Goal: Communication & Community: Participate in discussion

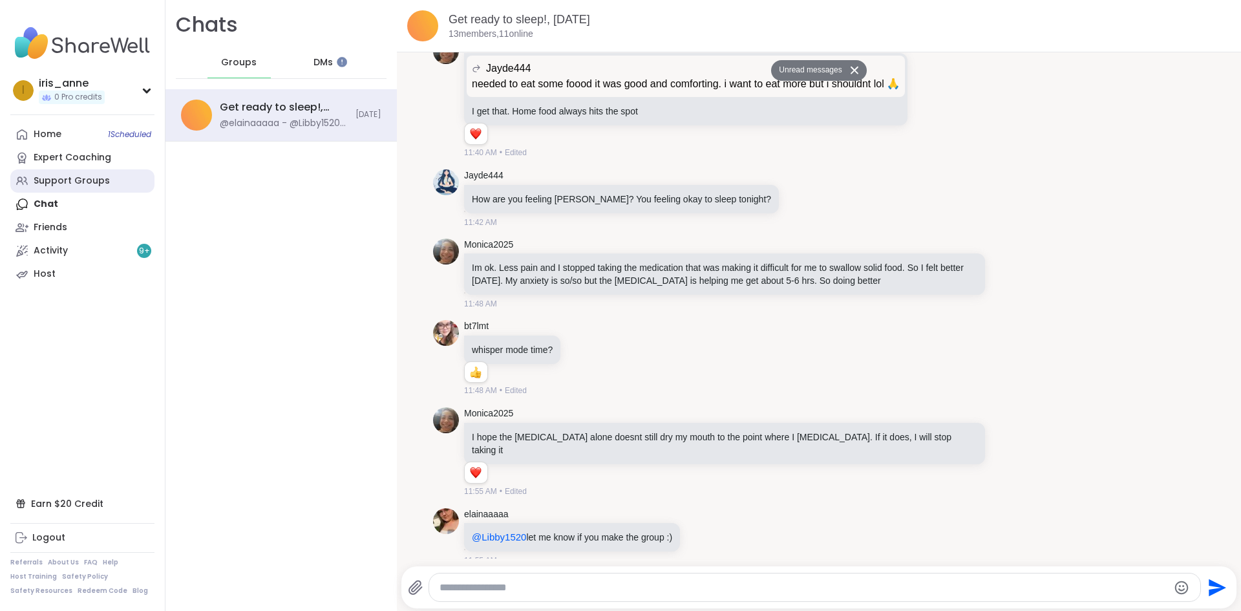
click at [67, 182] on div "Support Groups" at bounding box center [72, 180] width 76 height 13
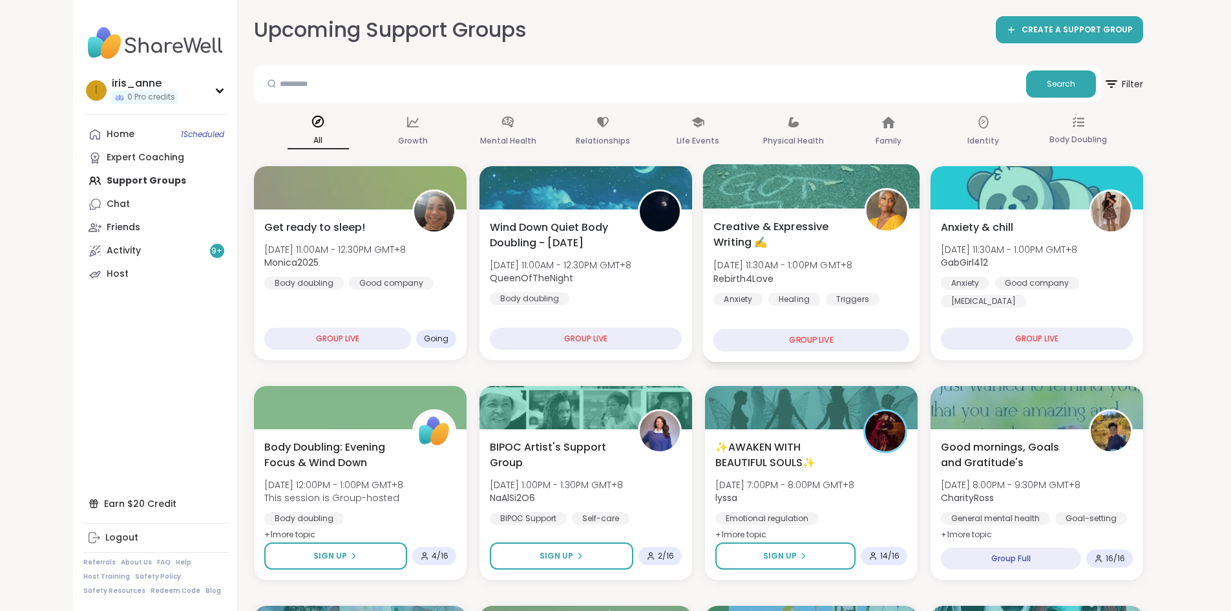
click at [847, 271] on span "Rebirth4Love" at bounding box center [782, 277] width 139 height 13
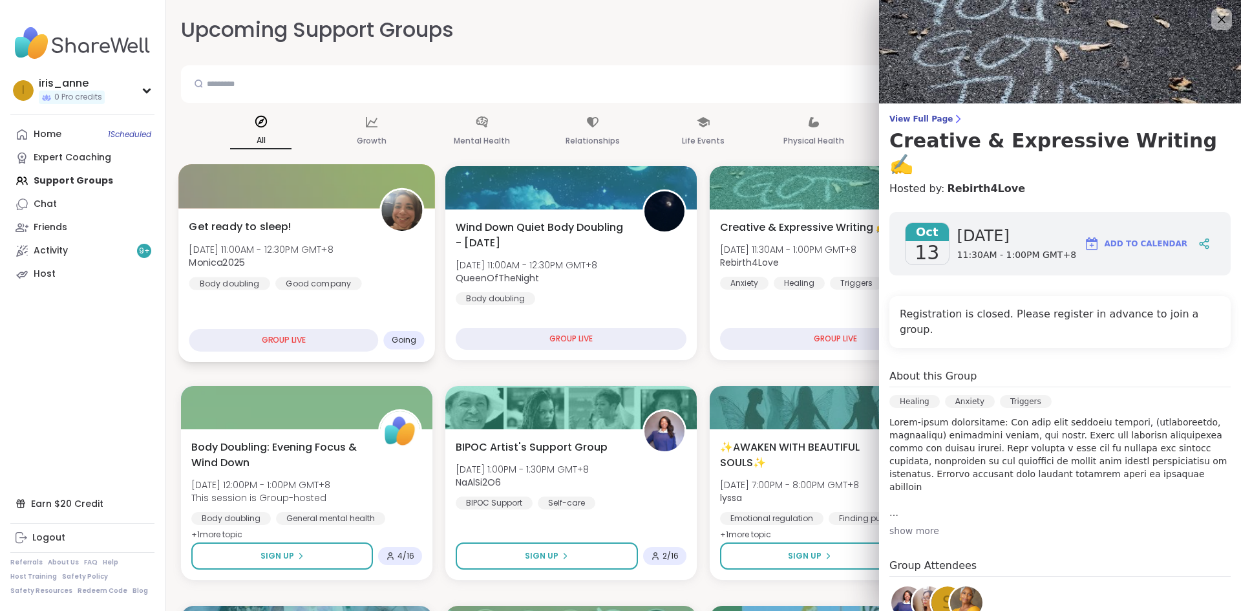
click at [265, 251] on span "Mon, Oct 13 | 11:00AM - 12:30PM GMT+8" at bounding box center [261, 248] width 144 height 13
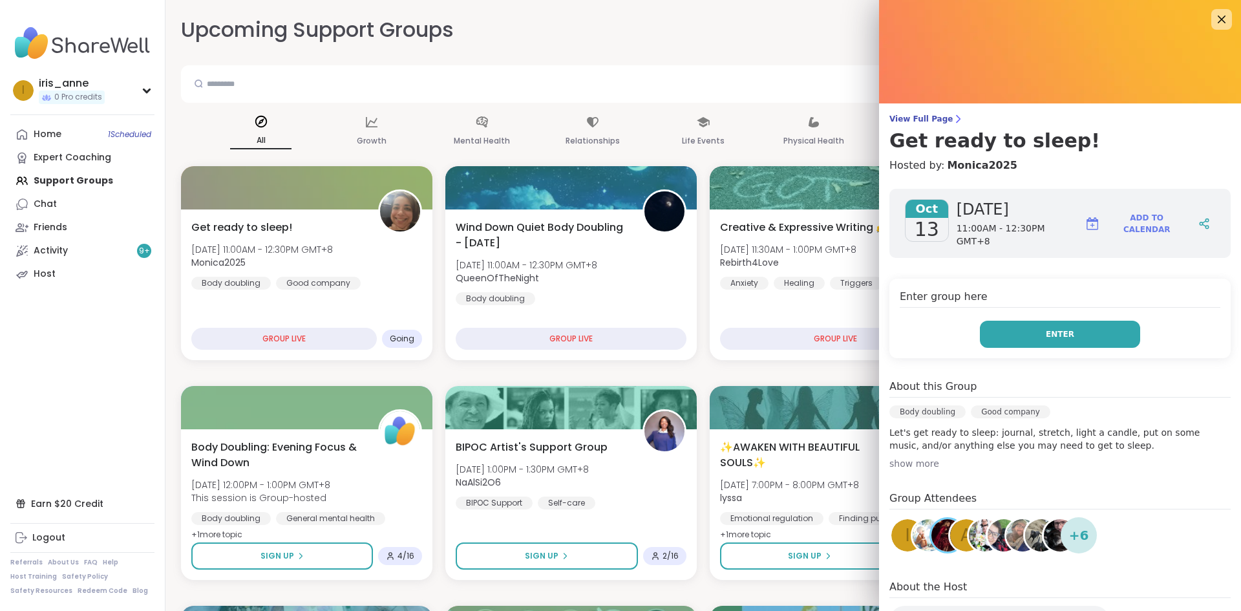
click at [1017, 321] on button "Enter" at bounding box center [1060, 334] width 160 height 27
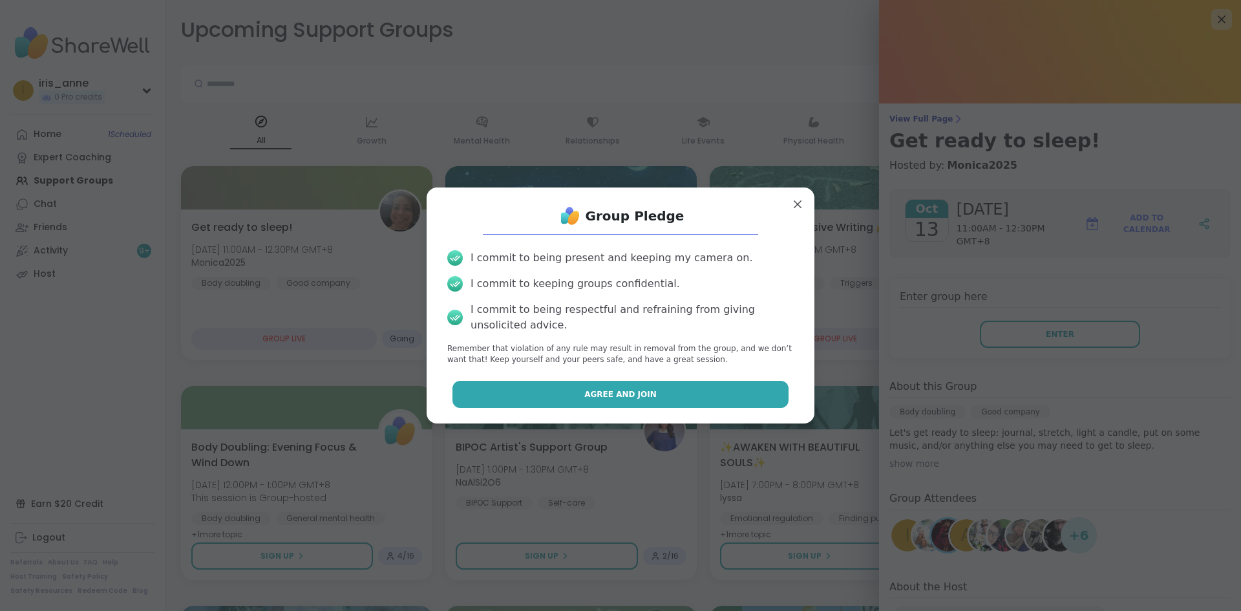
click at [679, 390] on button "Agree and Join" at bounding box center [620, 394] width 337 height 27
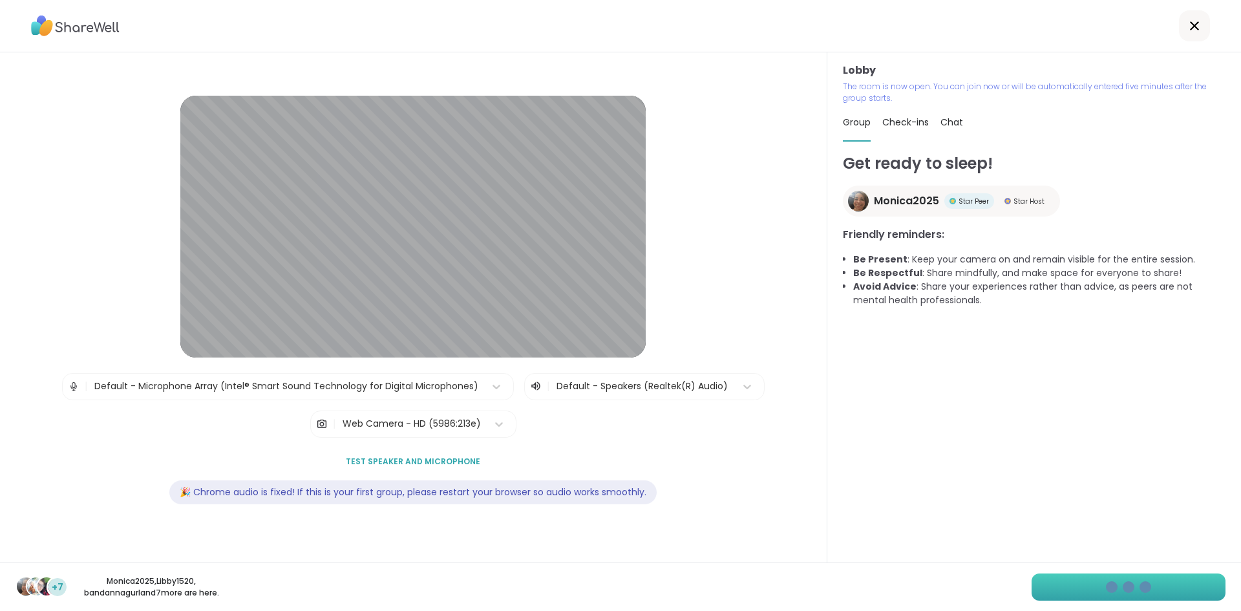
click at [1154, 576] on div "+7 Monica2025 , Libby1520 , bandannagurl and 7 more are here." at bounding box center [620, 586] width 1241 height 48
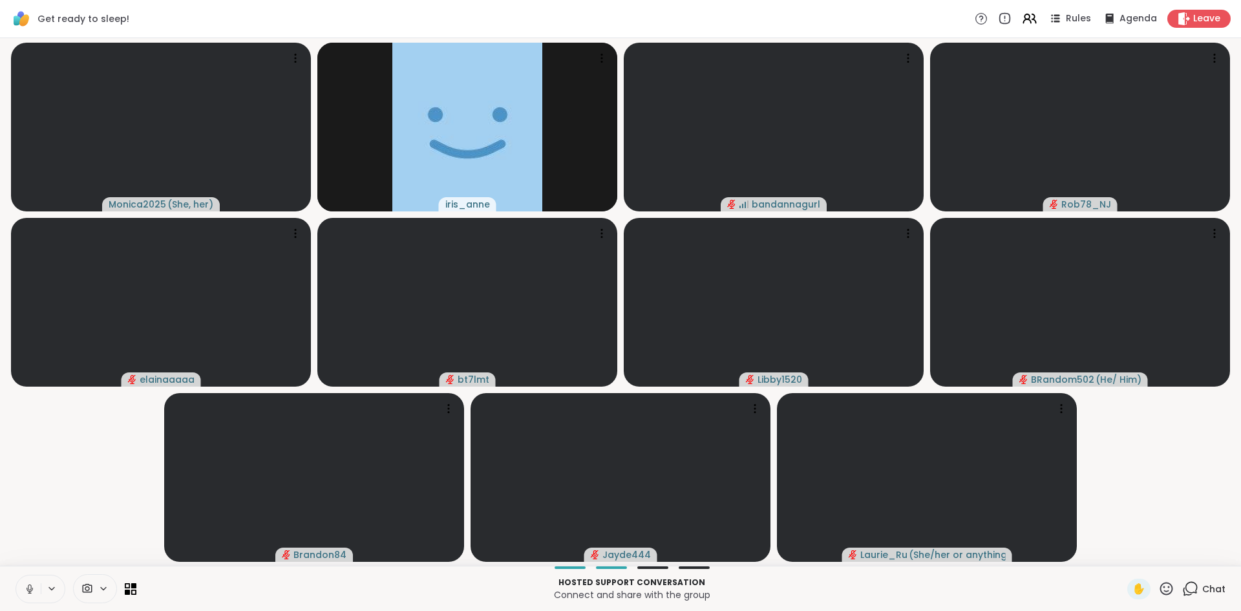
click at [26, 591] on icon at bounding box center [30, 589] width 12 height 12
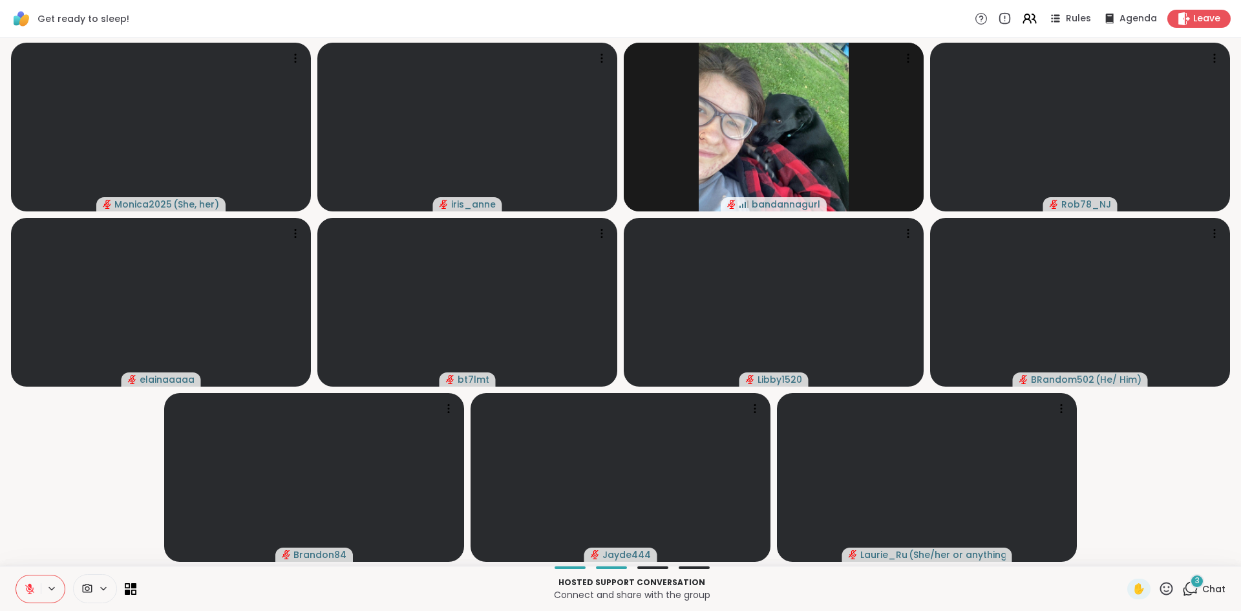
click at [1182, 591] on icon at bounding box center [1190, 588] width 16 height 16
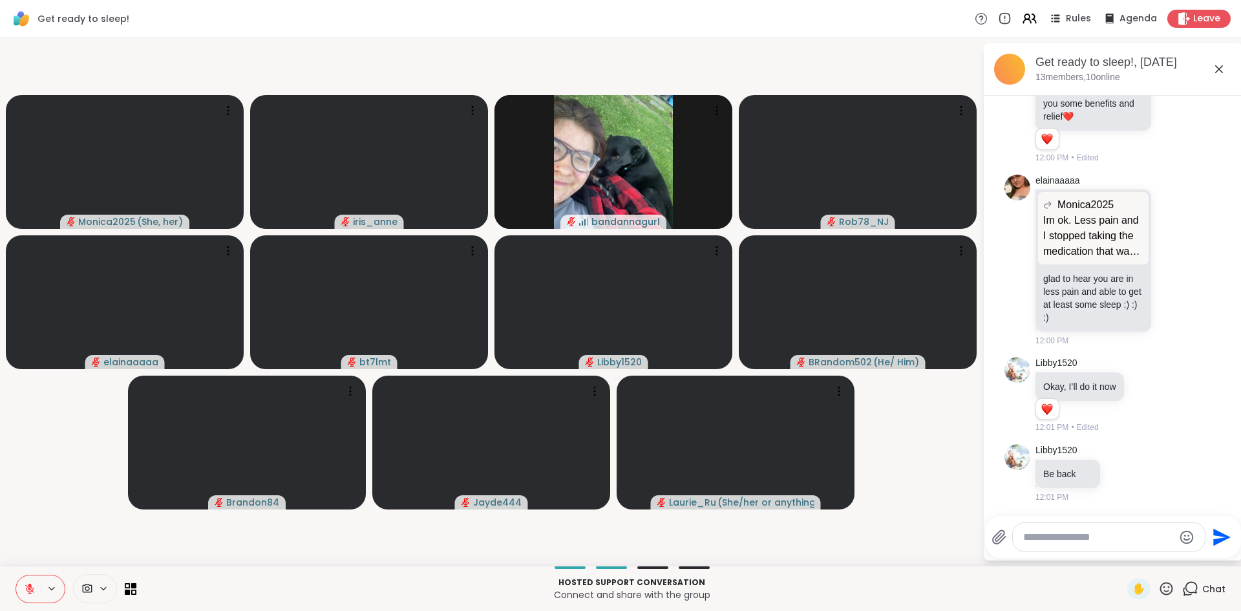
scroll to position [7885, 0]
click at [1097, 542] on textarea "Type your message" at bounding box center [1098, 537] width 151 height 13
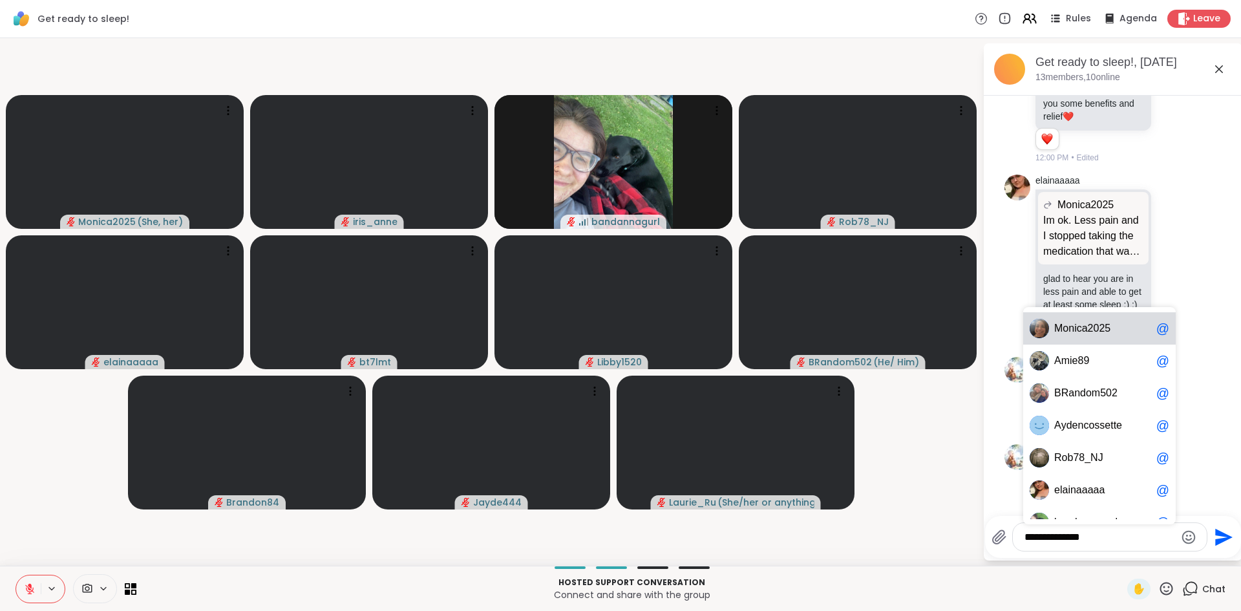
click at [1120, 540] on textarea "**********" at bounding box center [1099, 537] width 151 height 13
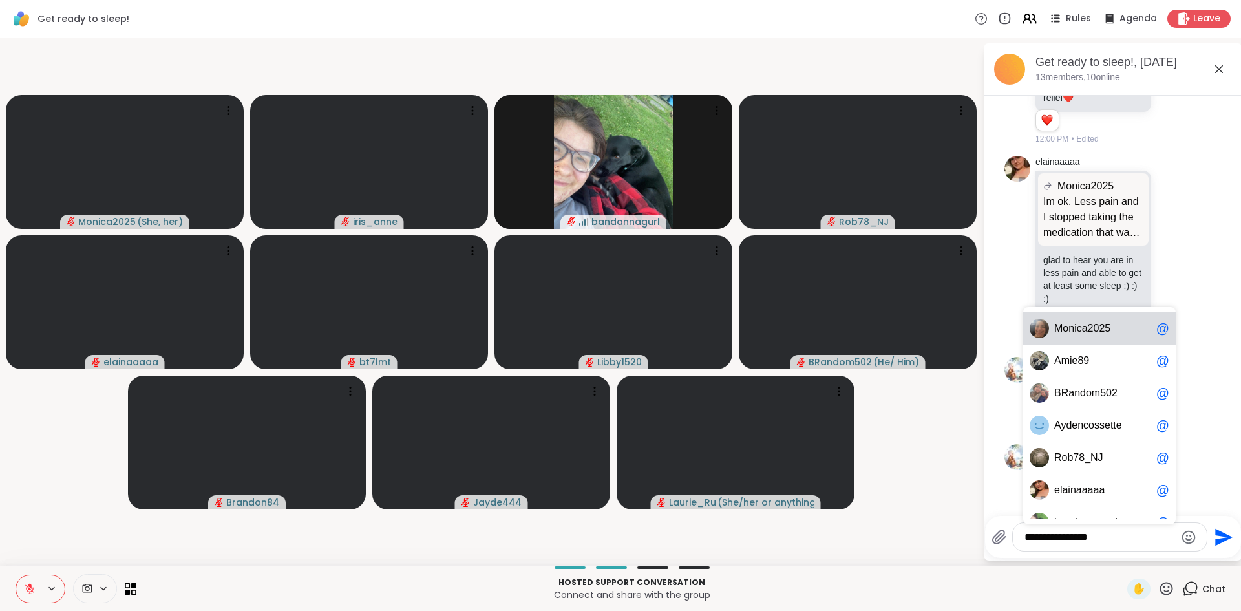
type textarea "**********"
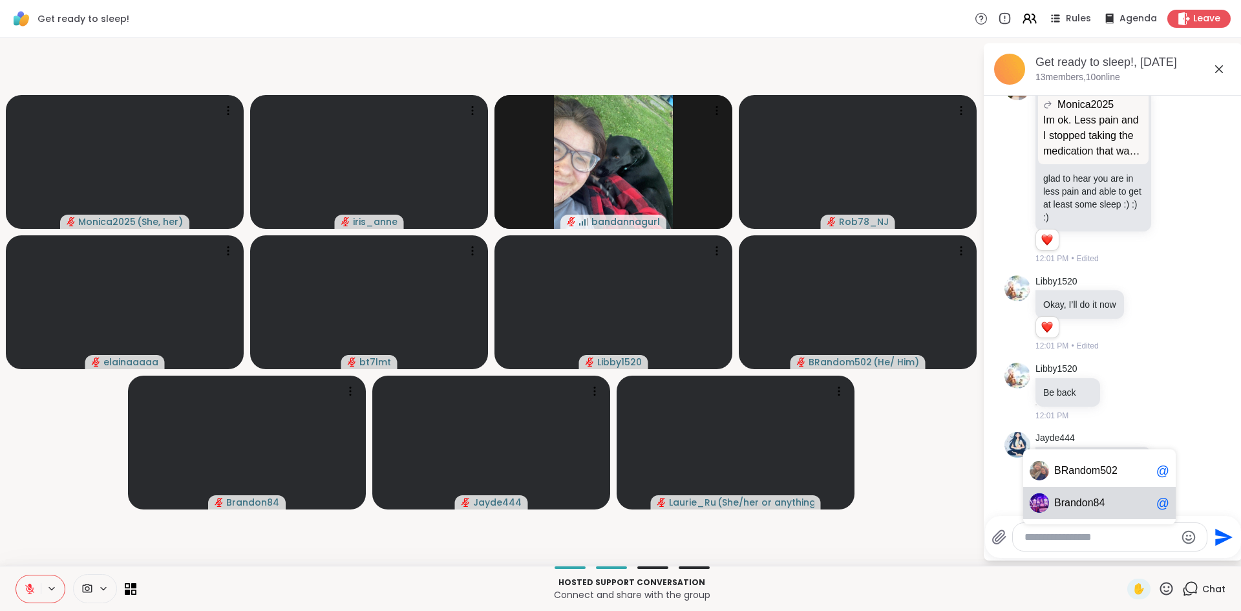
scroll to position [8055, 0]
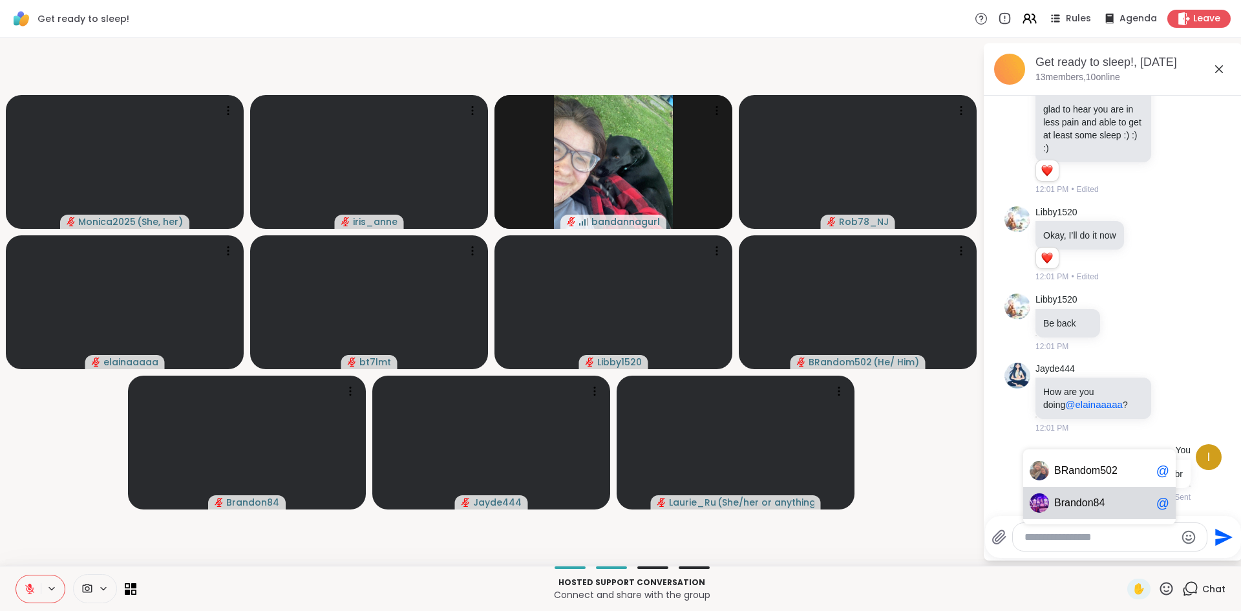
click at [1121, 503] on span "B r a n d o n 8 4" at bounding box center [1102, 502] width 97 height 13
type textarea "**********"
click at [1221, 534] on icon "Send" at bounding box center [1223, 536] width 17 height 17
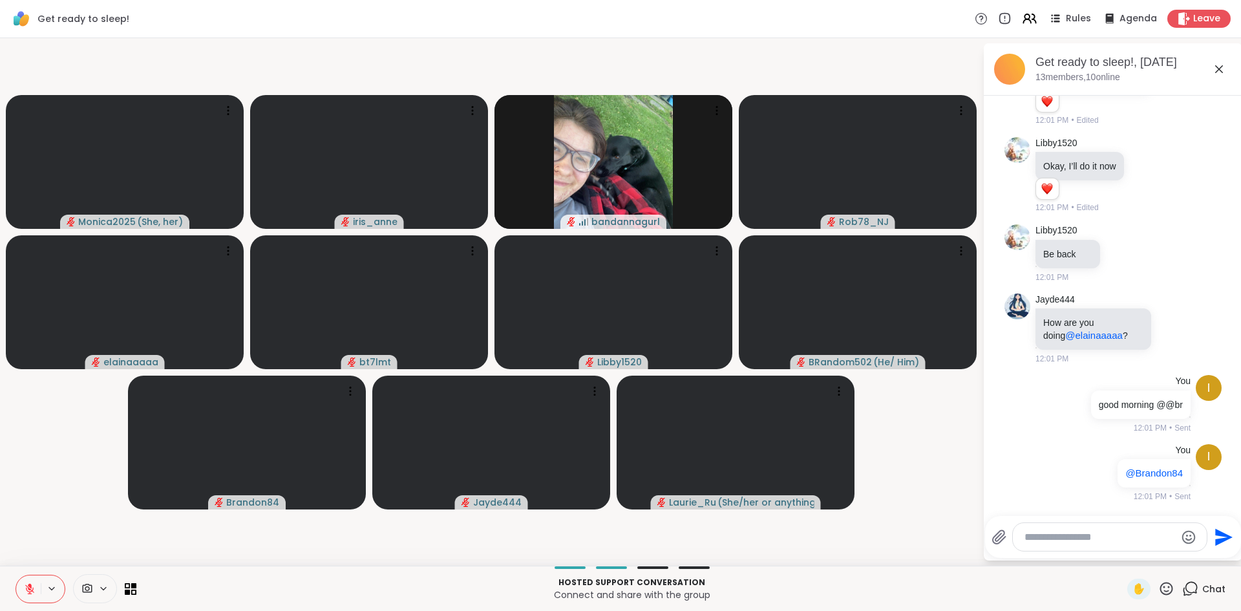
scroll to position [8124, 0]
click at [1101, 543] on textarea "Type your message" at bounding box center [1099, 537] width 151 height 13
type textarea "*"
type textarea "**********"
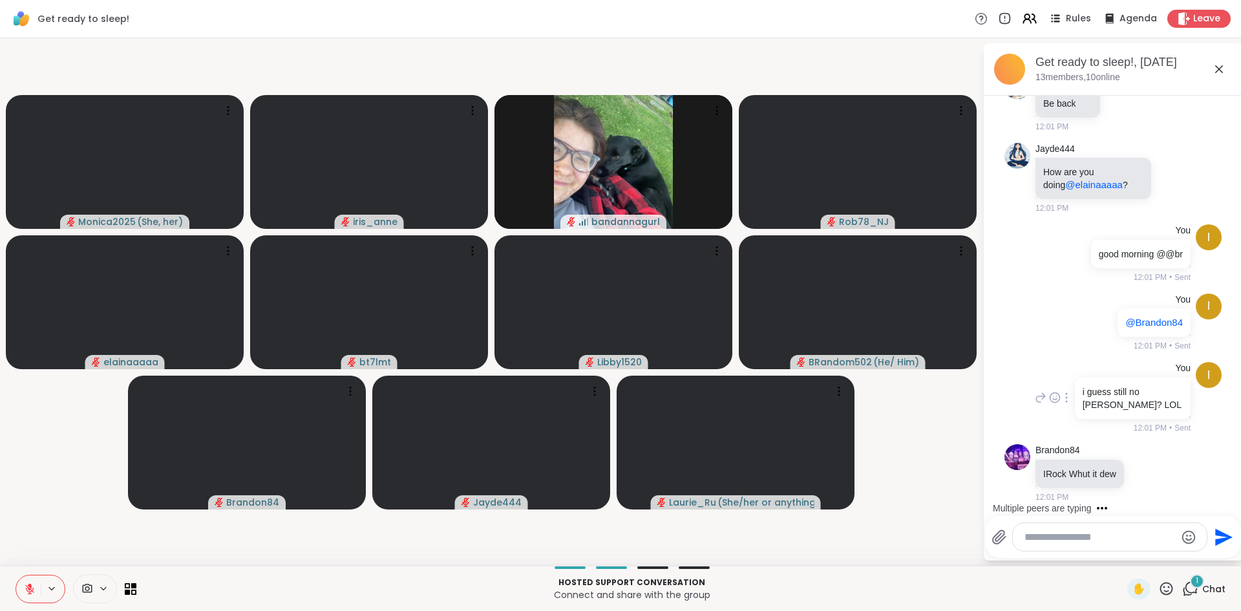
scroll to position [8274, 0]
click at [1145, 474] on icon at bounding box center [1147, 474] width 4 height 1
click at [1112, 458] on div "Select Reaction: Thumbs up" at bounding box center [1118, 452] width 12 height 12
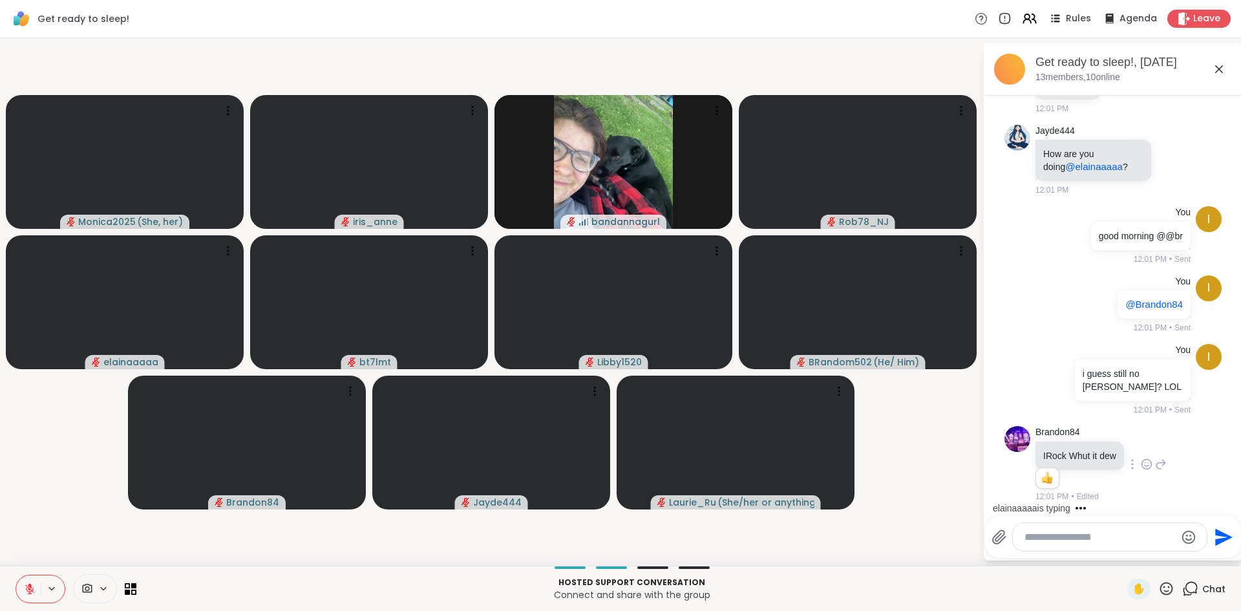
click at [1161, 472] on div "Brandon84 IRock Whut it dew 1 1 12:01 PM • Edited" at bounding box center [1100, 464] width 131 height 77
click at [1157, 465] on icon at bounding box center [1161, 464] width 12 height 16
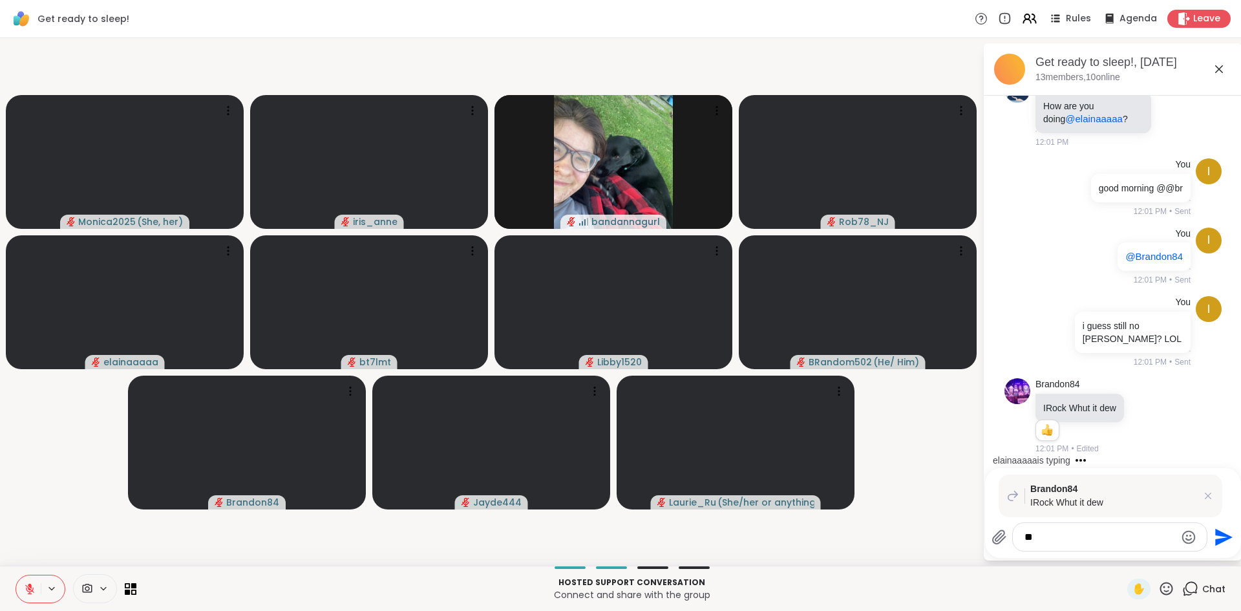
type textarea "*"
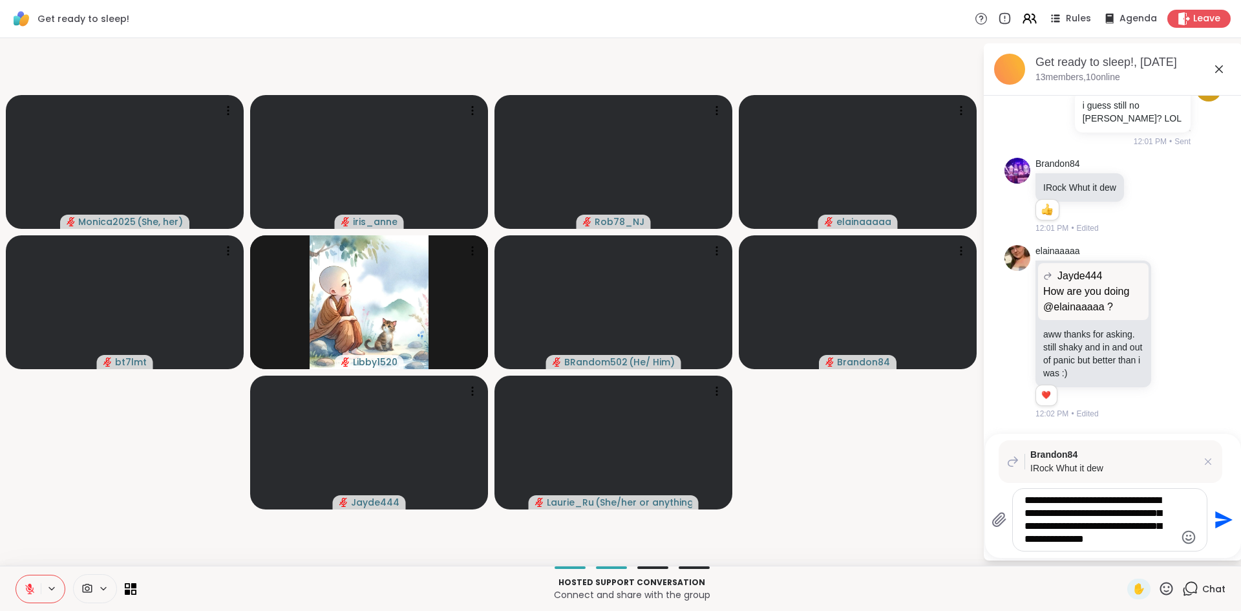
scroll to position [8574, 0]
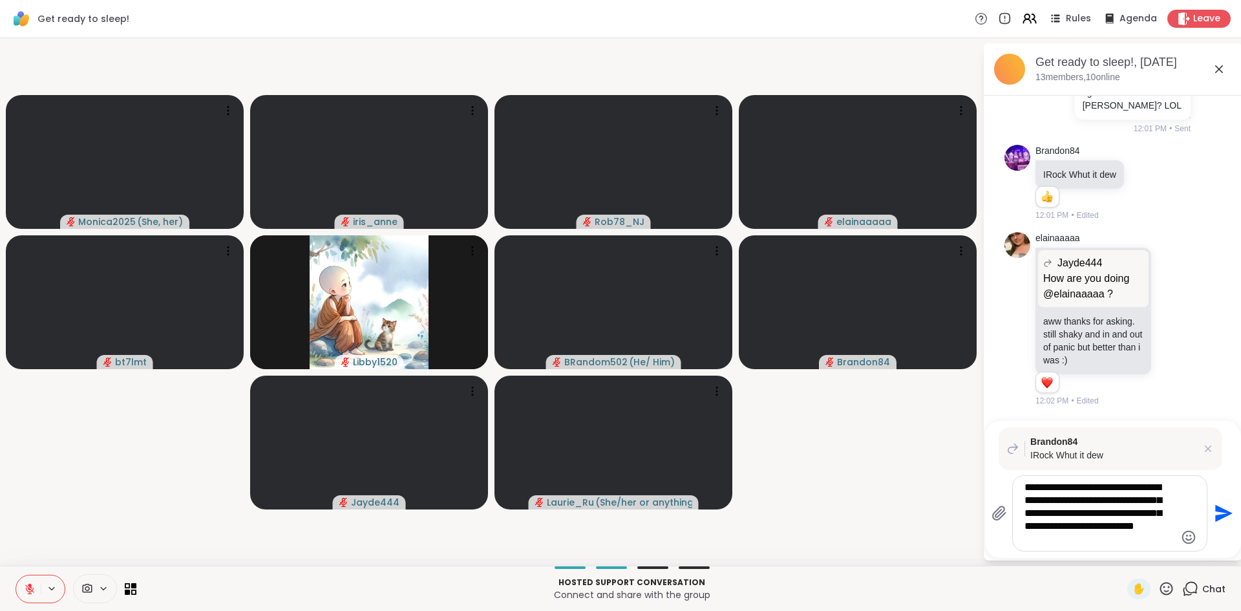
type textarea "**********"
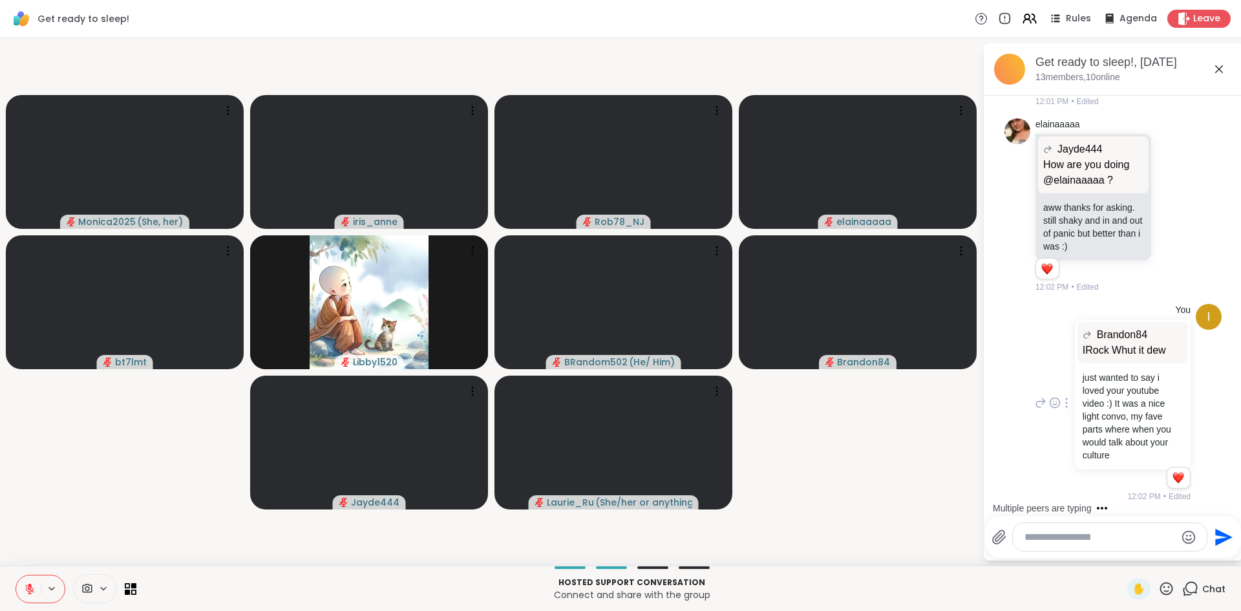
scroll to position [8636, 0]
click at [1166, 213] on div at bounding box center [1174, 206] width 40 height 16
click at [1168, 212] on icon at bounding box center [1174, 205] width 12 height 13
click at [1168, 191] on div "Select Reaction: Heart" at bounding box center [1174, 185] width 12 height 12
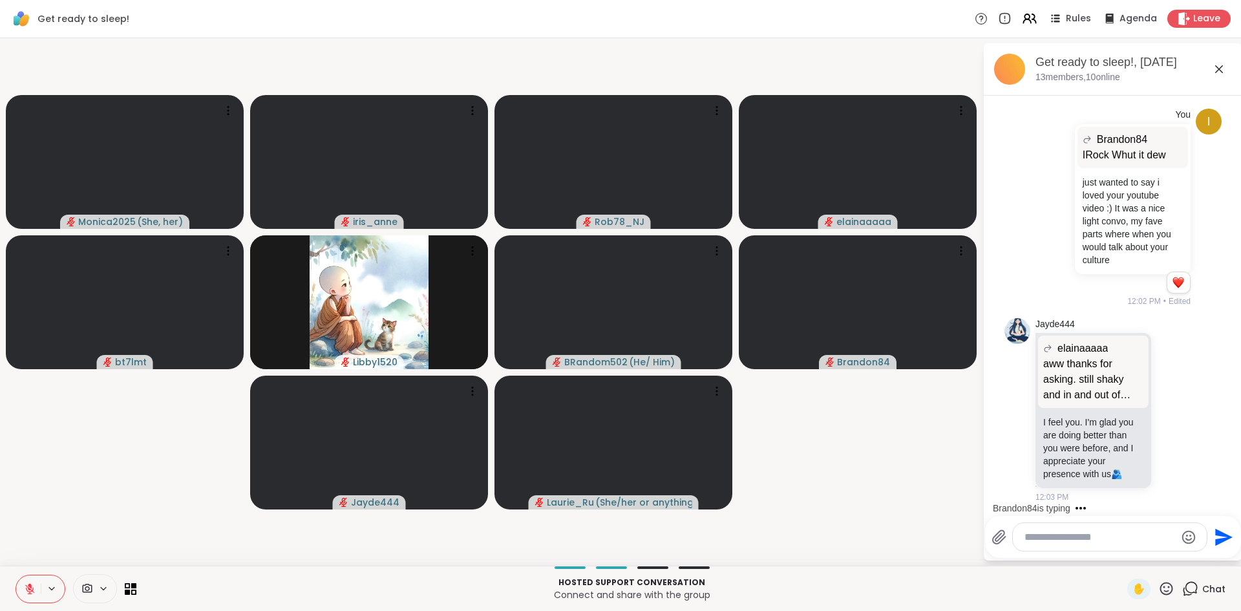
scroll to position [8965, 0]
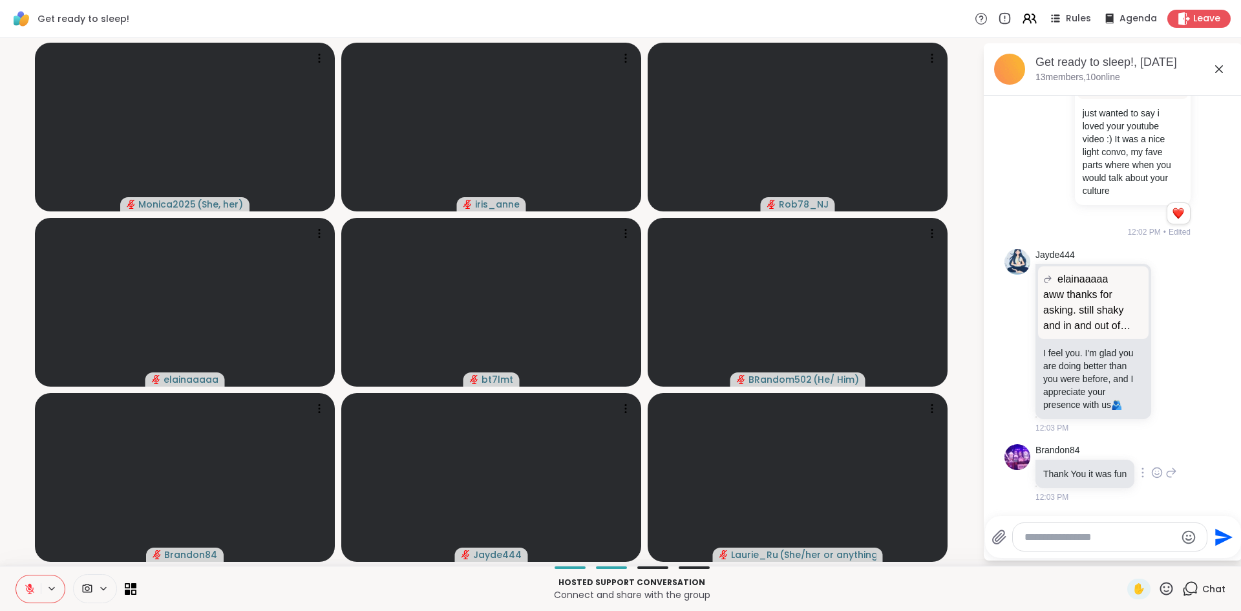
click at [1157, 470] on icon at bounding box center [1157, 472] width 12 height 13
click at [1152, 456] on div "Select Reaction: Heart" at bounding box center [1157, 452] width 12 height 12
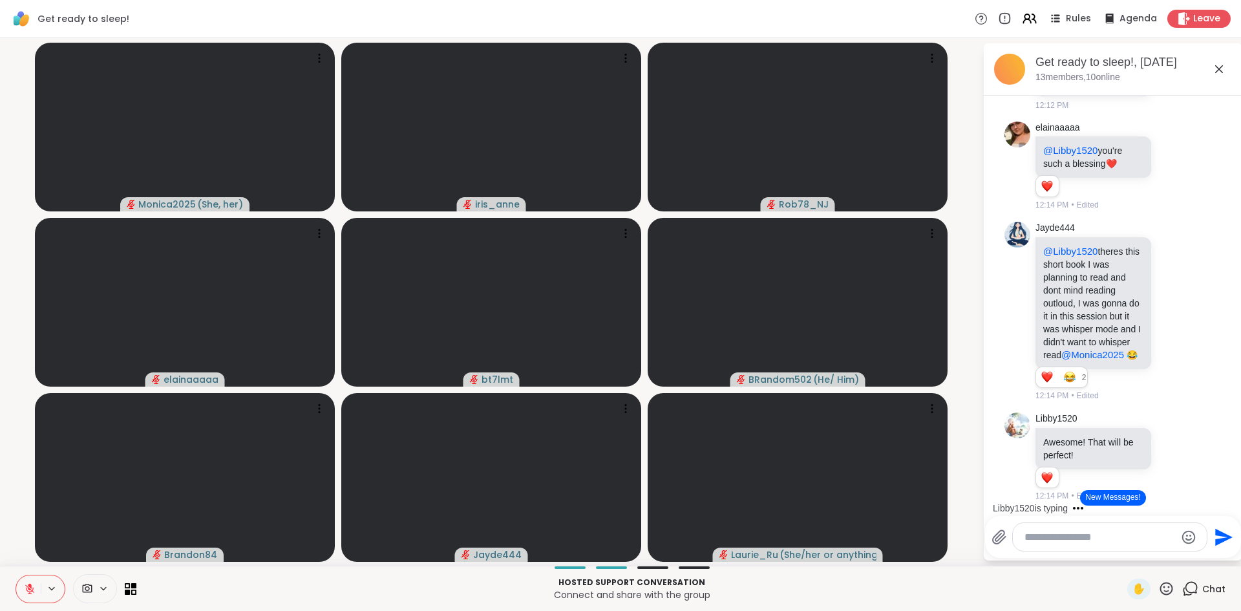
scroll to position [10097, 0]
click at [1169, 48] on icon at bounding box center [1174, 44] width 10 height 10
click at [1139, 29] on div "Select Reaction: Thumbs up" at bounding box center [1145, 23] width 12 height 12
click at [1168, 309] on icon at bounding box center [1174, 311] width 12 height 13
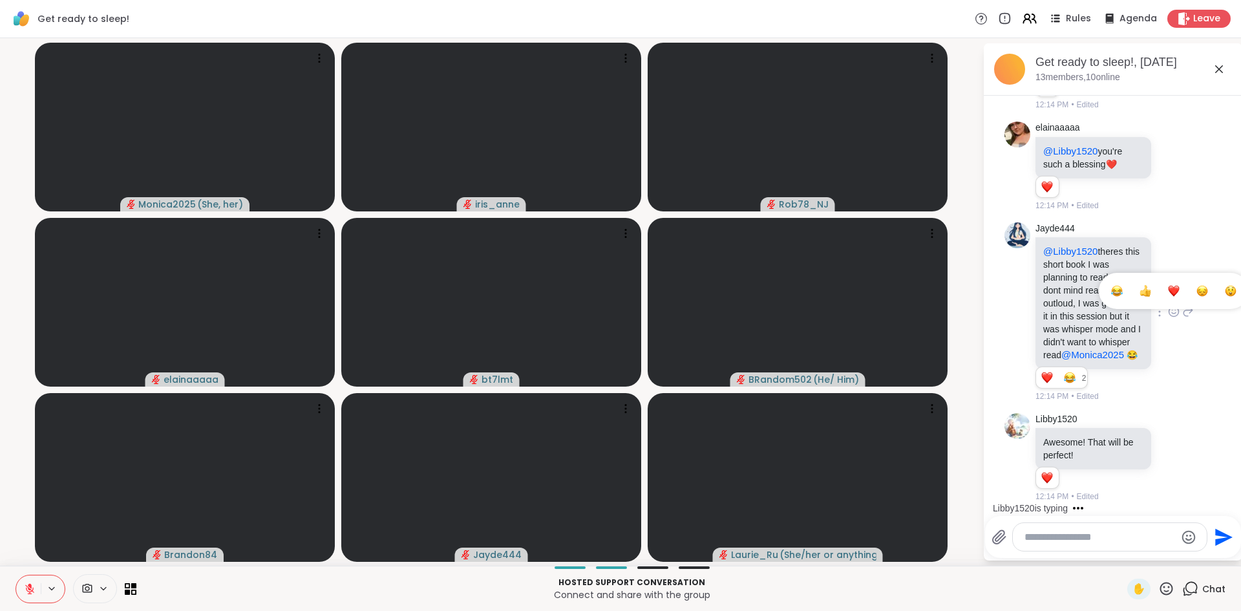
click at [1111, 285] on div "Select Reaction: Joy" at bounding box center [1117, 291] width 12 height 12
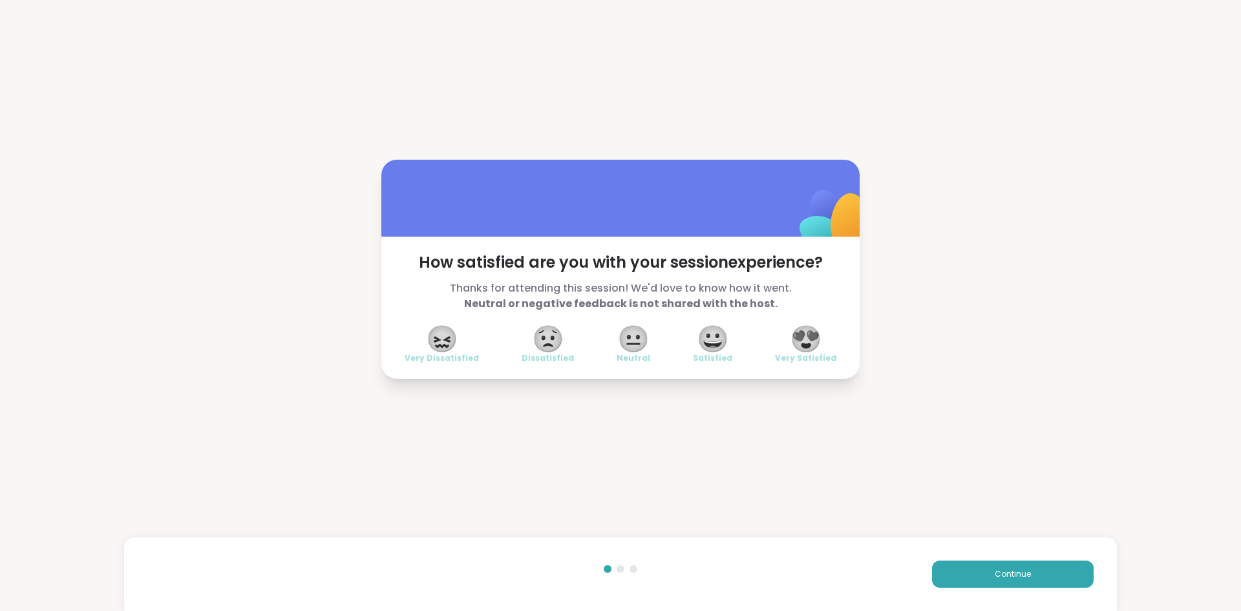
click at [801, 337] on span "😍" at bounding box center [806, 338] width 32 height 23
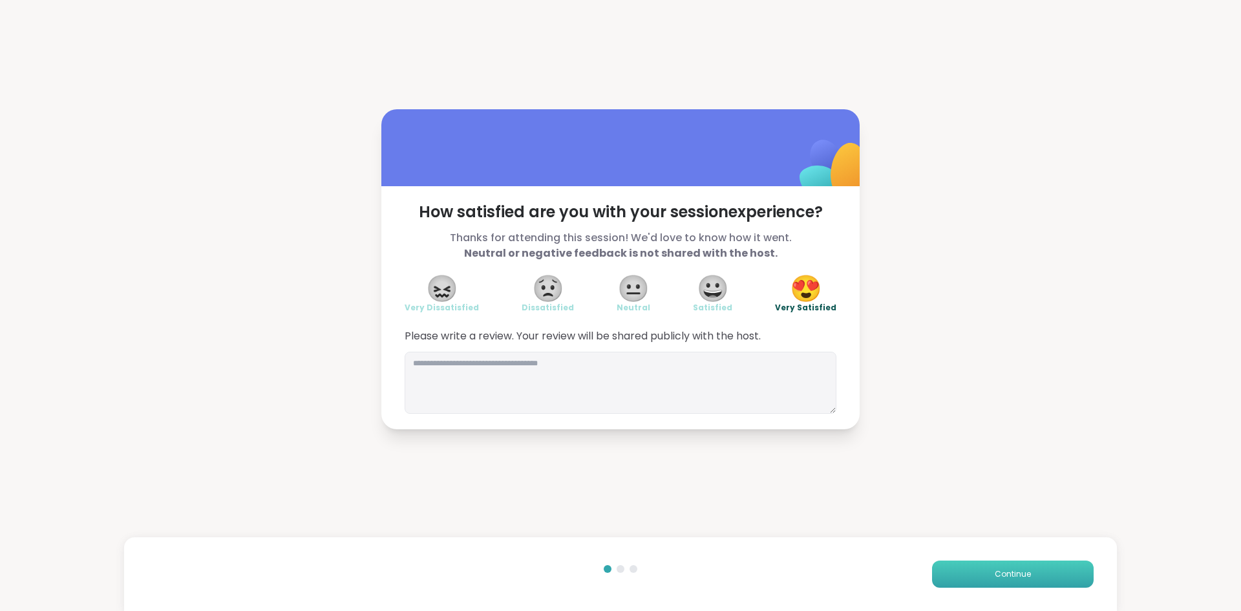
click at [996, 576] on span "Continue" at bounding box center [1013, 574] width 36 height 12
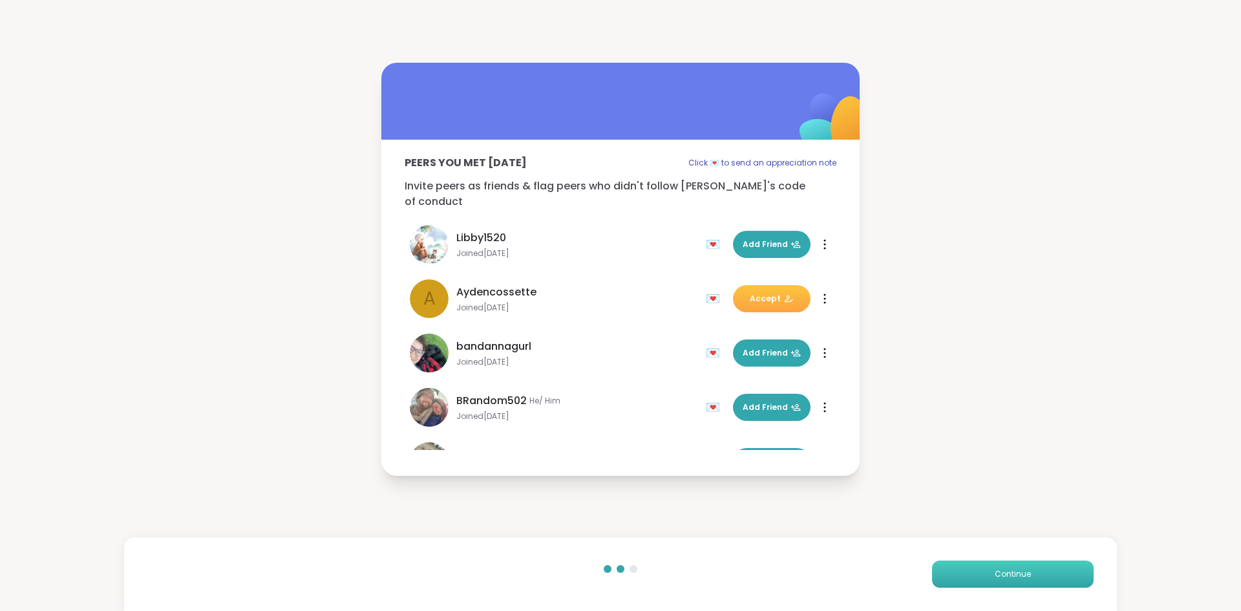
click at [995, 571] on span "Continue" at bounding box center [1013, 574] width 36 height 12
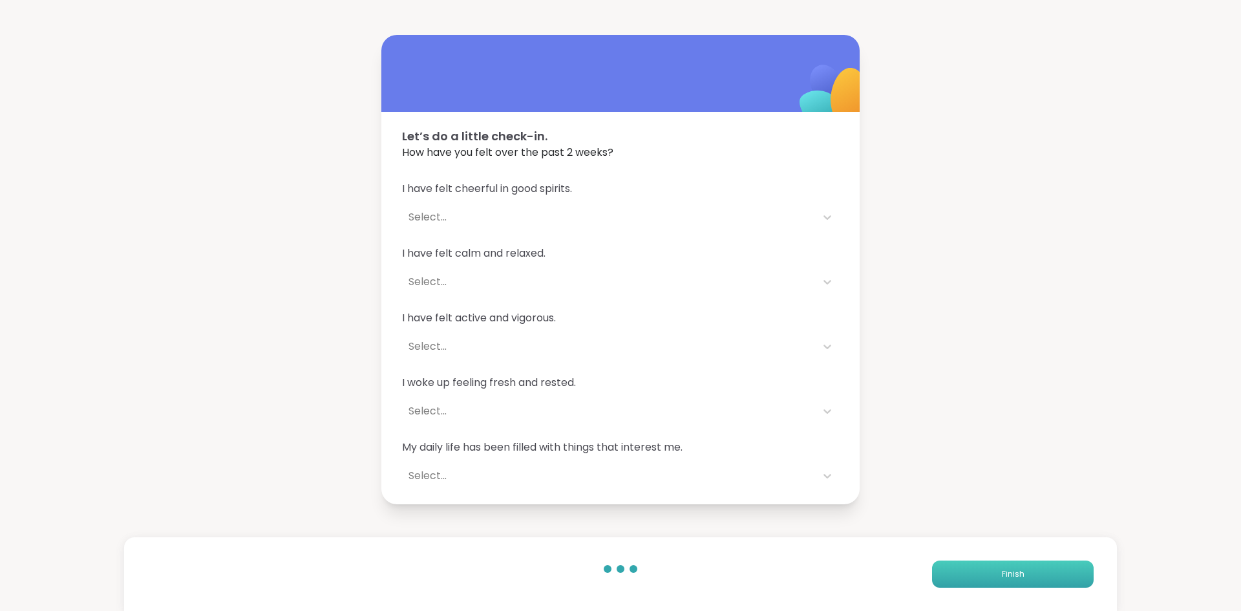
click at [990, 571] on button "Finish" at bounding box center [1013, 573] width 162 height 27
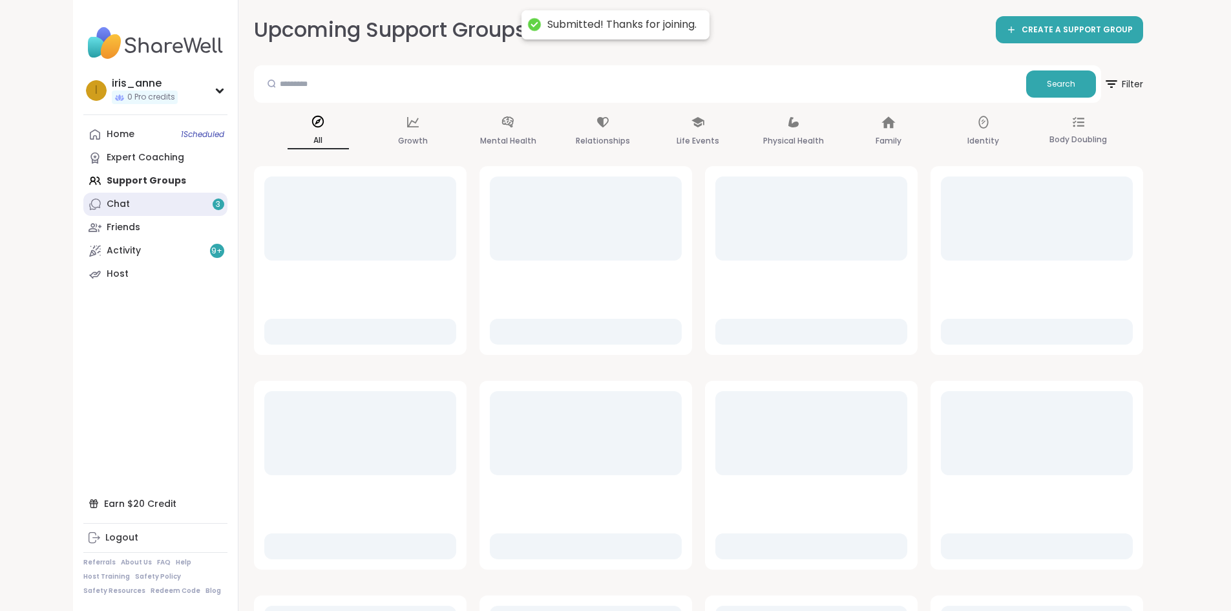
click at [107, 200] on div "Chat 3" at bounding box center [118, 204] width 23 height 13
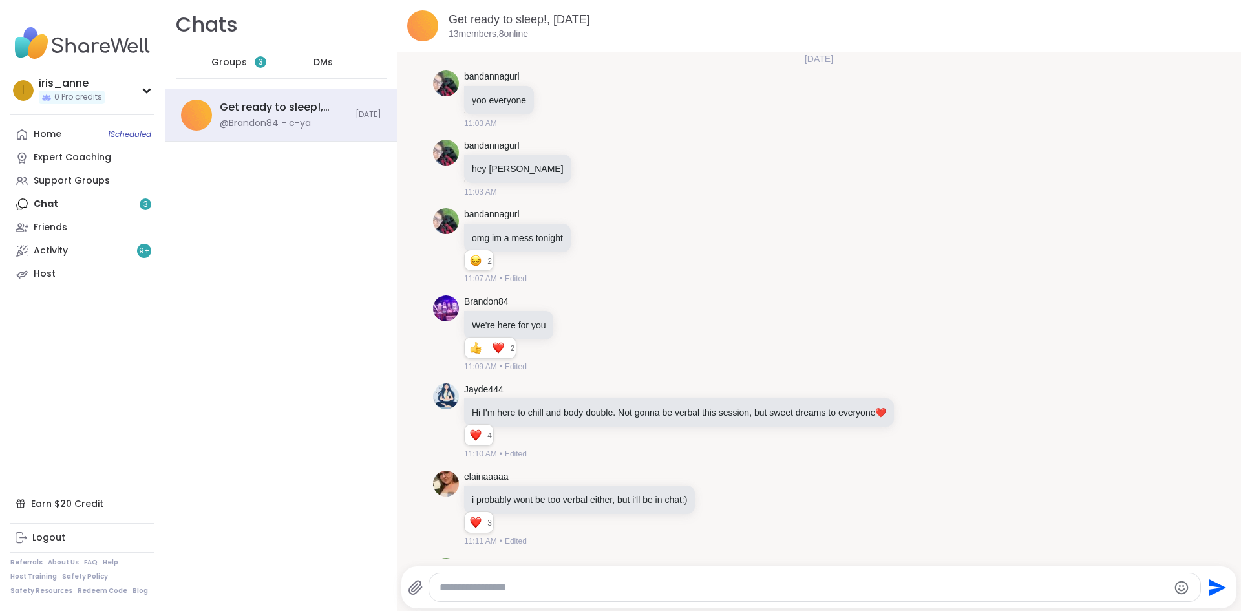
scroll to position [8774, 0]
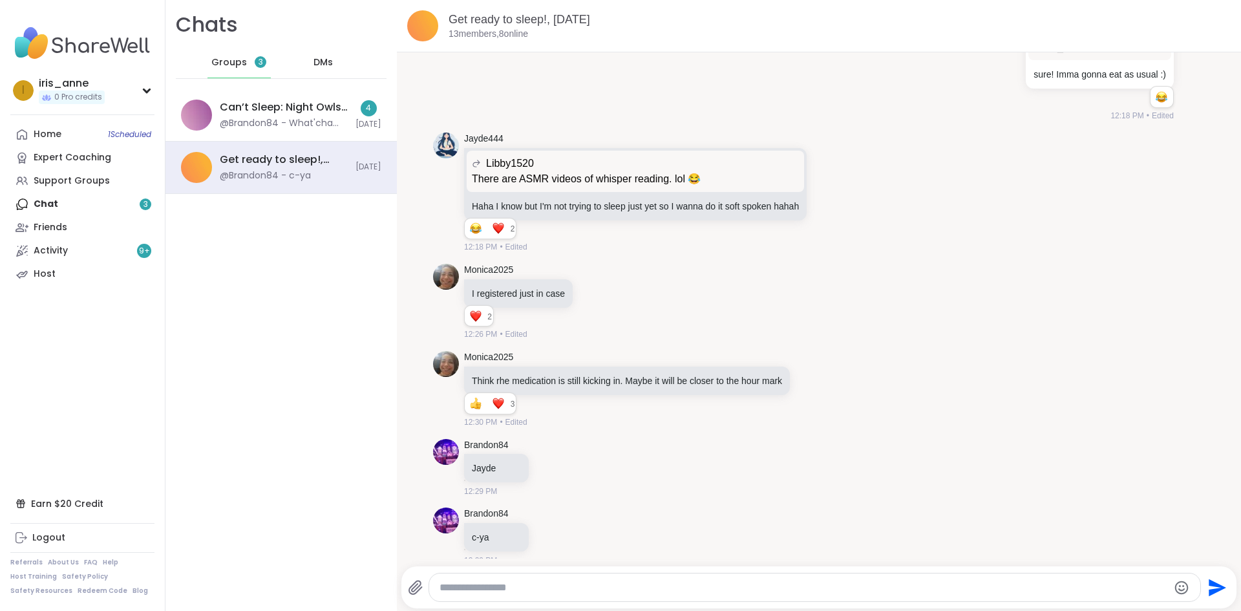
click at [316, 62] on span "DMs" at bounding box center [322, 62] width 19 height 13
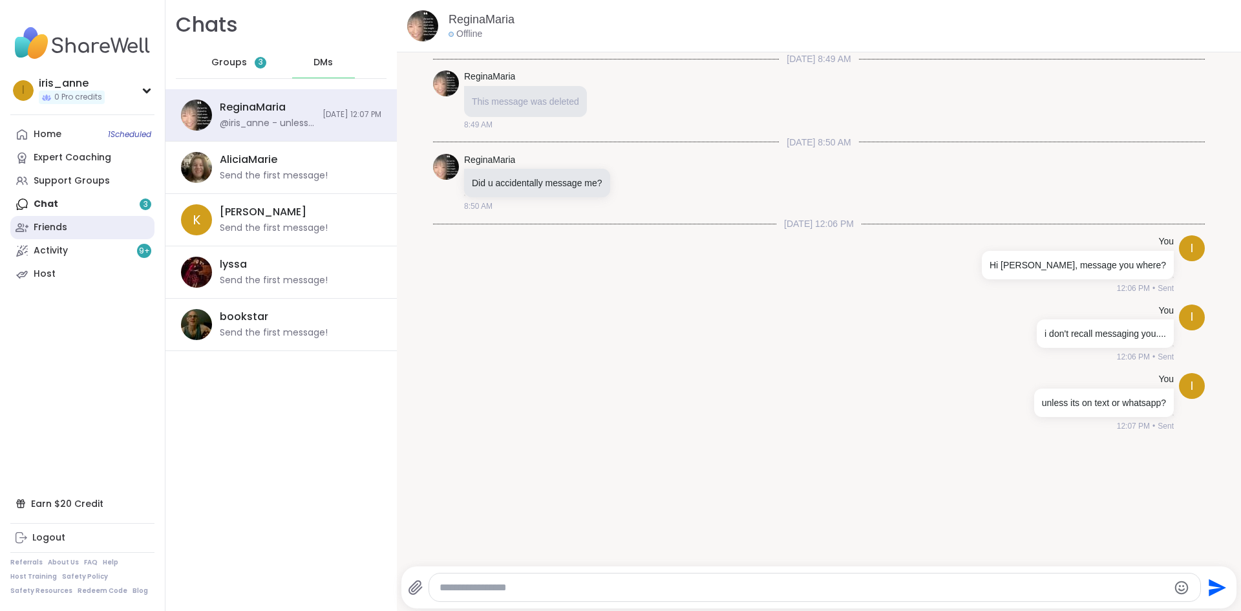
click at [56, 227] on div "Friends" at bounding box center [51, 227] width 34 height 13
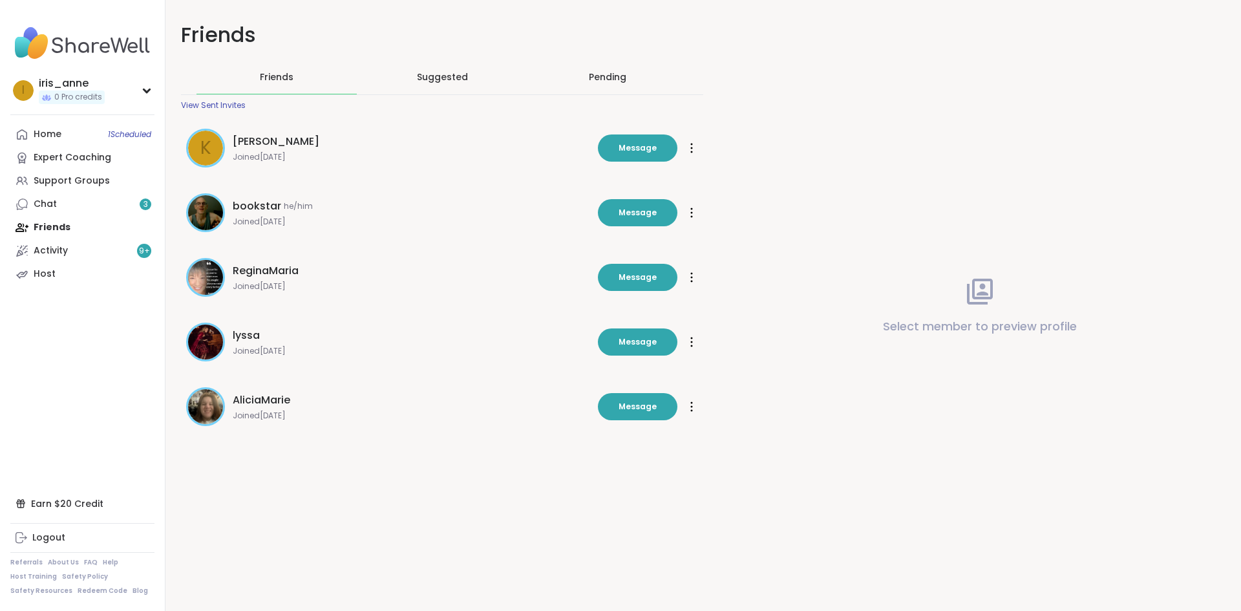
click at [616, 74] on div "Pending" at bounding box center [607, 76] width 37 height 13
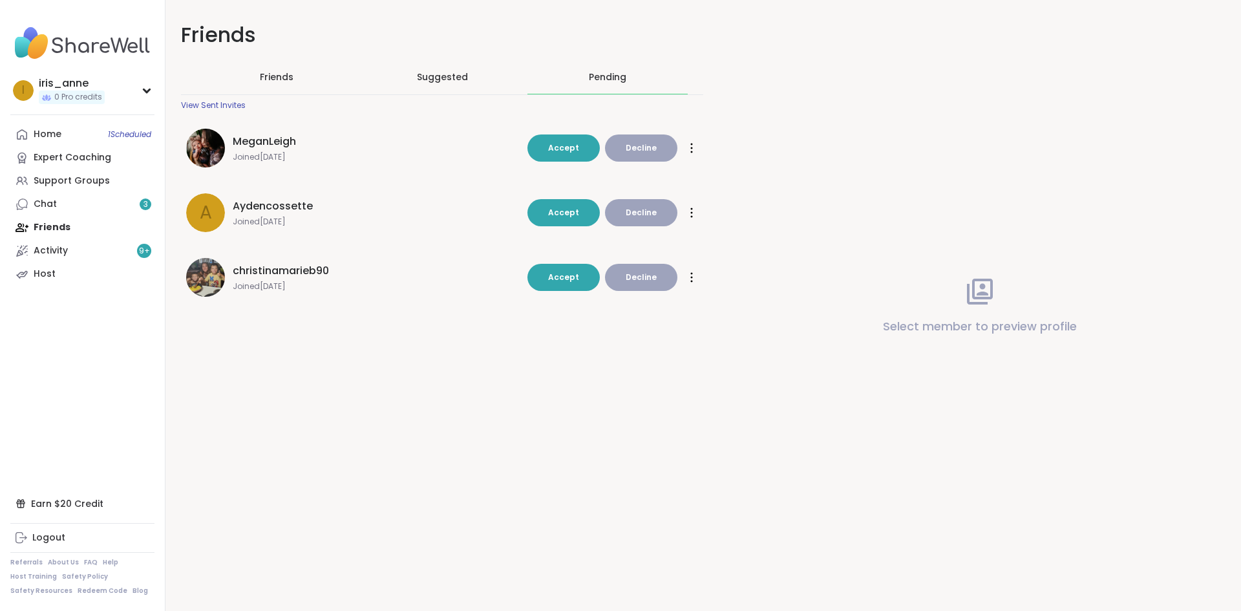
click at [474, 445] on div "Friends Friends Suggested Pending View Sent Invites MeganLeigh Joined Dec 2023 …" at bounding box center [702, 305] width 1075 height 611
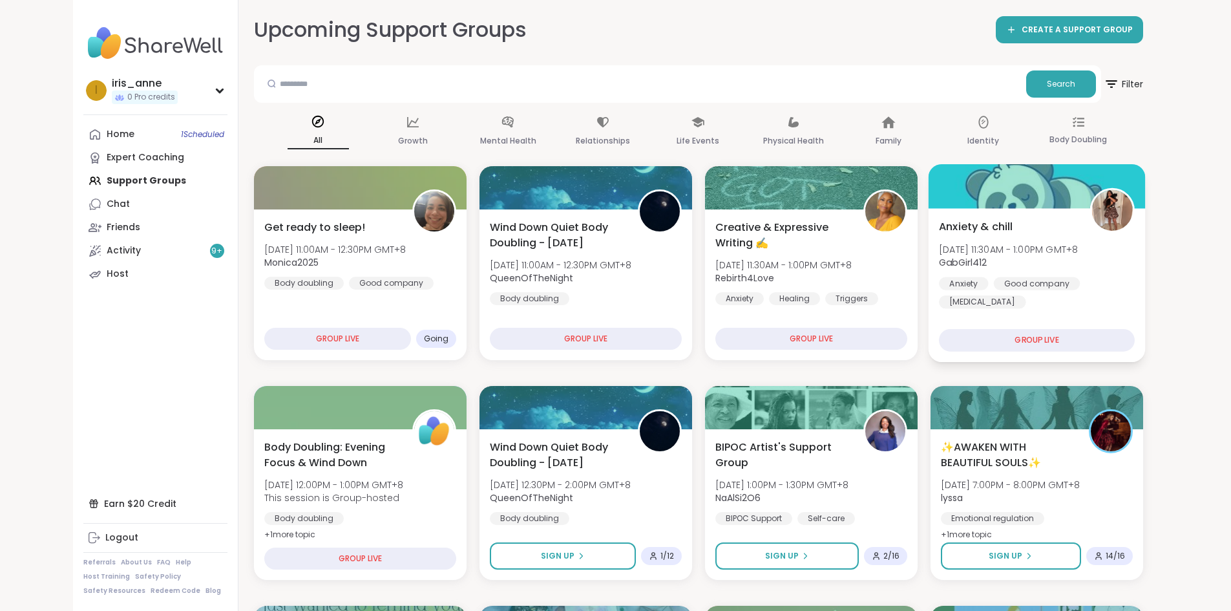
click at [1059, 238] on div "Anxiety & chill Mon, Oct 13 | 11:30AM - 1:00PM GMT+8 GabGirl412 Anxiety Good co…" at bounding box center [1037, 263] width 196 height 90
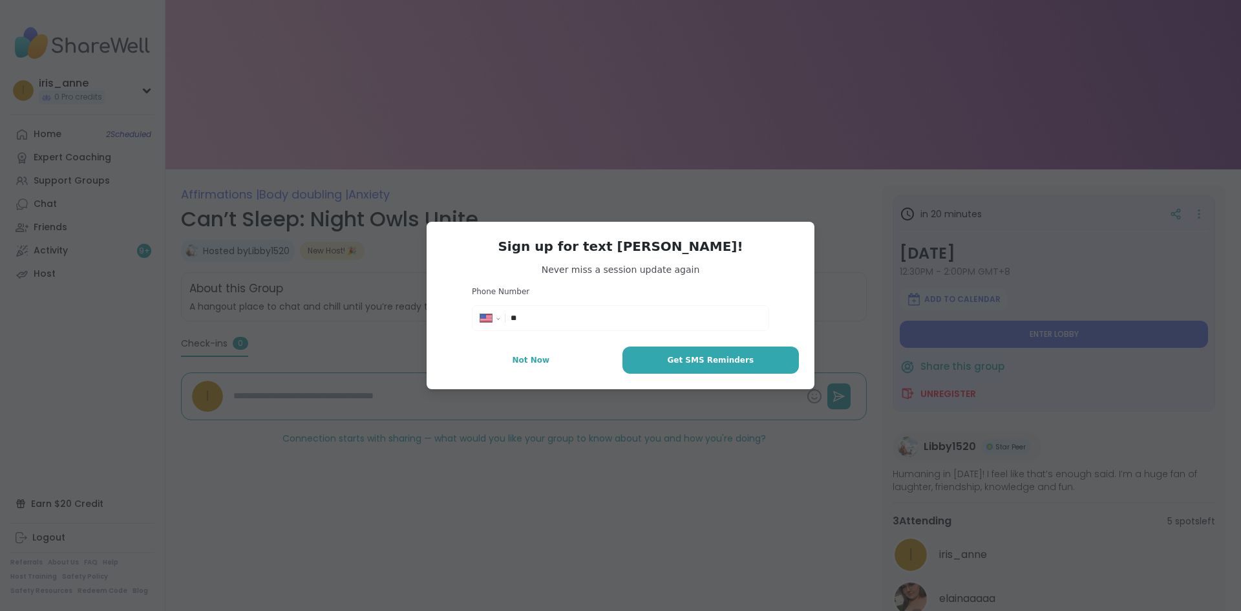
select select "**"
drag, startPoint x: 562, startPoint y: 364, endPoint x: 697, endPoint y: 333, distance: 139.2
click at [562, 364] on button "Not Now" at bounding box center [531, 359] width 178 height 27
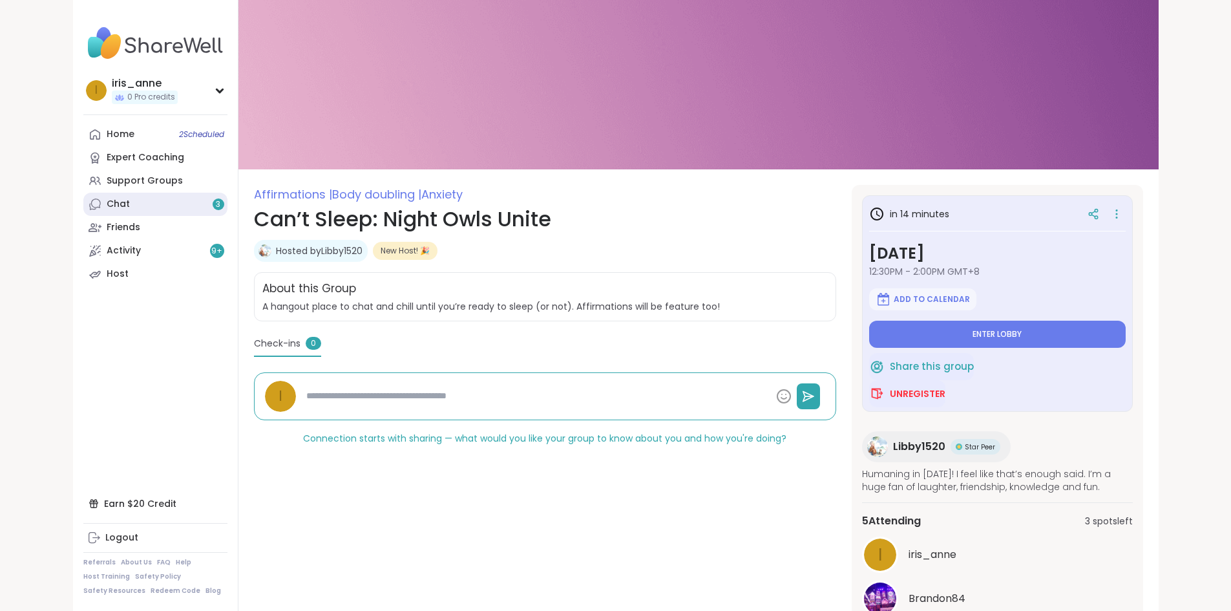
click at [83, 211] on link "Chat 3" at bounding box center [155, 204] width 144 height 23
type textarea "*"
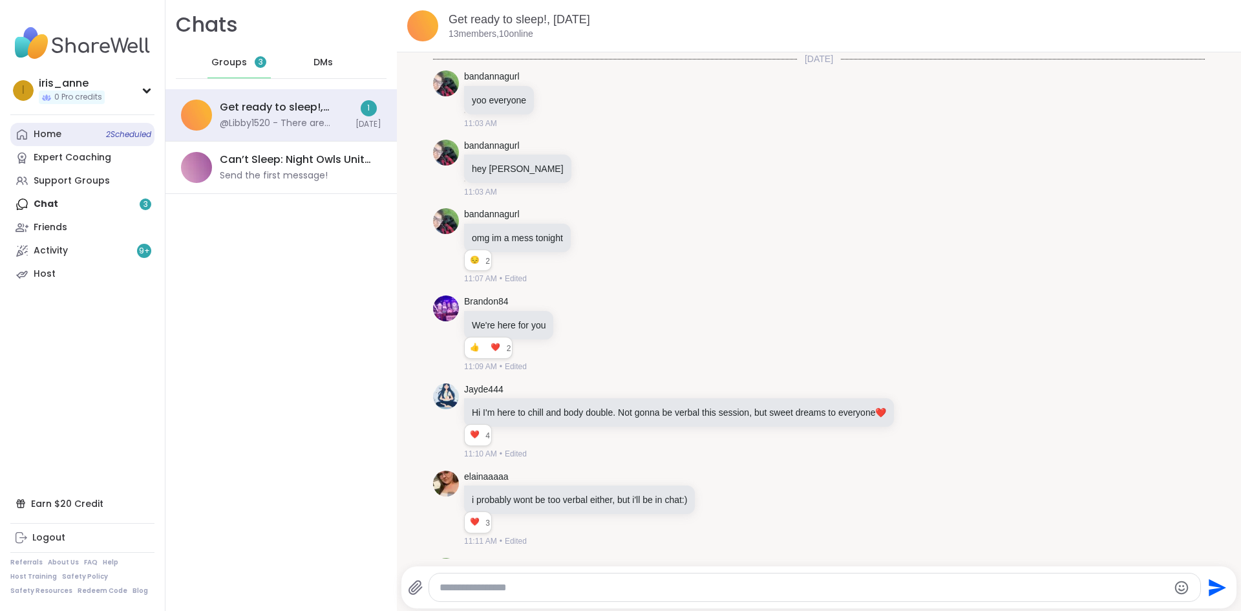
scroll to position [8042, 0]
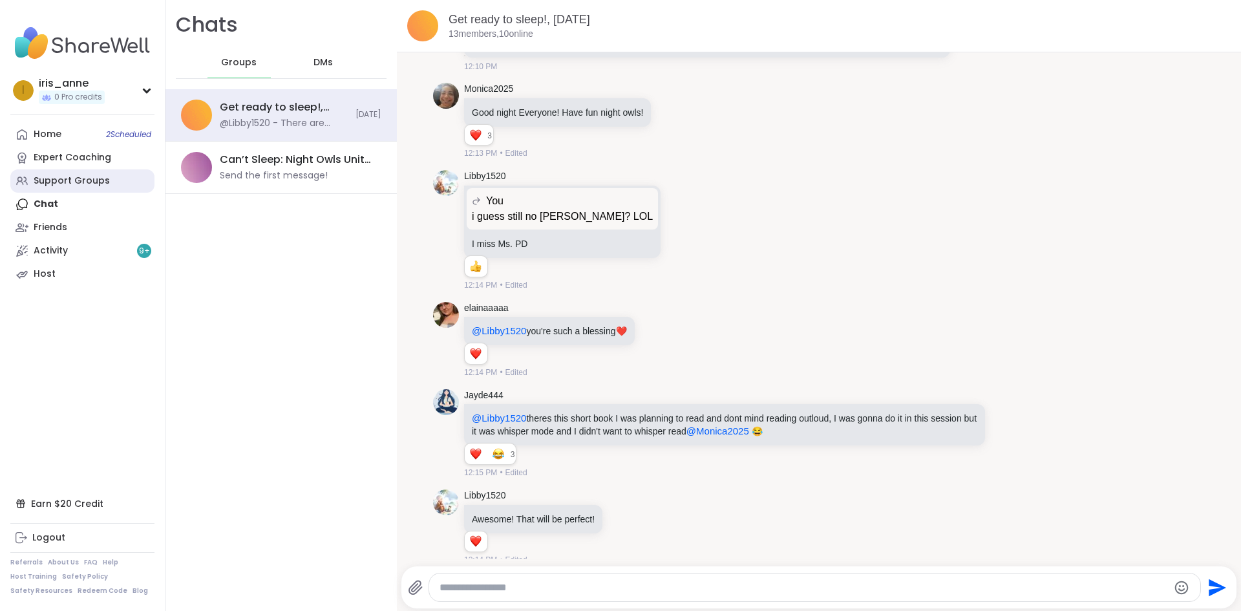
click at [77, 176] on div "Support Groups" at bounding box center [72, 180] width 76 height 13
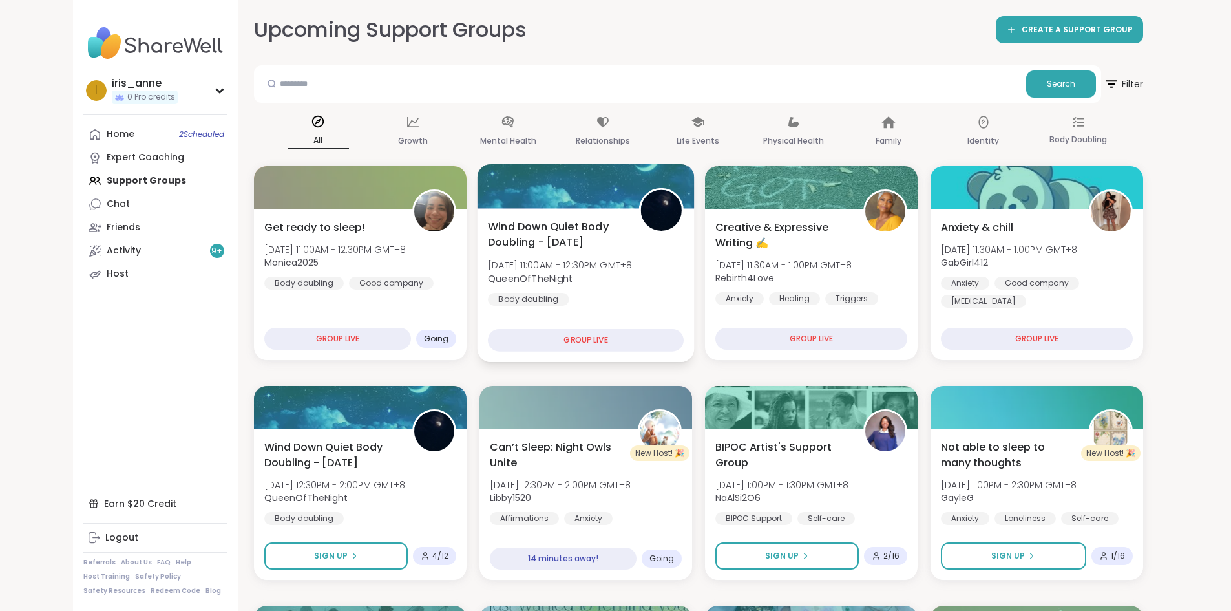
click at [618, 254] on div "Wind Down Quiet Body Doubling - Sunday Mon, Oct 13 | 11:00AM - 12:30PM GMT+8 Qu…" at bounding box center [586, 261] width 196 height 87
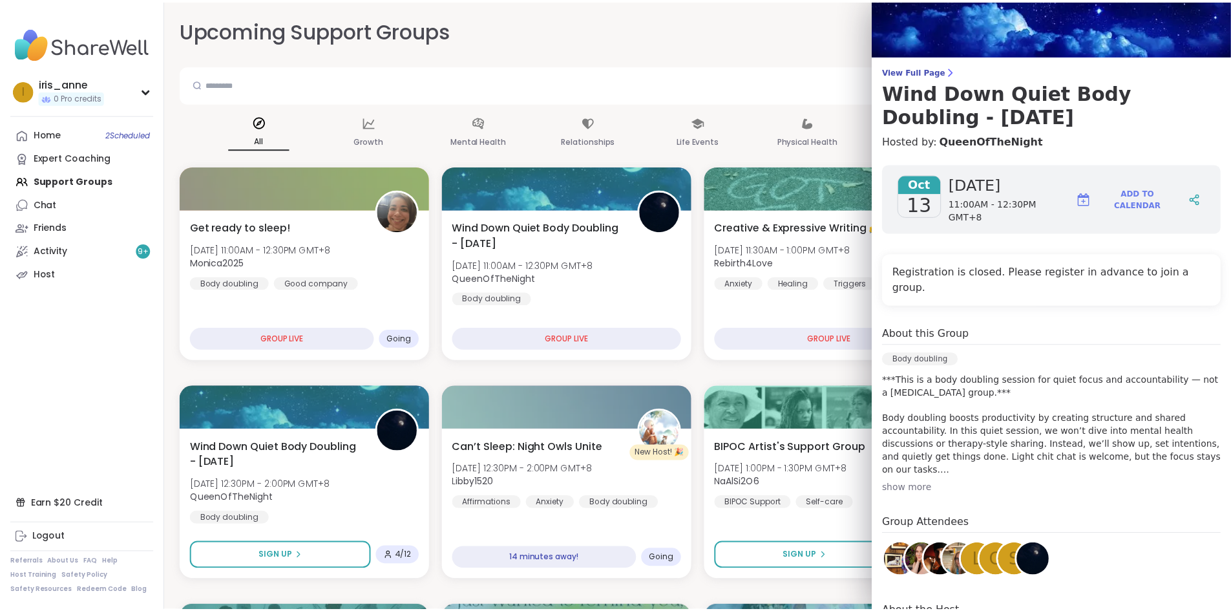
scroll to position [114, 0]
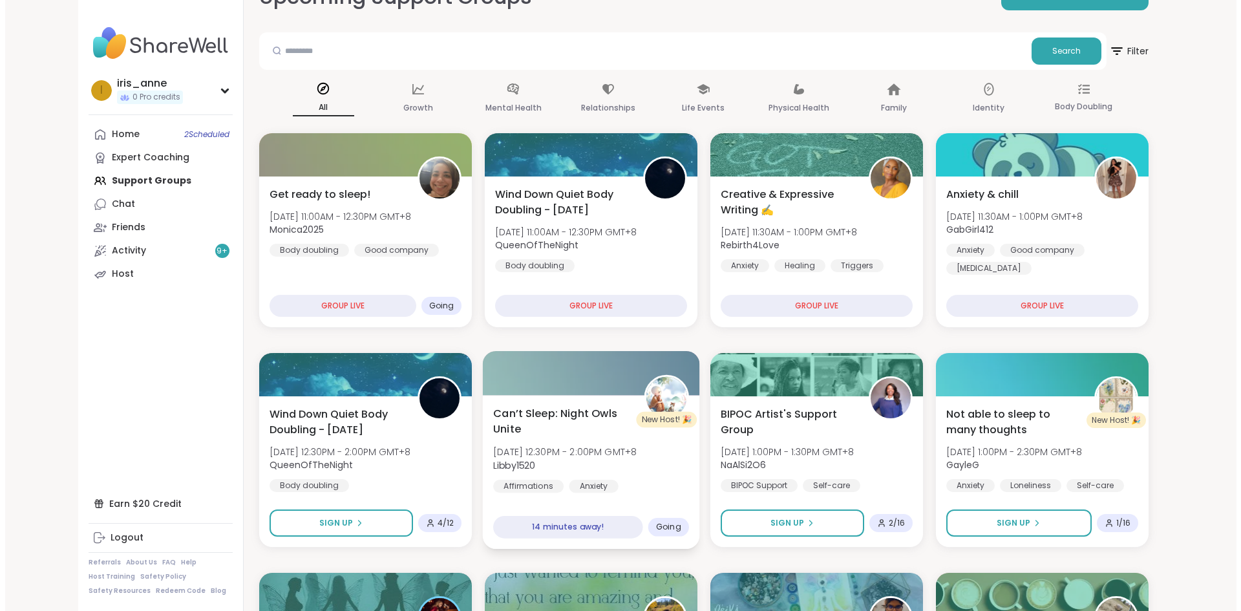
scroll to position [129, 0]
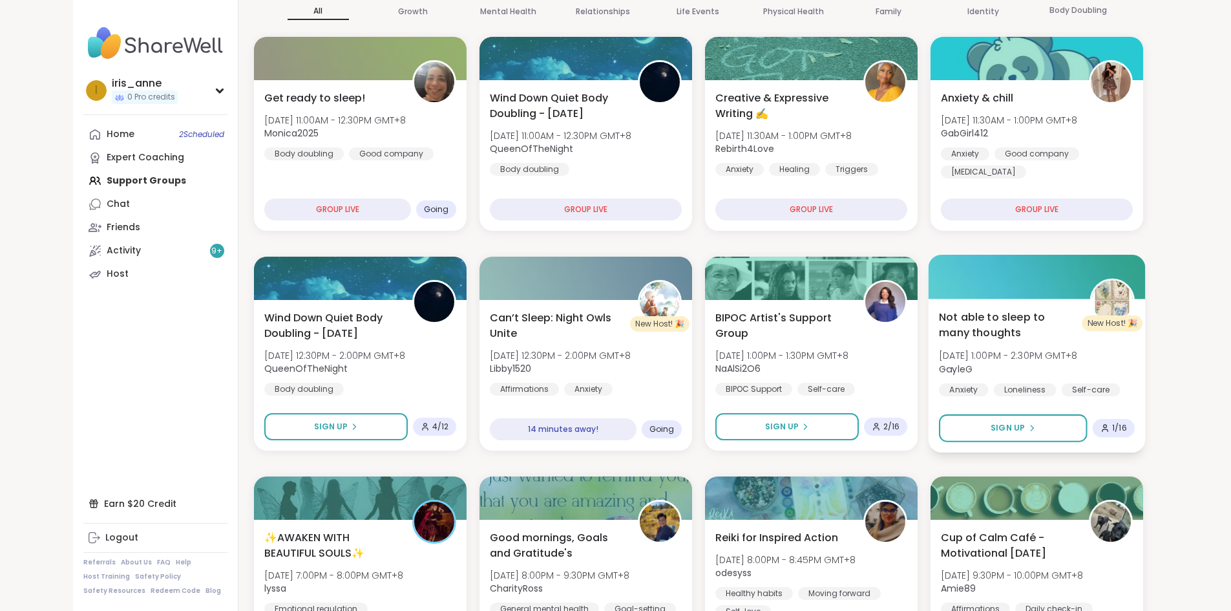
click at [1075, 337] on span "Not able to sleep to many thoughts" at bounding box center [1007, 325] width 136 height 32
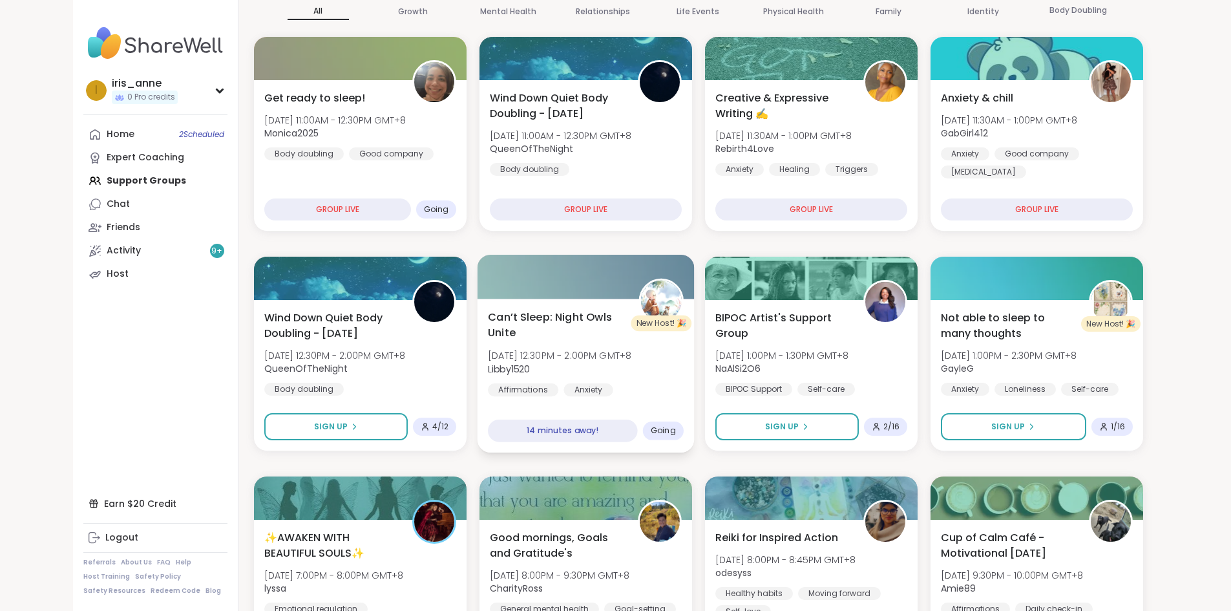
click at [509, 349] on span "Mon, Oct 13 | 12:30PM - 2:00PM GMT+8" at bounding box center [559, 355] width 143 height 13
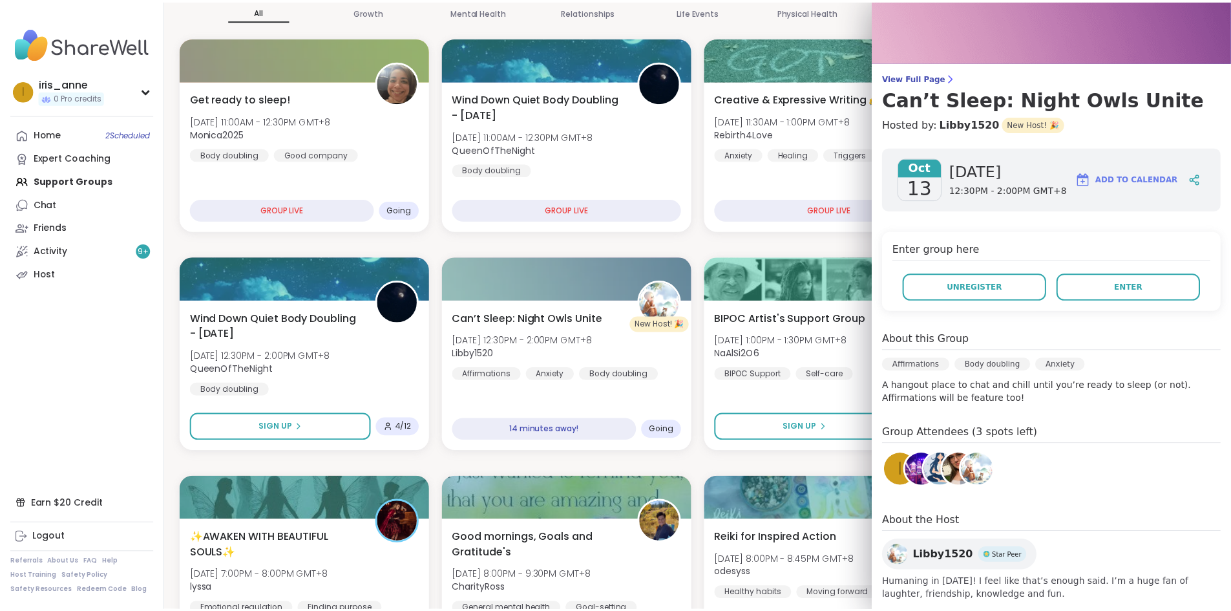
scroll to position [64, 0]
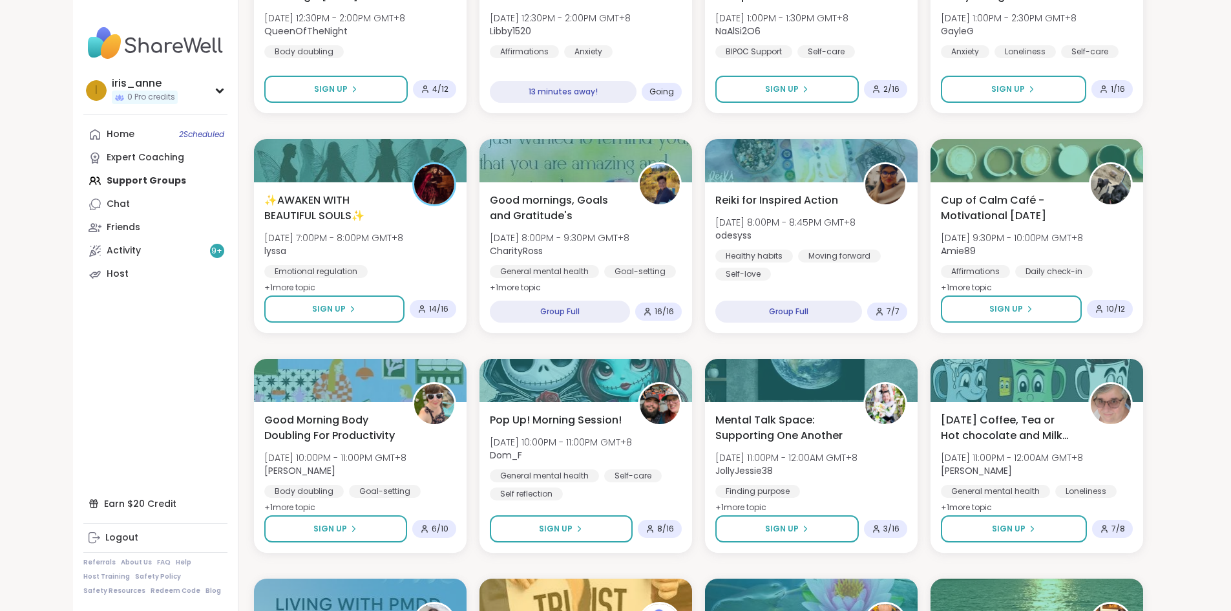
scroll to position [452, 0]
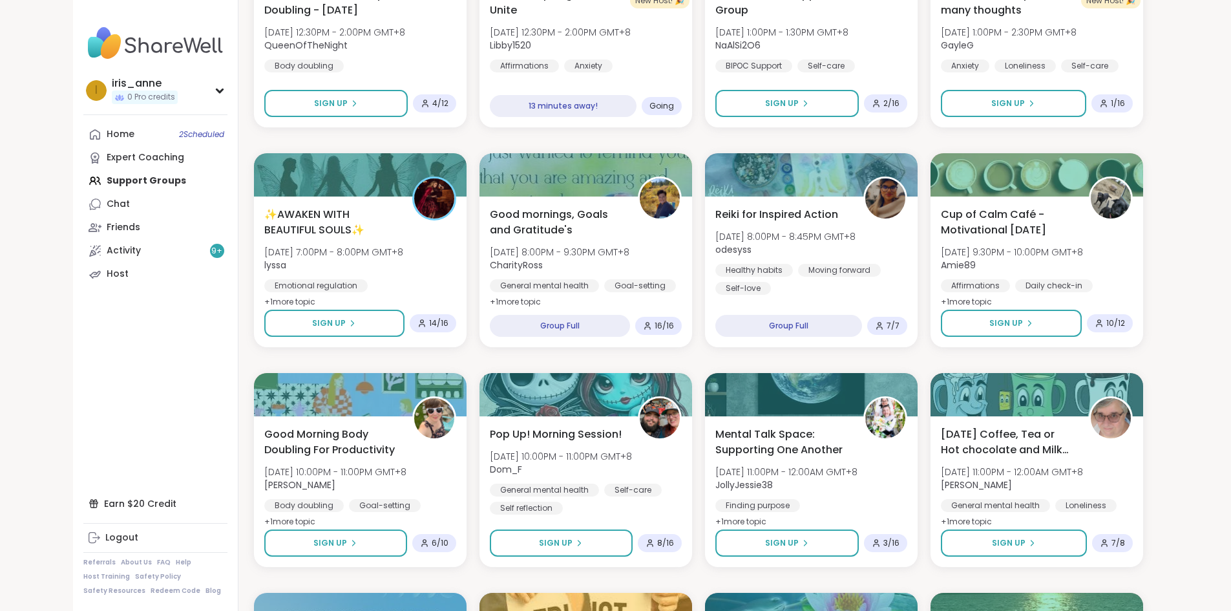
click at [98, 180] on div "Home 2 Scheduled Expert Coaching Support Groups Chat Friends Activity 9 + Host" at bounding box center [155, 204] width 144 height 163
click at [102, 164] on link "Expert Coaching" at bounding box center [155, 157] width 144 height 23
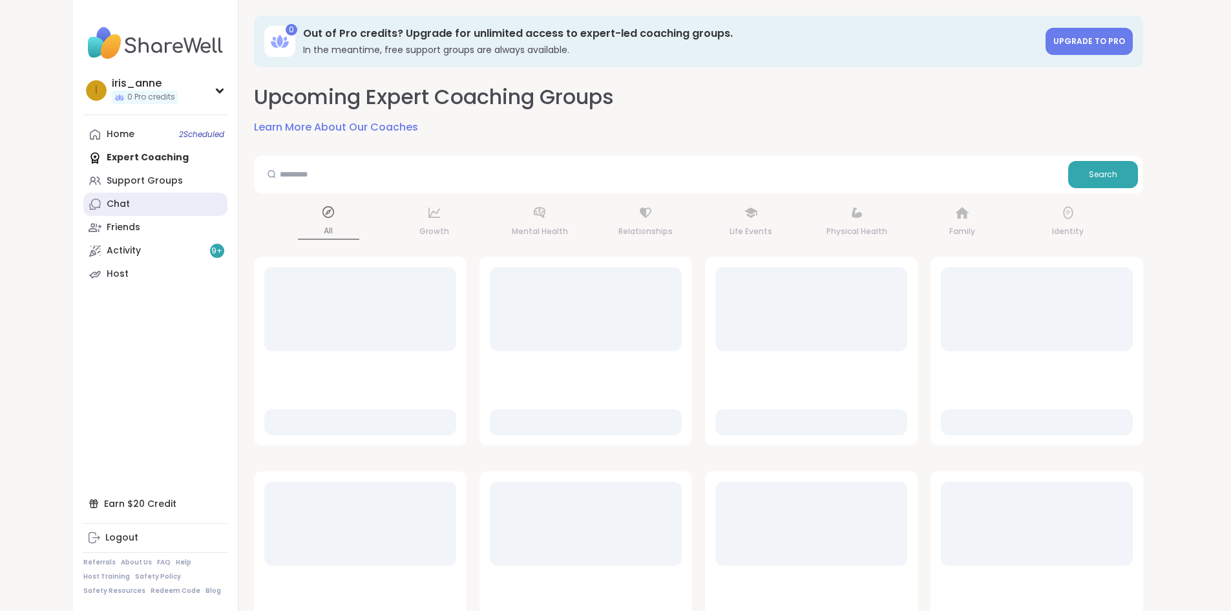
click at [83, 198] on link "Chat" at bounding box center [155, 204] width 144 height 23
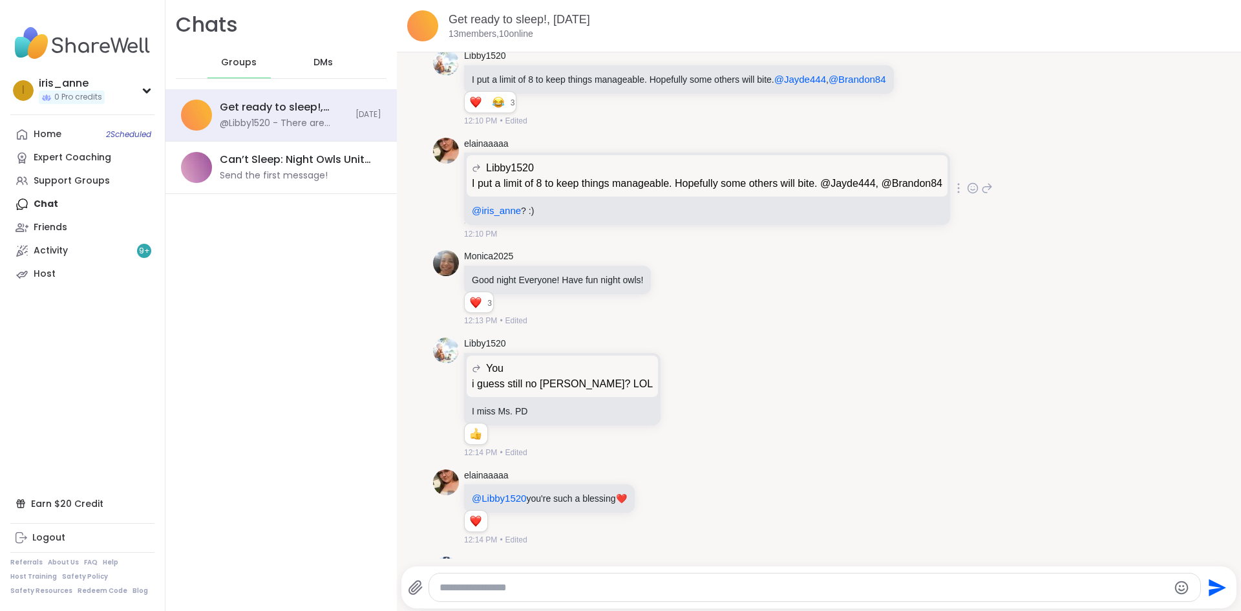
scroll to position [7852, 0]
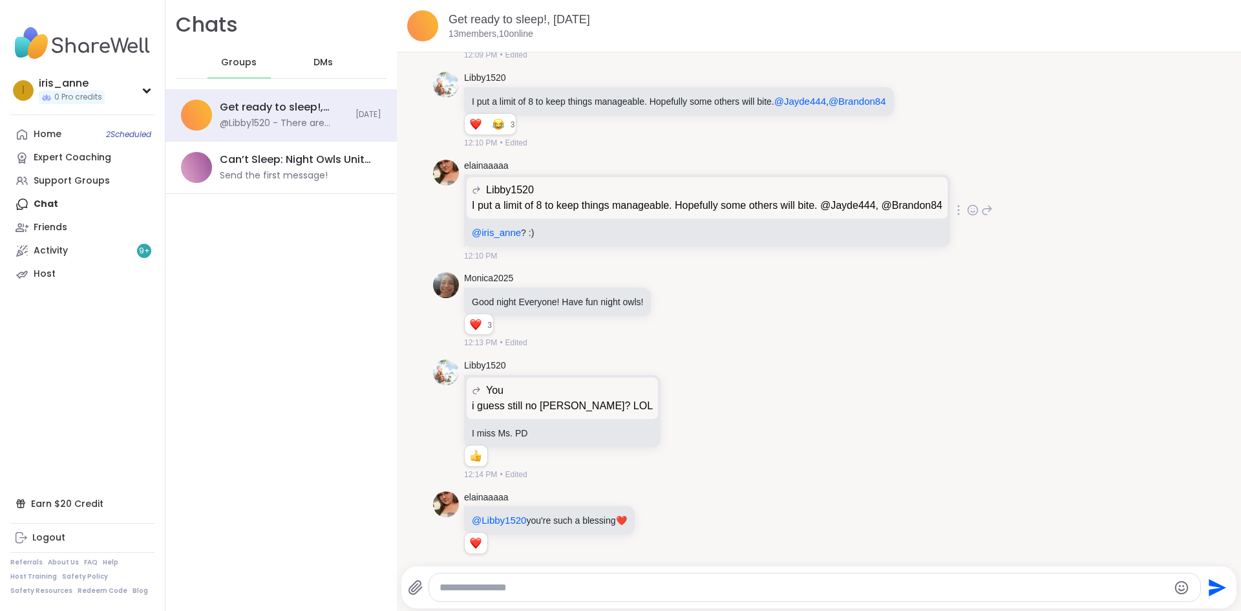
click at [983, 202] on icon at bounding box center [987, 210] width 12 height 16
type textarea "**********"
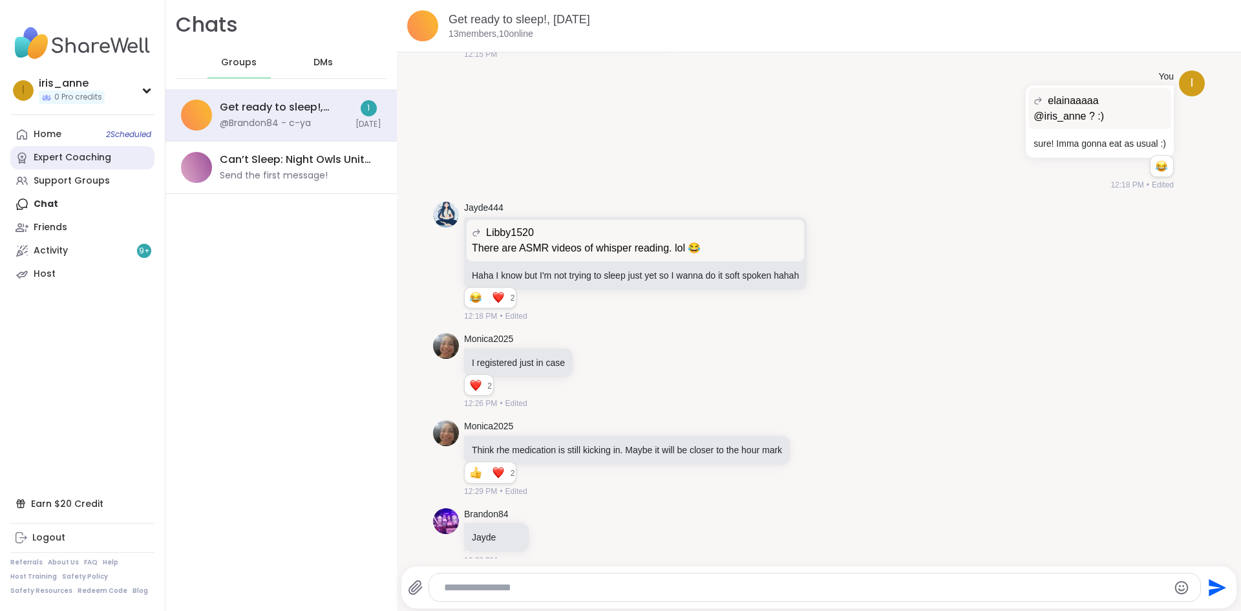
scroll to position [8686, 0]
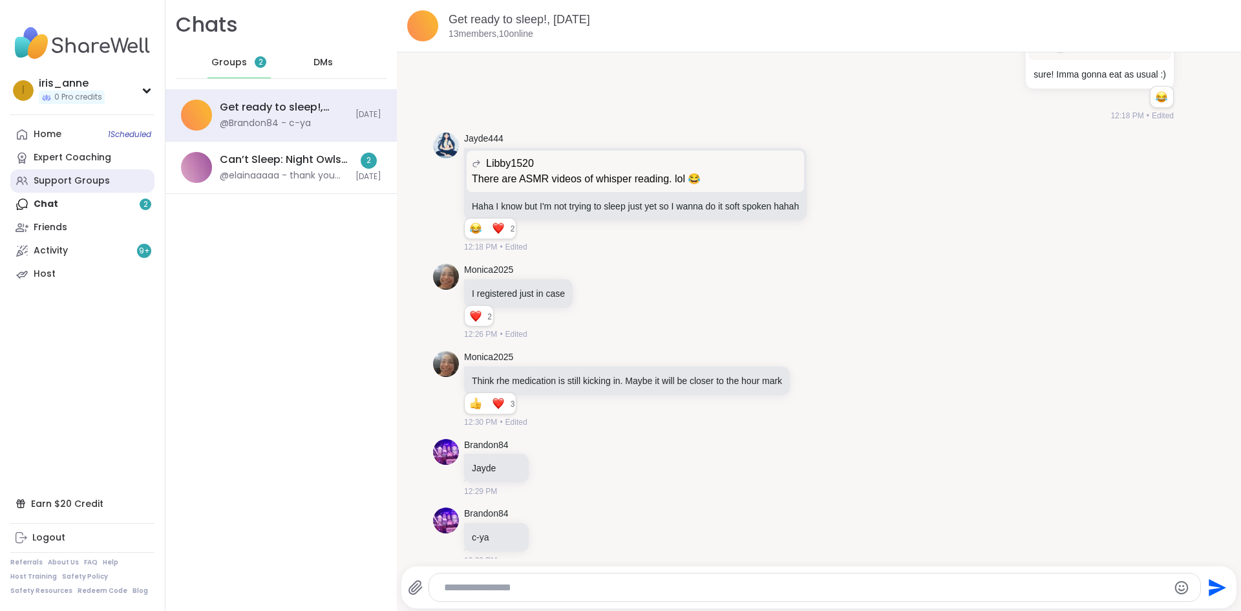
click at [92, 171] on link "Support Groups" at bounding box center [82, 180] width 144 height 23
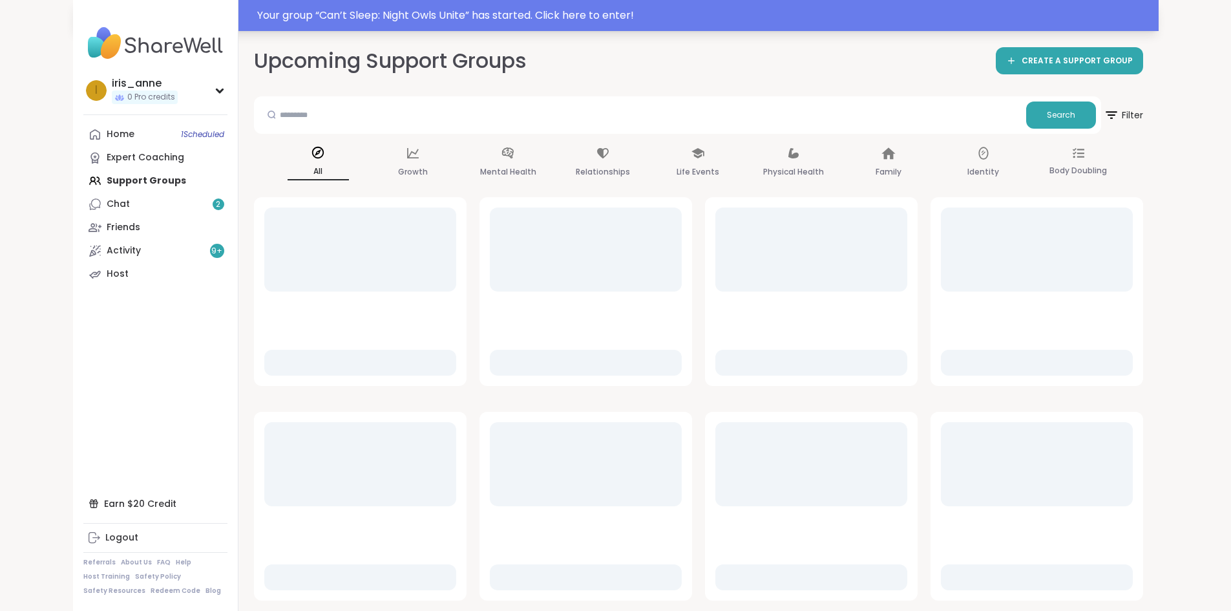
click at [680, 5] on div "Your group “ Can’t Sleep: Night Owls Unite ” has started. Click here to enter!" at bounding box center [616, 15] width 1086 height 31
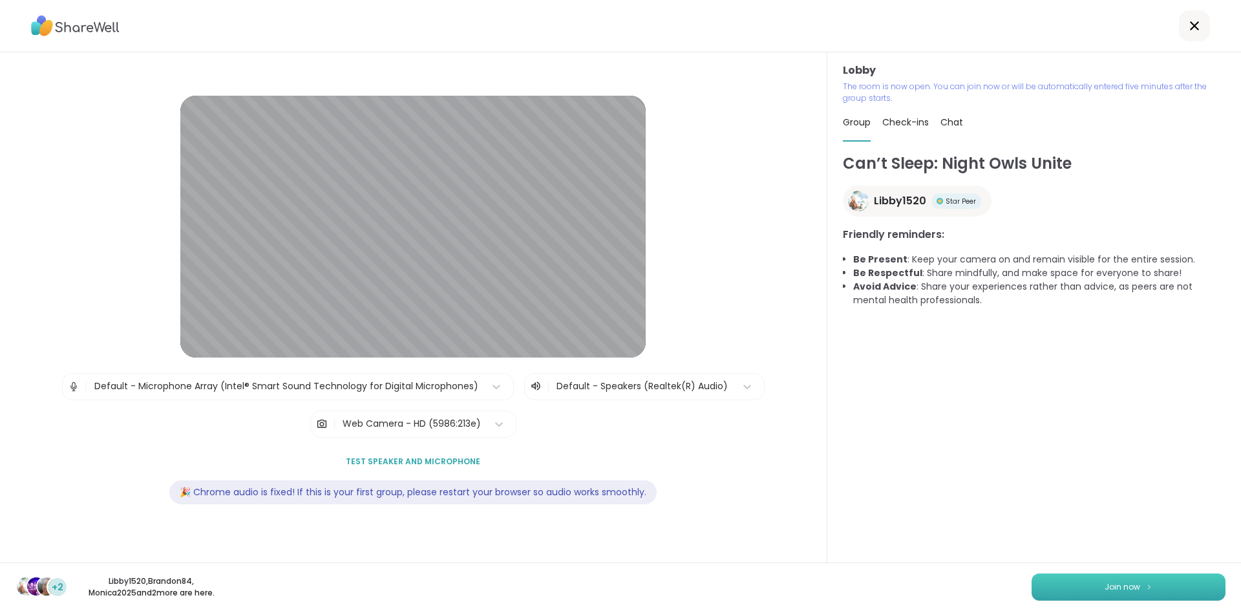
click at [1154, 582] on button "Join now" at bounding box center [1128, 586] width 194 height 27
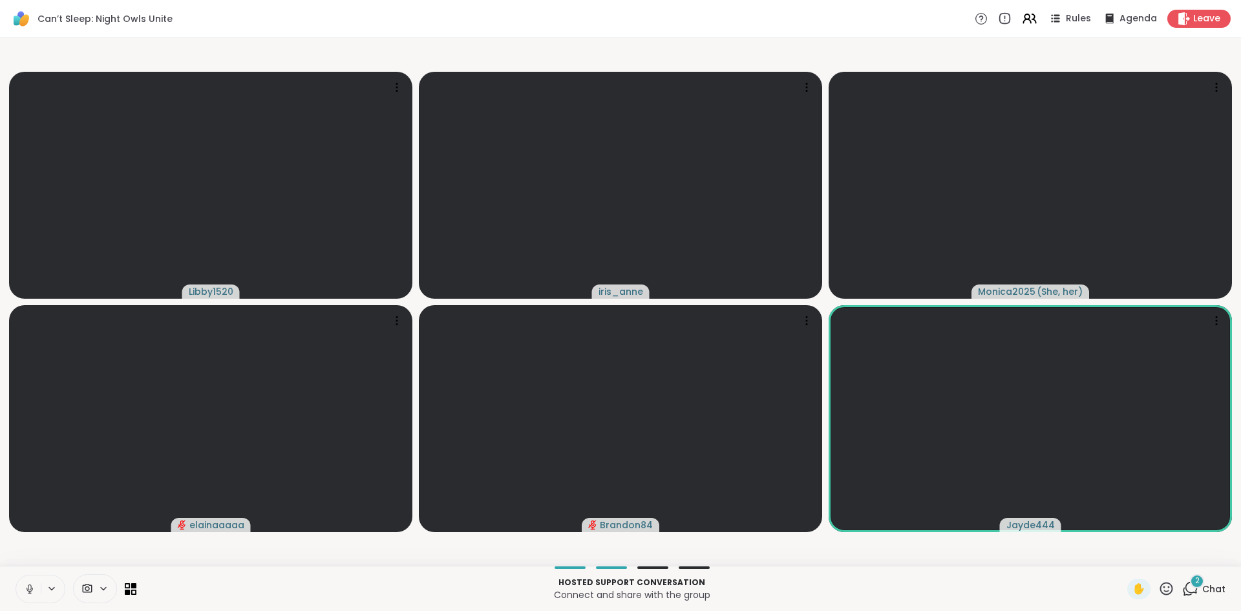
click at [25, 597] on button at bounding box center [28, 588] width 25 height 27
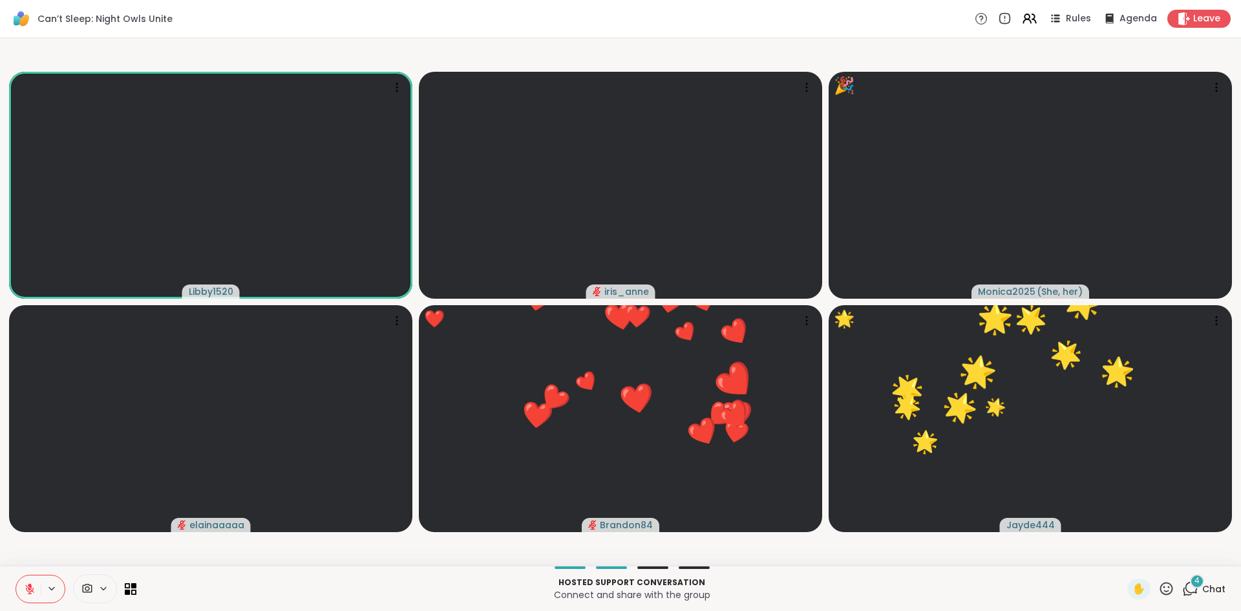
click at [1161, 586] on icon at bounding box center [1166, 588] width 16 height 16
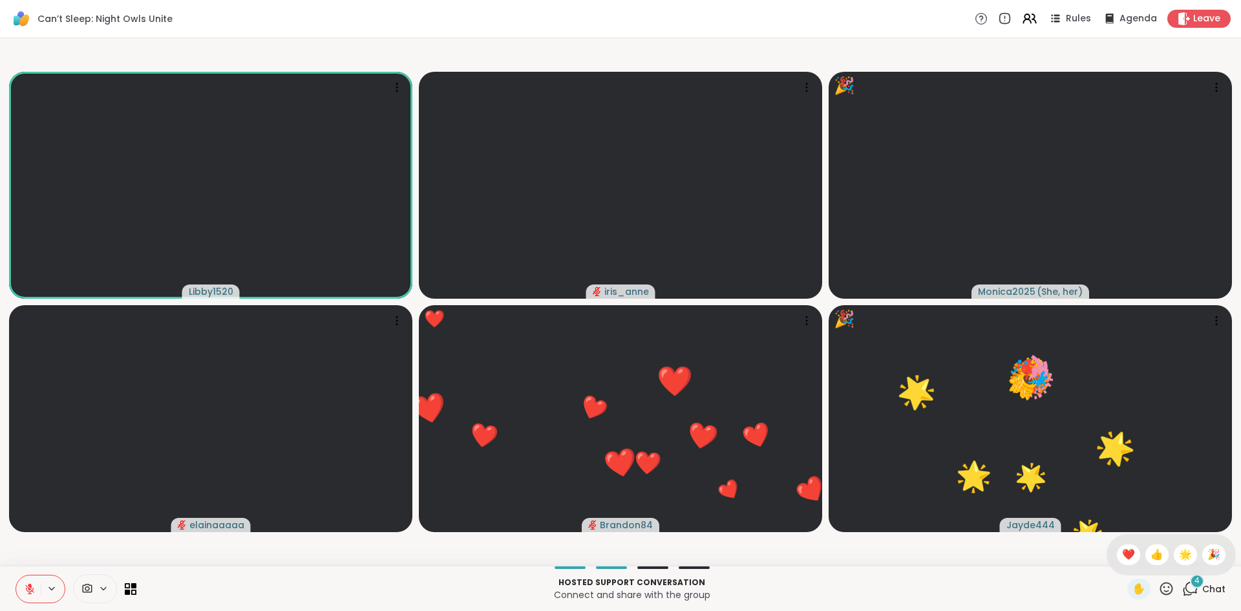
click at [1122, 551] on span "❤️" at bounding box center [1128, 555] width 13 height 16
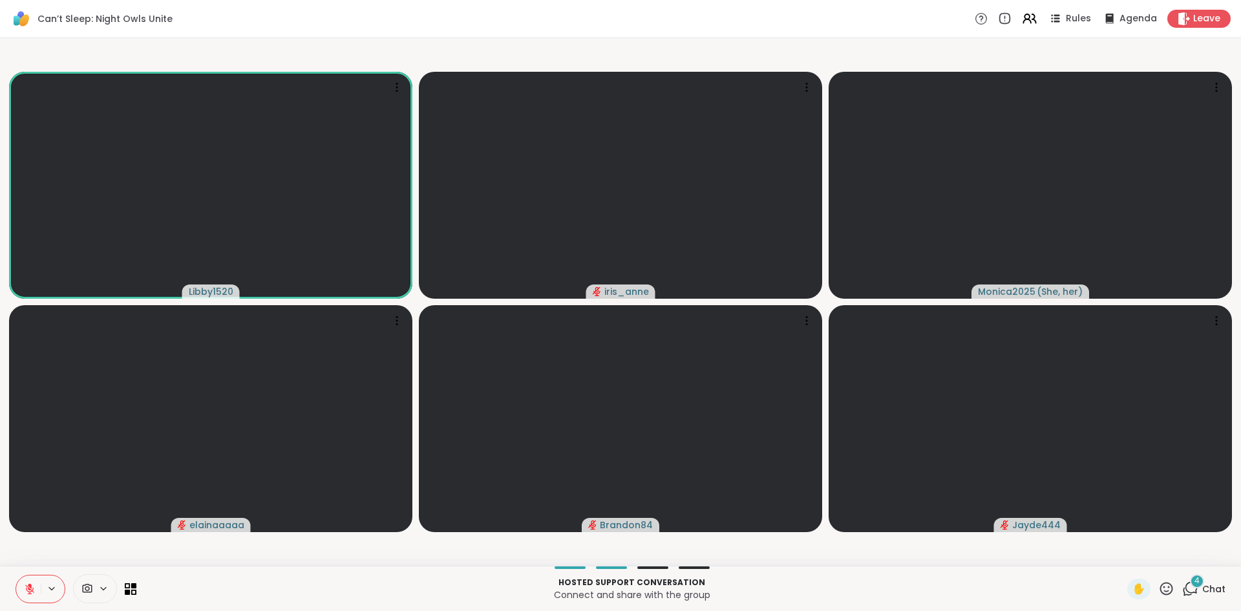
click at [1158, 594] on icon at bounding box center [1166, 588] width 16 height 16
click at [1179, 552] on span "🌟" at bounding box center [1185, 555] width 13 height 16
click at [966, 242] on video at bounding box center [1030, 185] width 403 height 227
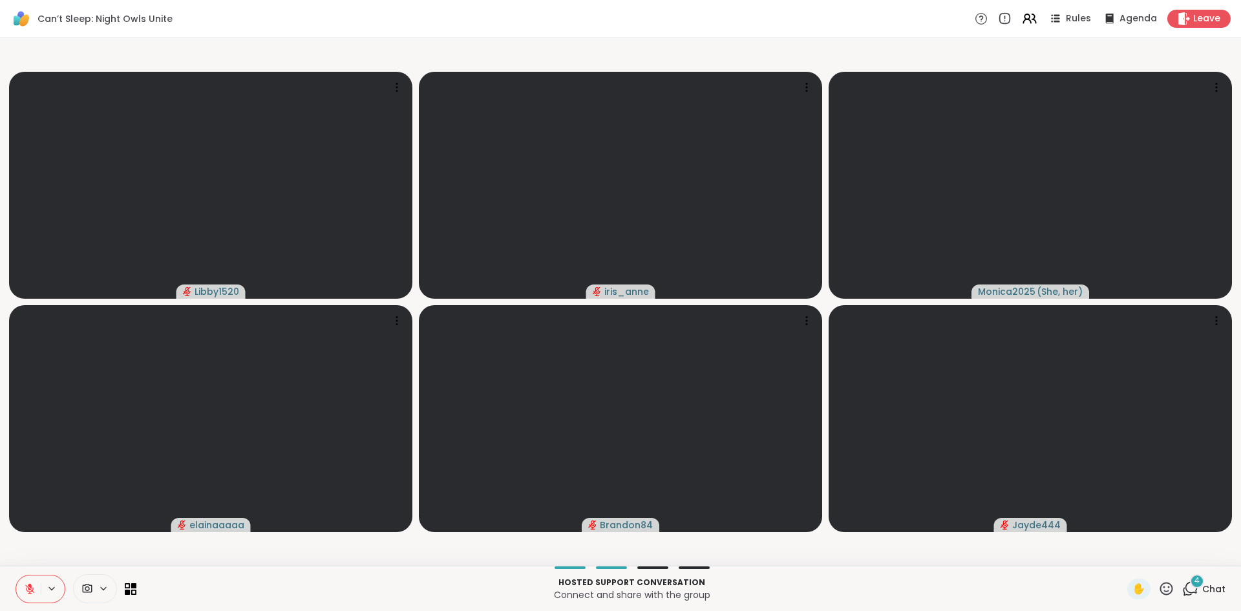
click at [27, 586] on icon at bounding box center [29, 588] width 9 height 9
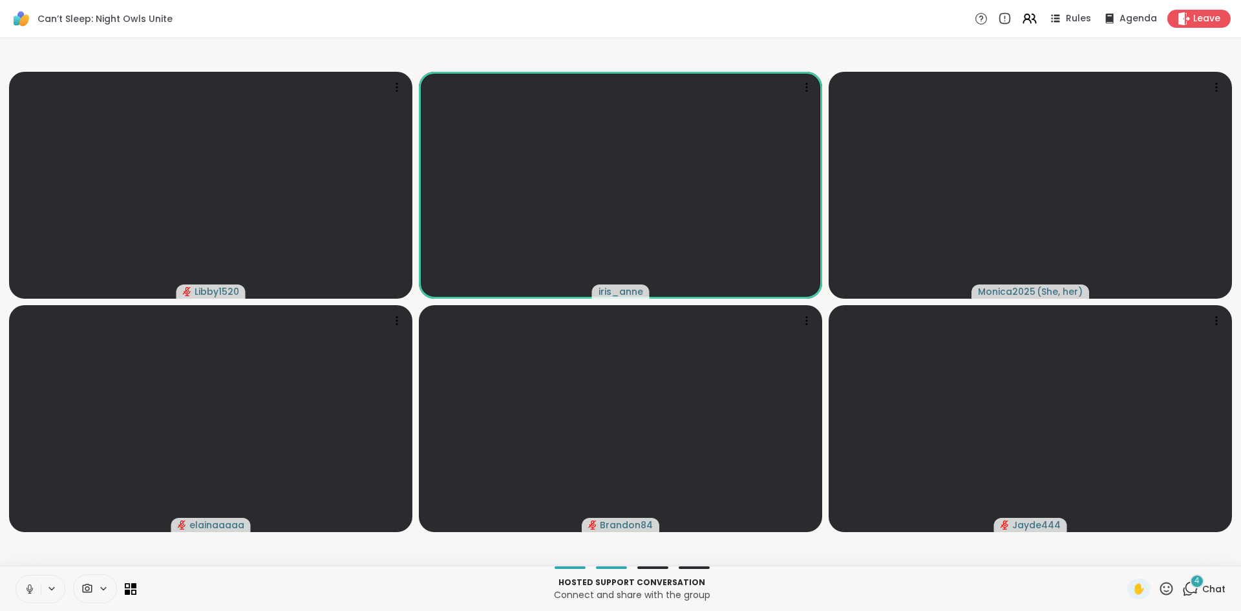
click at [24, 589] on icon at bounding box center [30, 589] width 12 height 12
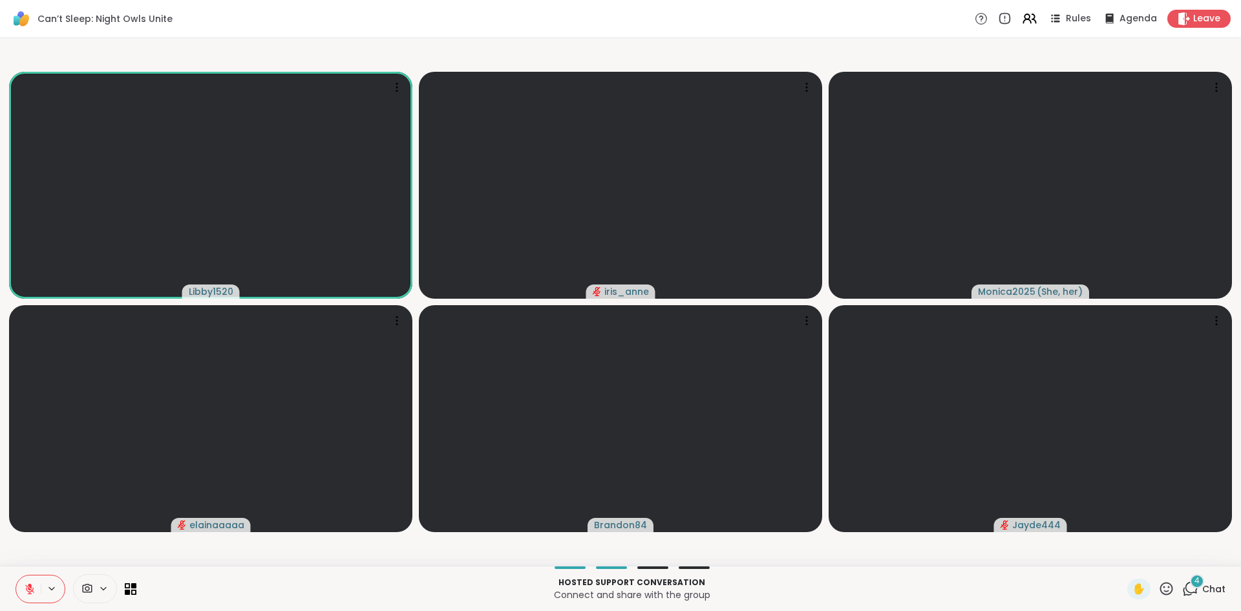
click at [33, 580] on button at bounding box center [28, 588] width 25 height 27
click at [25, 591] on icon at bounding box center [30, 589] width 12 height 12
click at [23, 591] on button at bounding box center [28, 588] width 25 height 27
click at [30, 587] on icon at bounding box center [30, 589] width 12 height 12
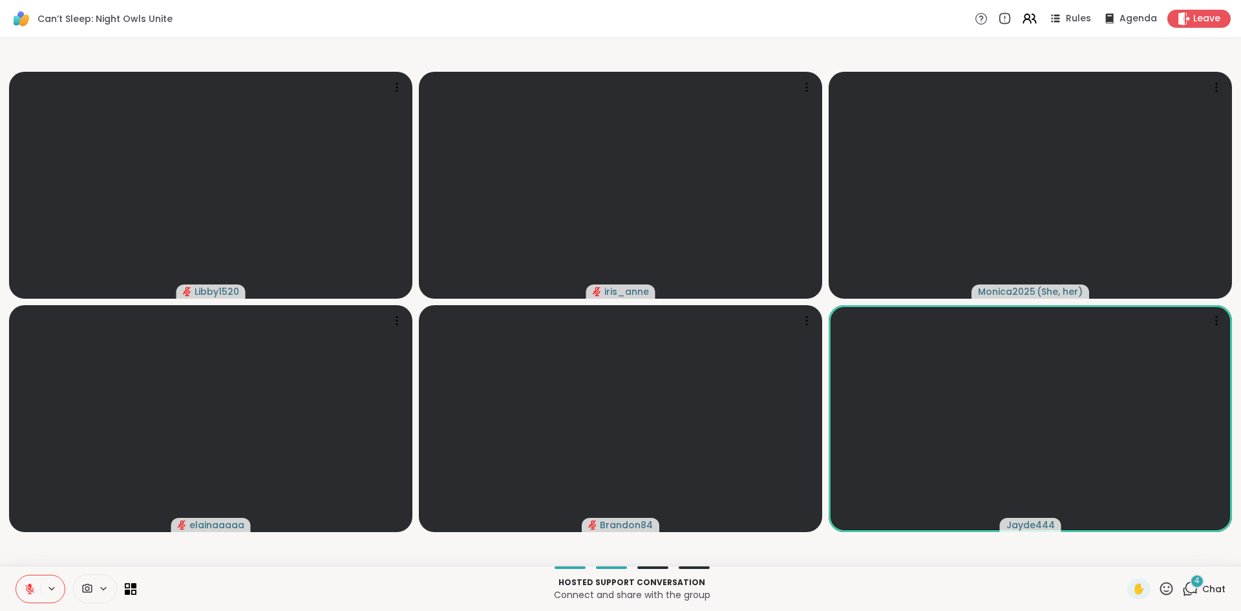
click at [1172, 595] on div "✋ 4 Chat" at bounding box center [1176, 588] width 98 height 21
click at [1194, 585] on span "4" at bounding box center [1196, 580] width 5 height 11
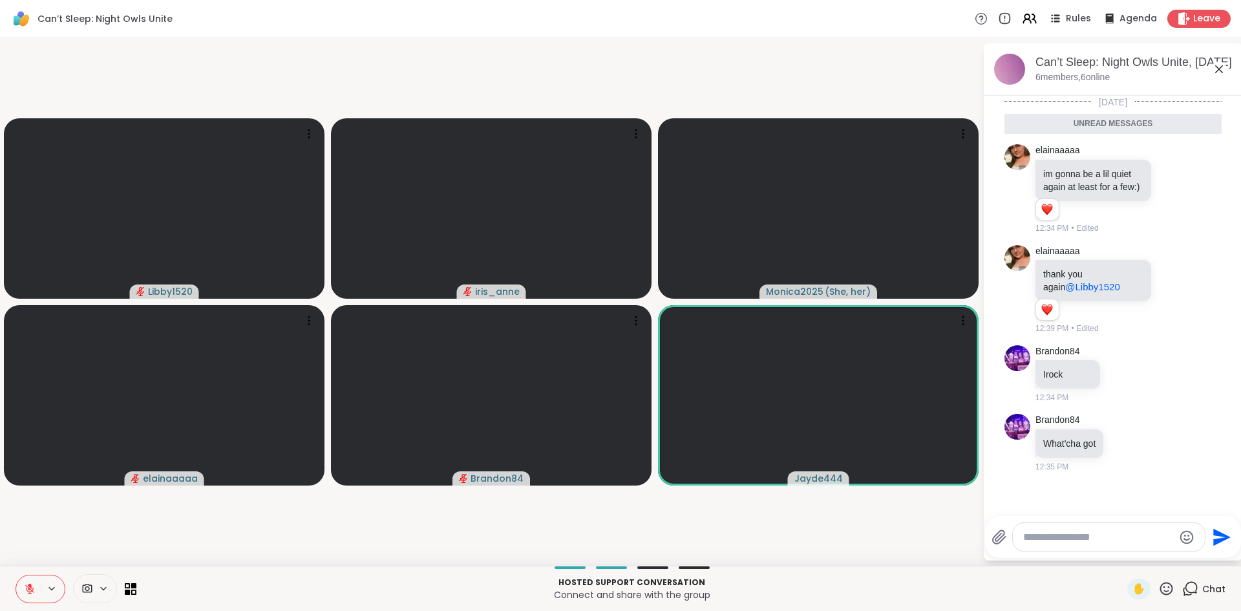
click at [1104, 520] on div "Send" at bounding box center [1113, 537] width 256 height 42
click at [1125, 445] on icon at bounding box center [1126, 443] width 4 height 1
click at [1110, 538] on textarea "Type your message" at bounding box center [1098, 537] width 151 height 13
click at [1125, 445] on icon at bounding box center [1126, 443] width 4 height 1
click at [1056, 533] on textarea "Type your message" at bounding box center [1098, 537] width 151 height 13
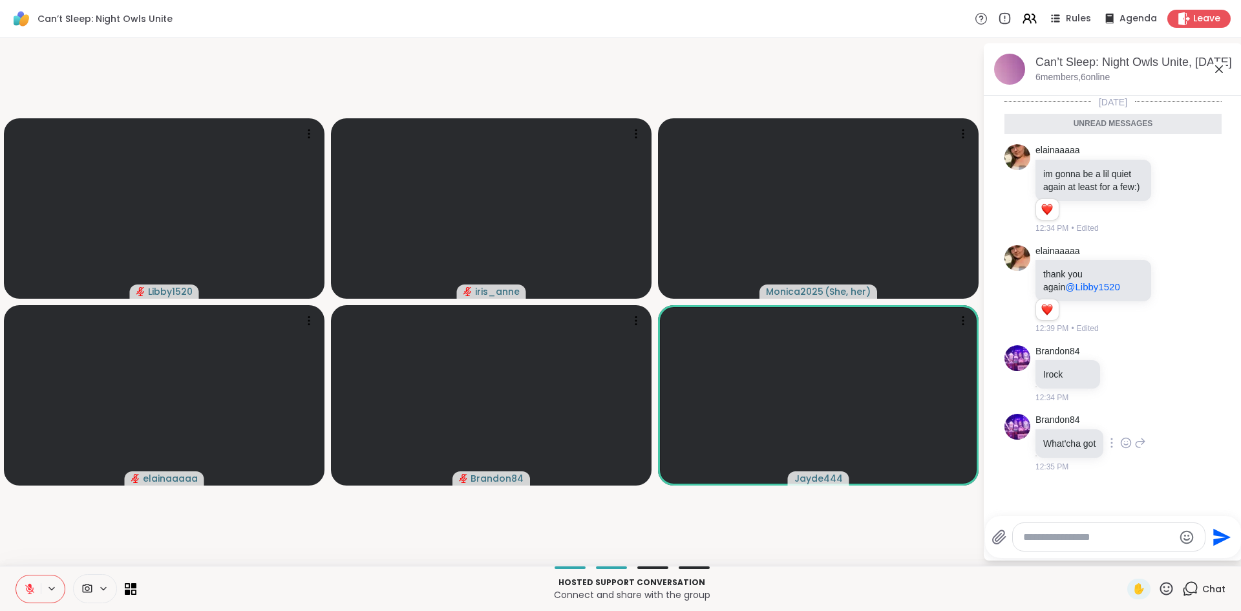
click at [1138, 450] on icon at bounding box center [1140, 443] width 12 height 16
type textarea "**********"
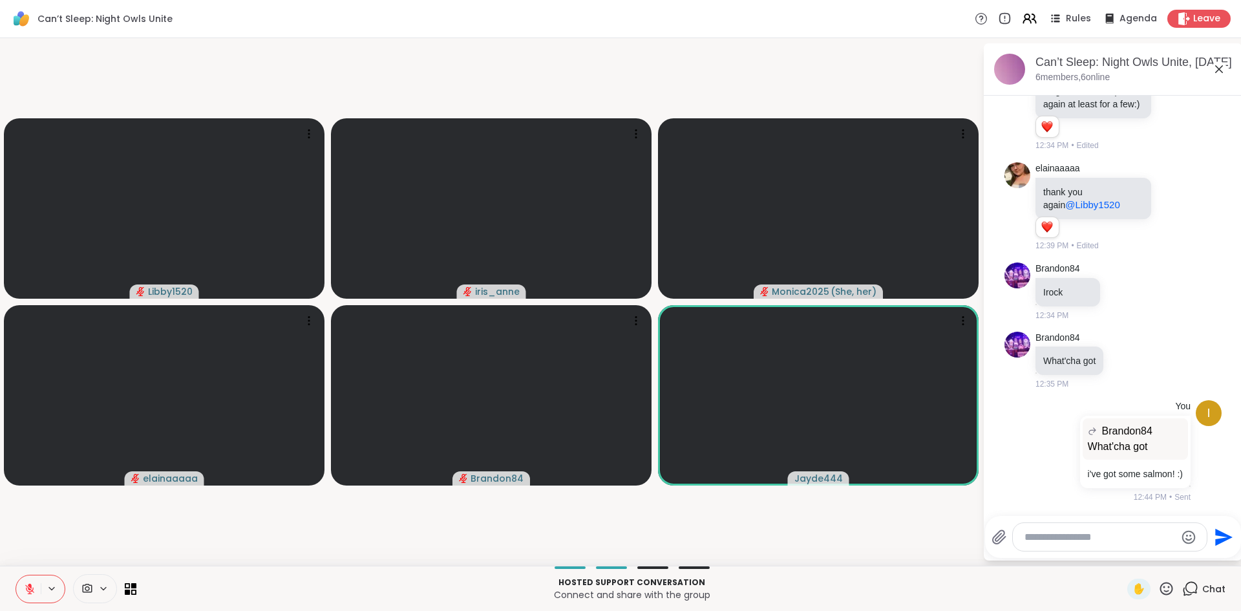
scroll to position [96, 0]
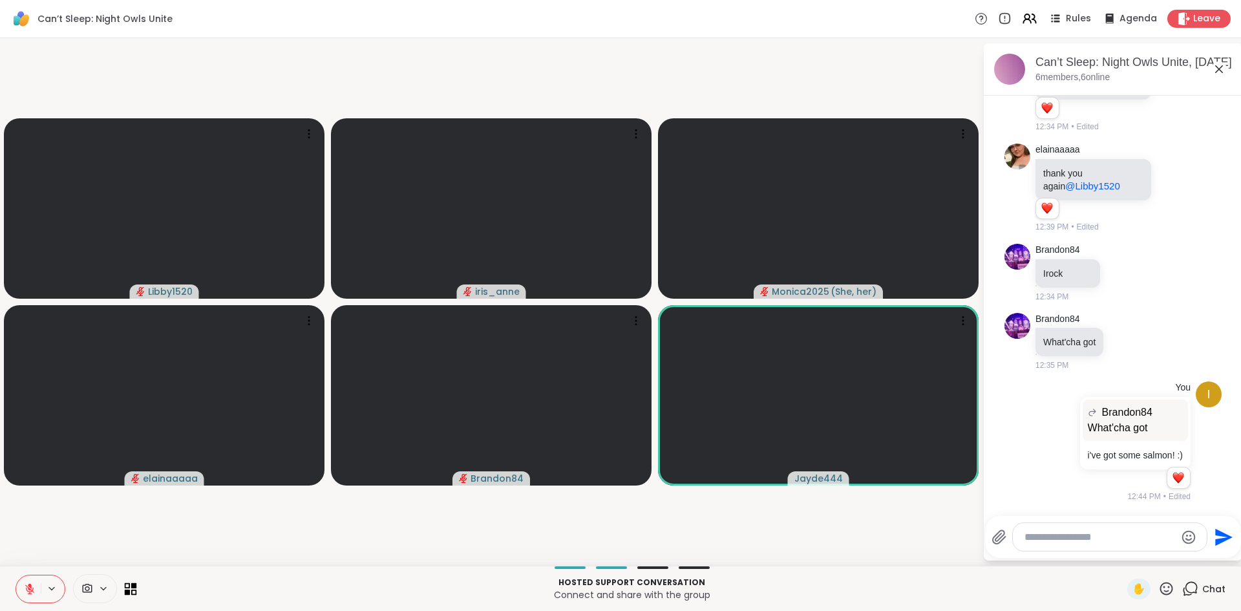
click at [132, 591] on icon at bounding box center [131, 588] width 12 height 12
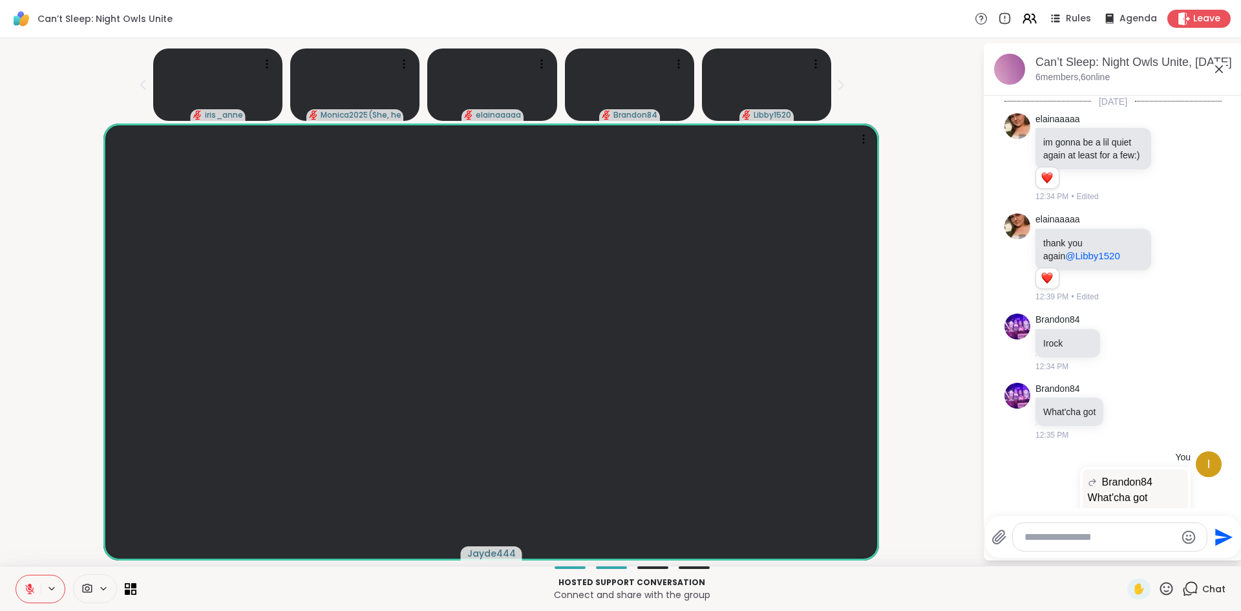
scroll to position [0, 0]
click at [1214, 67] on icon at bounding box center [1219, 69] width 16 height 16
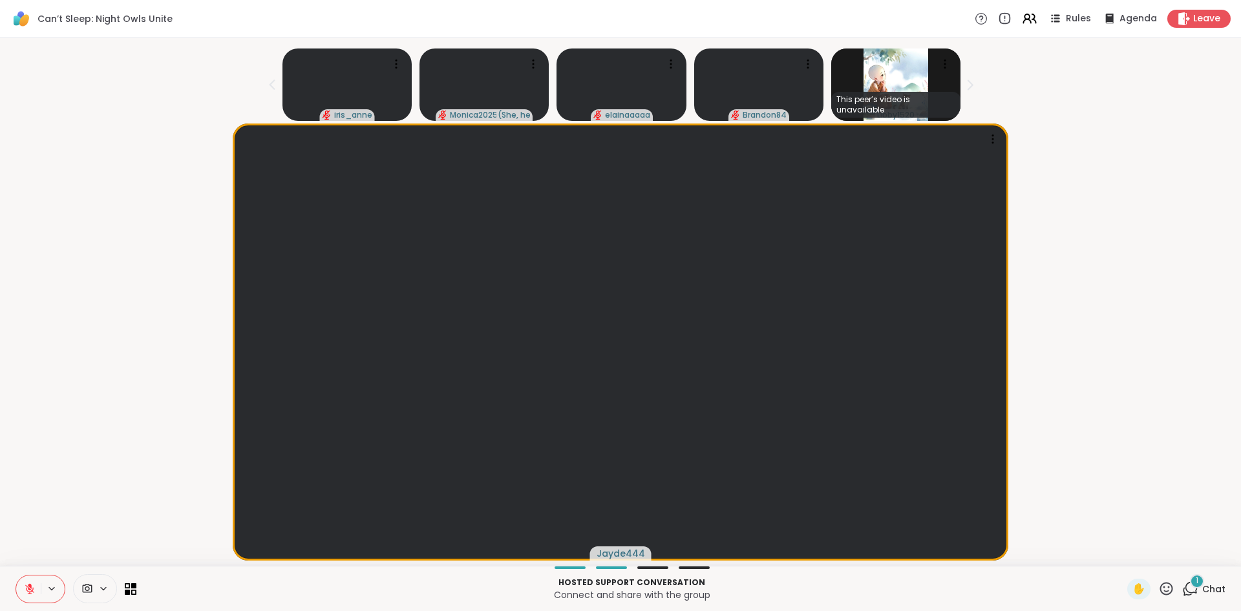
click at [1123, 324] on div "Jayde444" at bounding box center [620, 341] width 1225 height 437
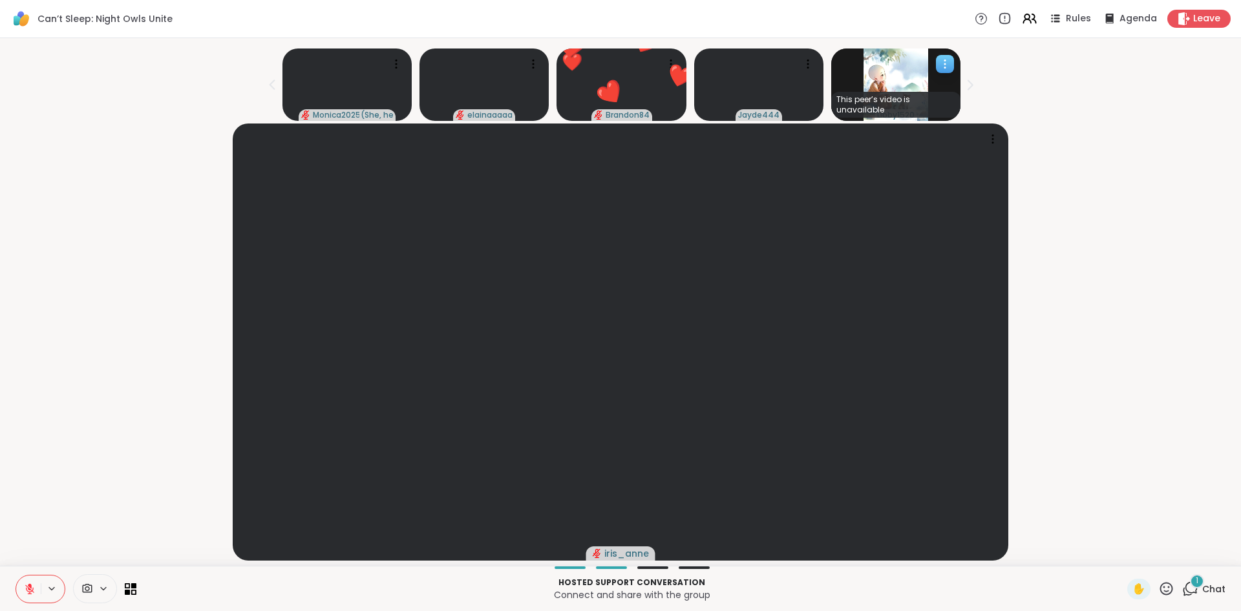
click at [936, 63] on div at bounding box center [945, 64] width 18 height 18
click at [1101, 137] on div "iris_anne" at bounding box center [620, 341] width 1225 height 437
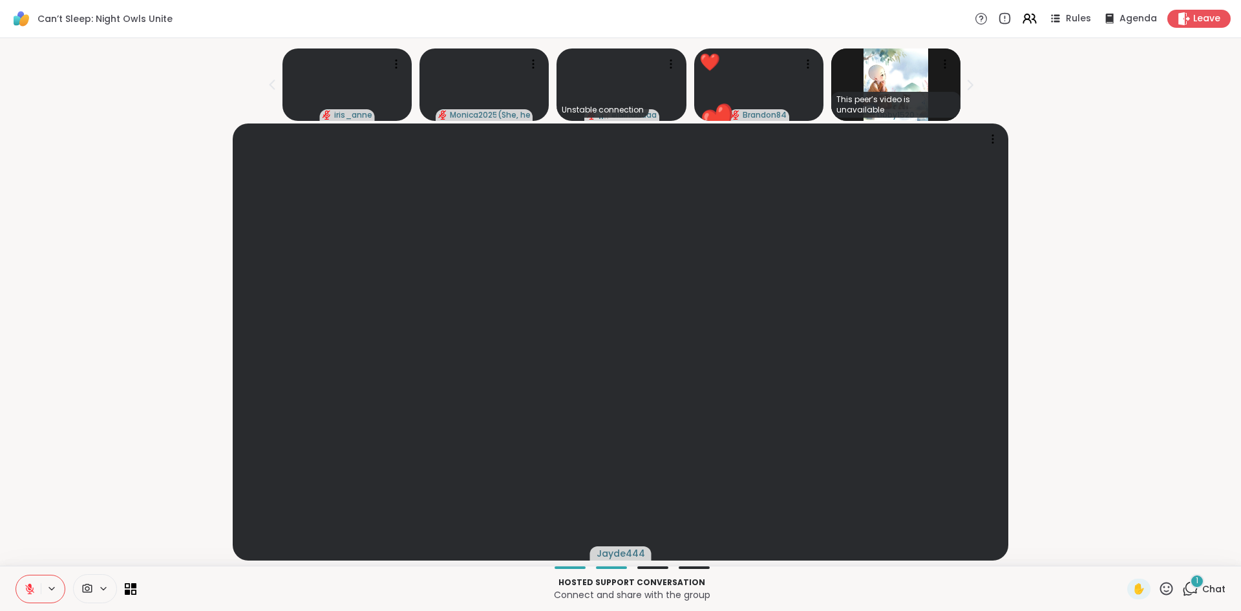
click at [1160, 594] on icon at bounding box center [1166, 588] width 13 height 13
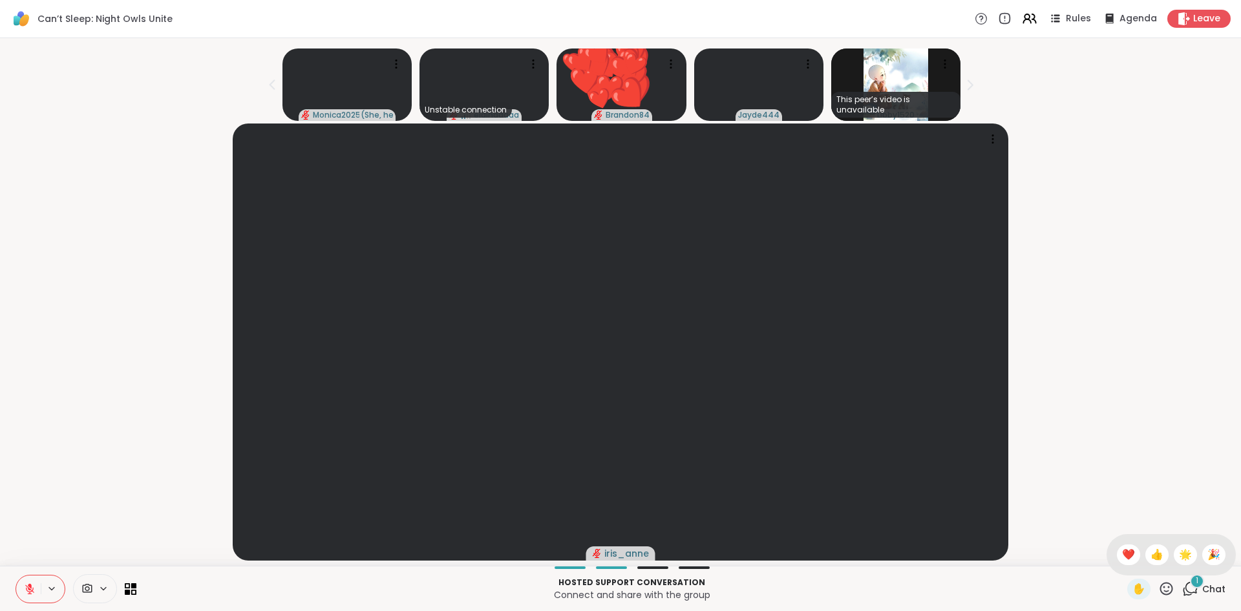
click at [1106, 545] on div "✋ ❤️ 👍 🌟 🎉" at bounding box center [1170, 554] width 129 height 41
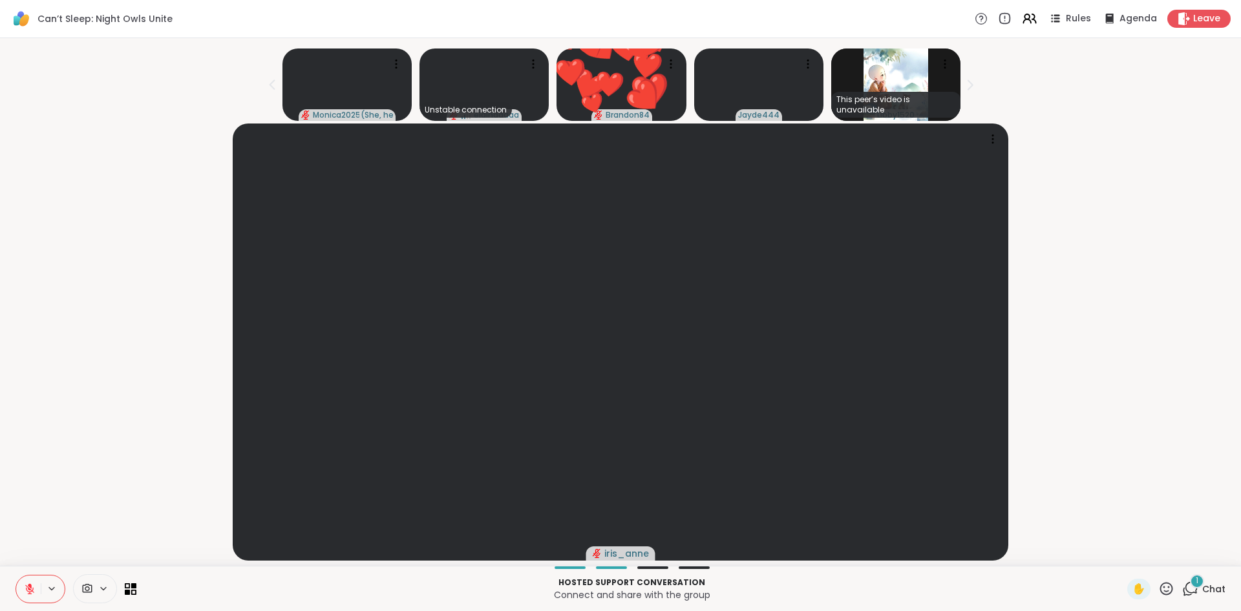
click at [1106, 550] on div "iris_anne" at bounding box center [620, 341] width 1225 height 437
click at [1158, 586] on icon at bounding box center [1166, 588] width 16 height 16
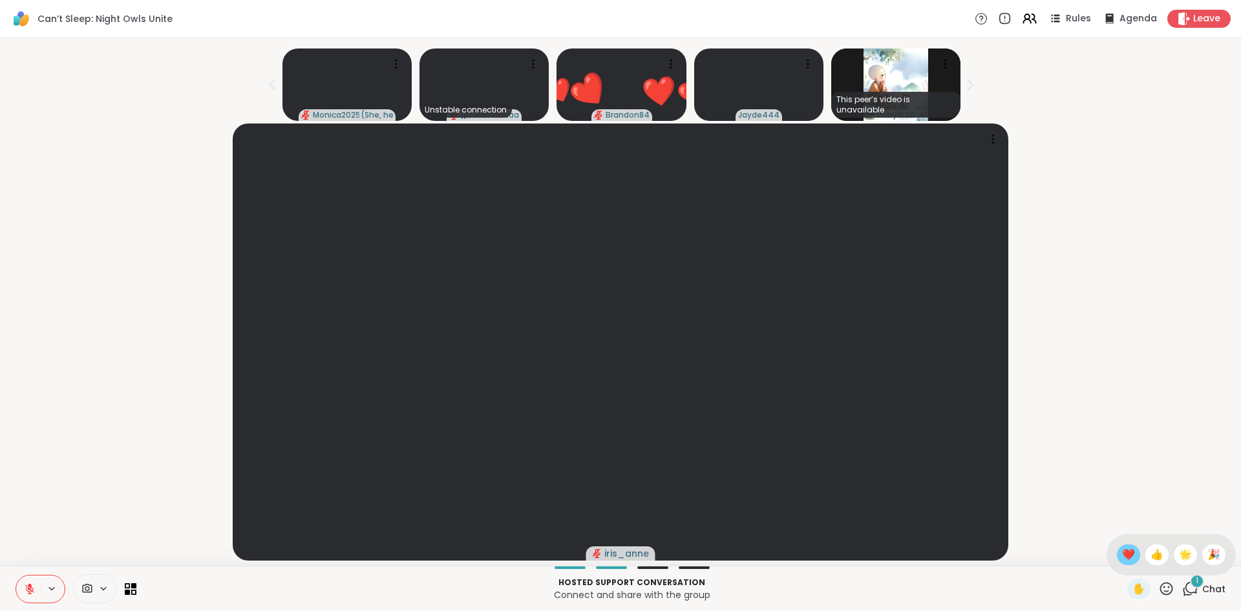
click at [1122, 557] on span "❤️" at bounding box center [1128, 555] width 13 height 16
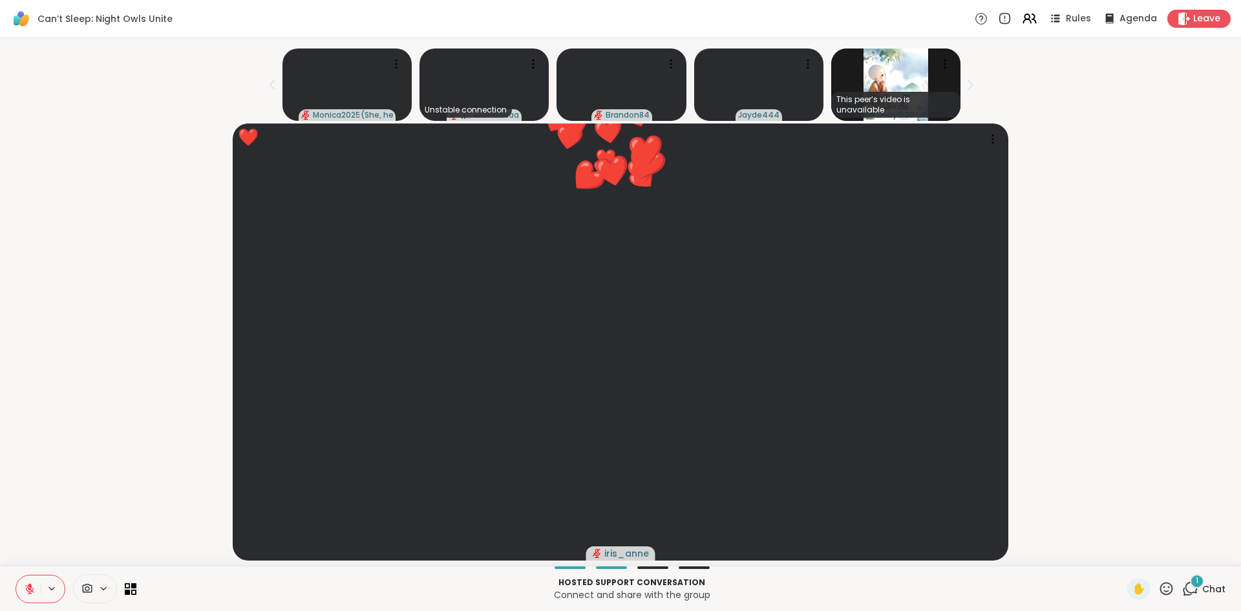
click at [27, 587] on icon at bounding box center [30, 589] width 12 height 12
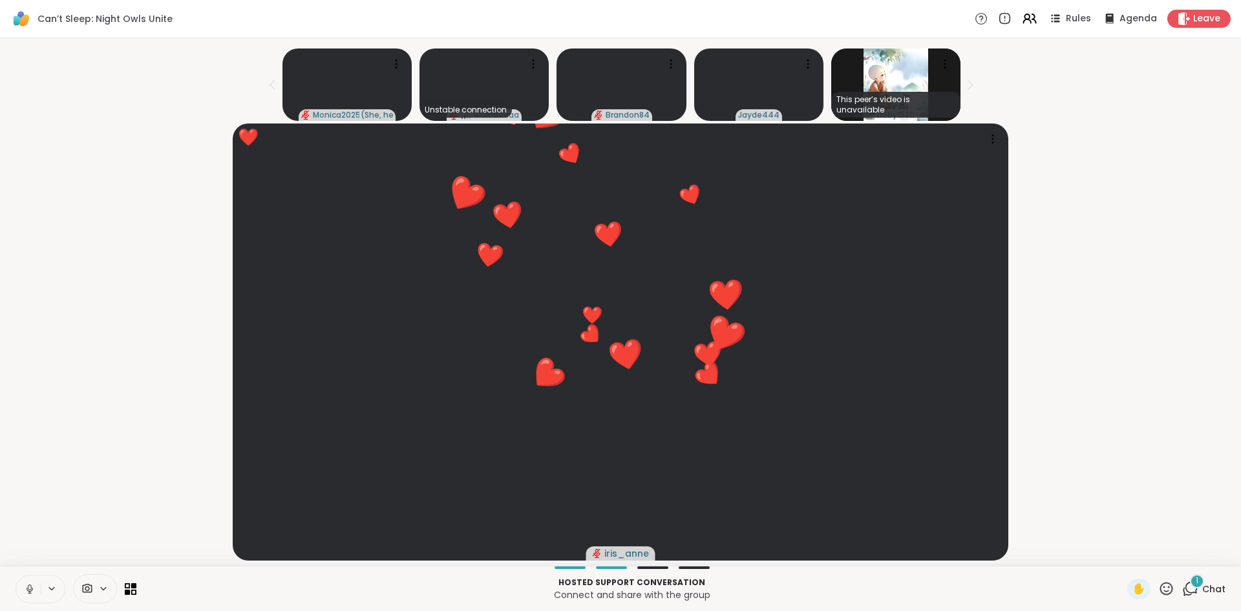
click at [114, 441] on div "❤️ iris_anne ❤️ ❤️ ❤️ ❤️ ❤️ ❤️ ❤️ ❤️ ❤️ ❤️ ❤️ ❤️ ❤️ ❤️ ❤️ ❤️ ❤️" at bounding box center [620, 341] width 1225 height 437
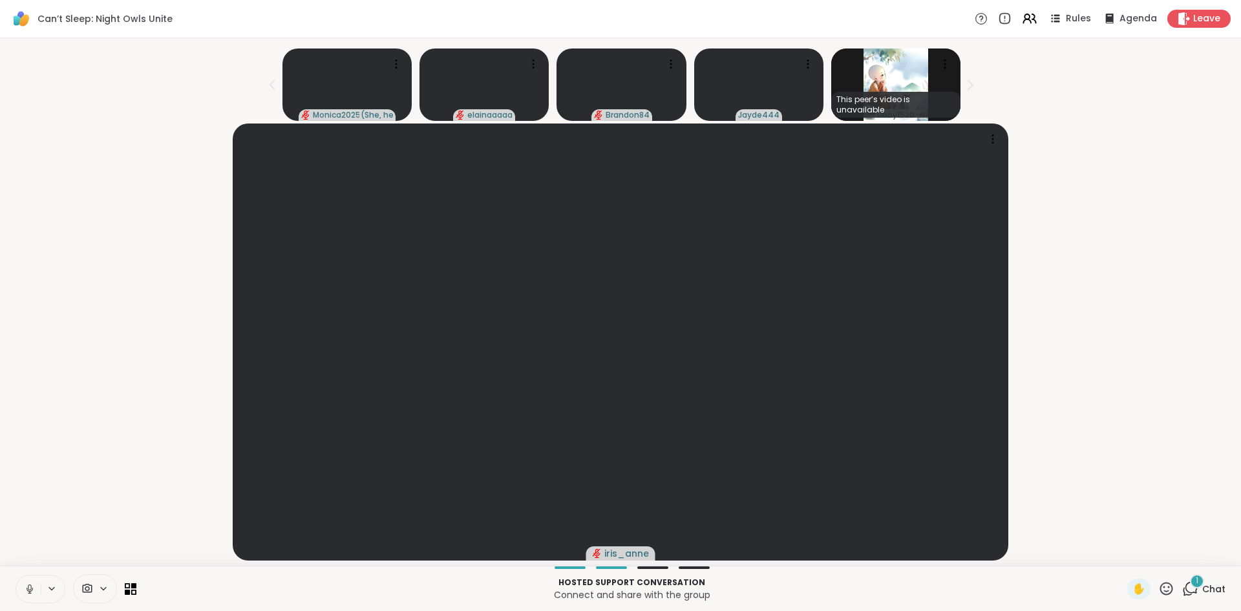
click at [30, 597] on button at bounding box center [28, 588] width 25 height 27
click at [121, 368] on div "Jayde444" at bounding box center [620, 341] width 1225 height 437
drag, startPoint x: 24, startPoint y: 593, endPoint x: 151, endPoint y: 300, distance: 319.8
click at [151, 300] on div "Can’t Sleep: Night Owls Unite Rules Agenda Leave Monica2025 ( She, her ) elaina…" at bounding box center [620, 305] width 1241 height 611
click at [38, 414] on div "iris_anne" at bounding box center [620, 341] width 1225 height 437
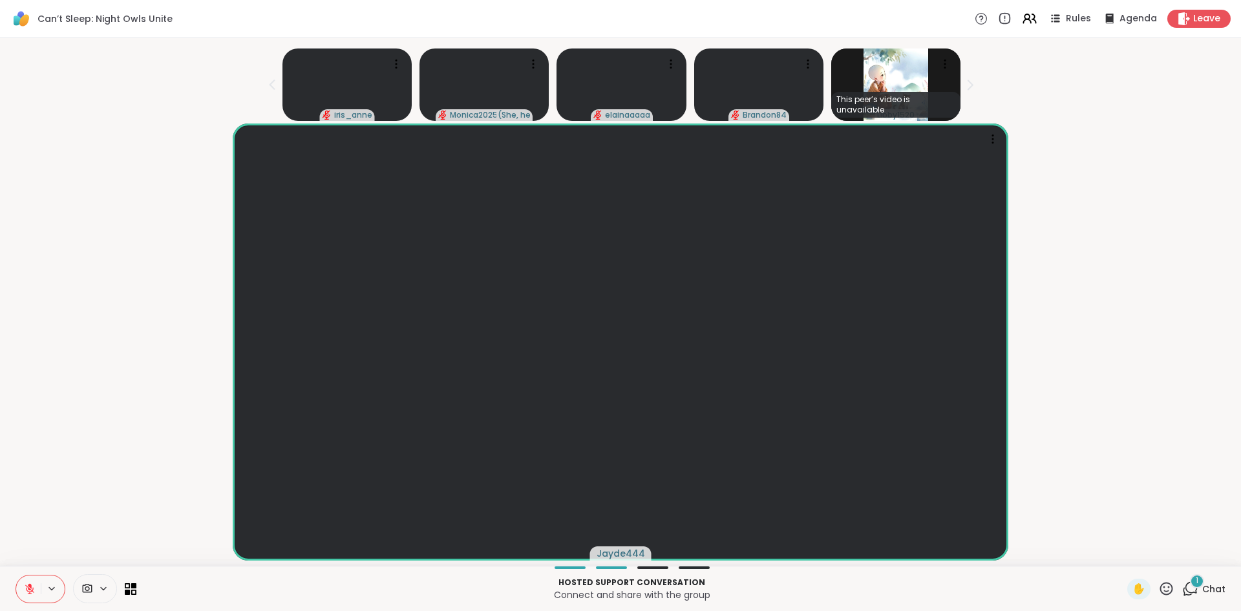
click at [68, 418] on div "Jayde444" at bounding box center [620, 341] width 1225 height 437
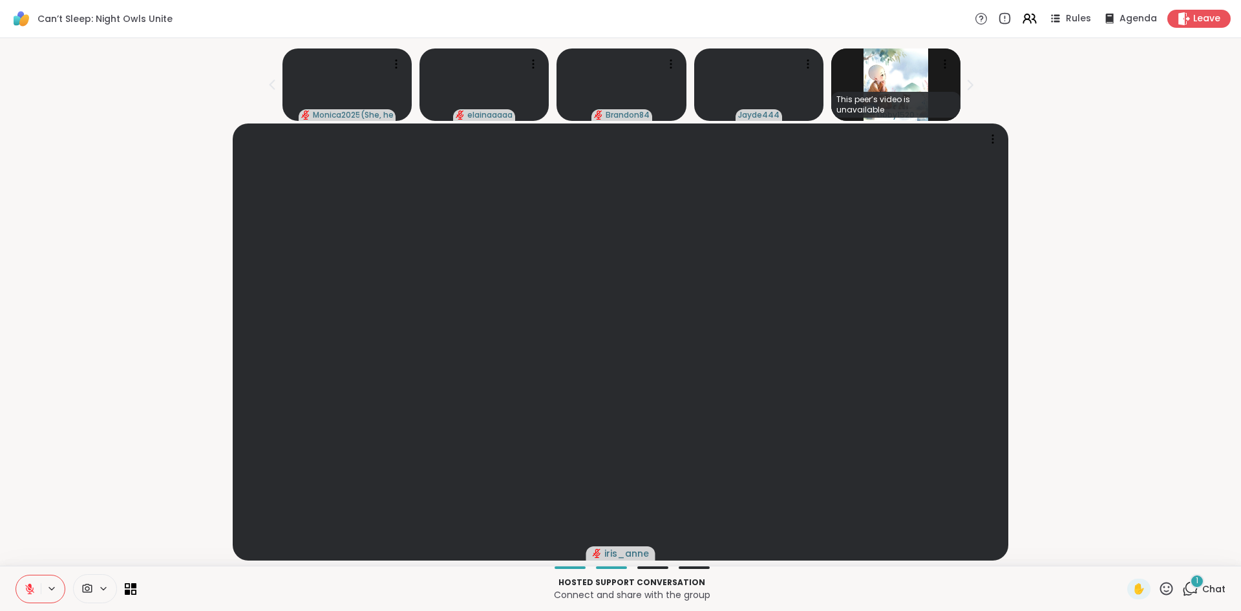
click at [22, 588] on button at bounding box center [28, 588] width 25 height 27
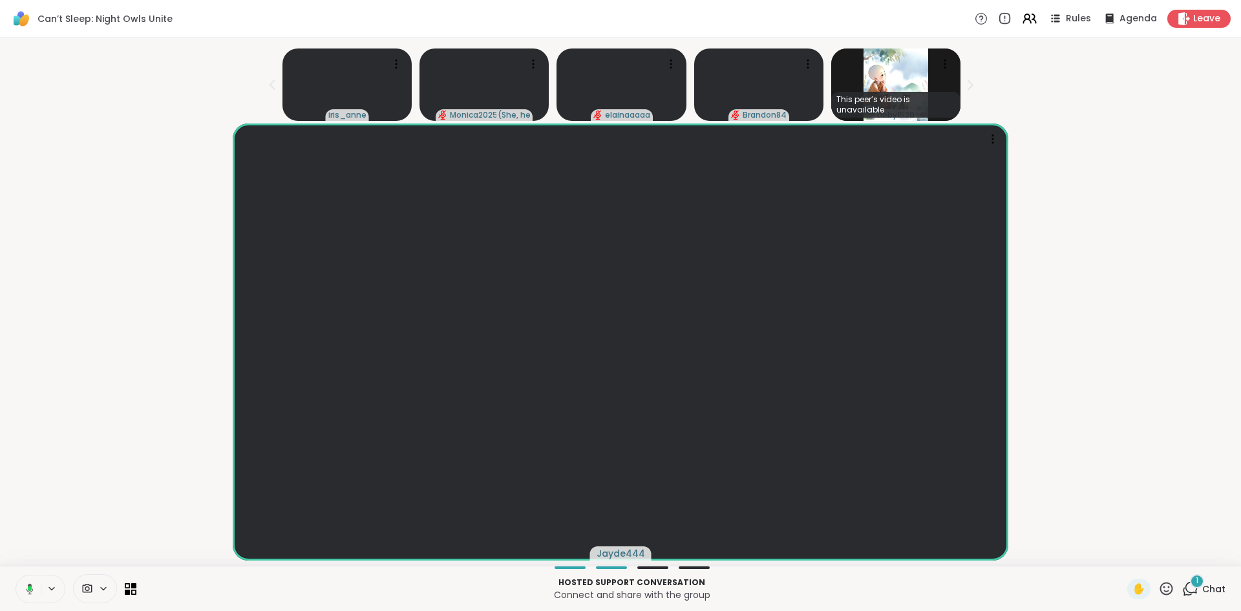
click at [26, 590] on icon at bounding box center [28, 589] width 12 height 12
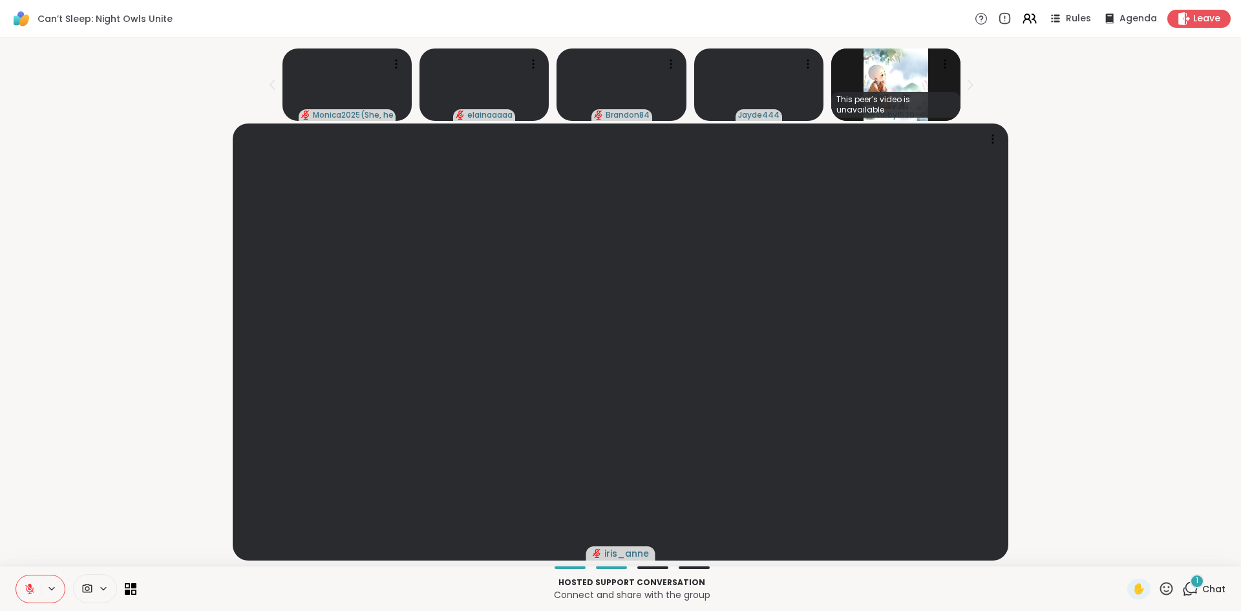
click at [67, 495] on div "iris_anne" at bounding box center [620, 341] width 1225 height 437
click at [1062, 361] on div "iris_anne" at bounding box center [620, 341] width 1225 height 437
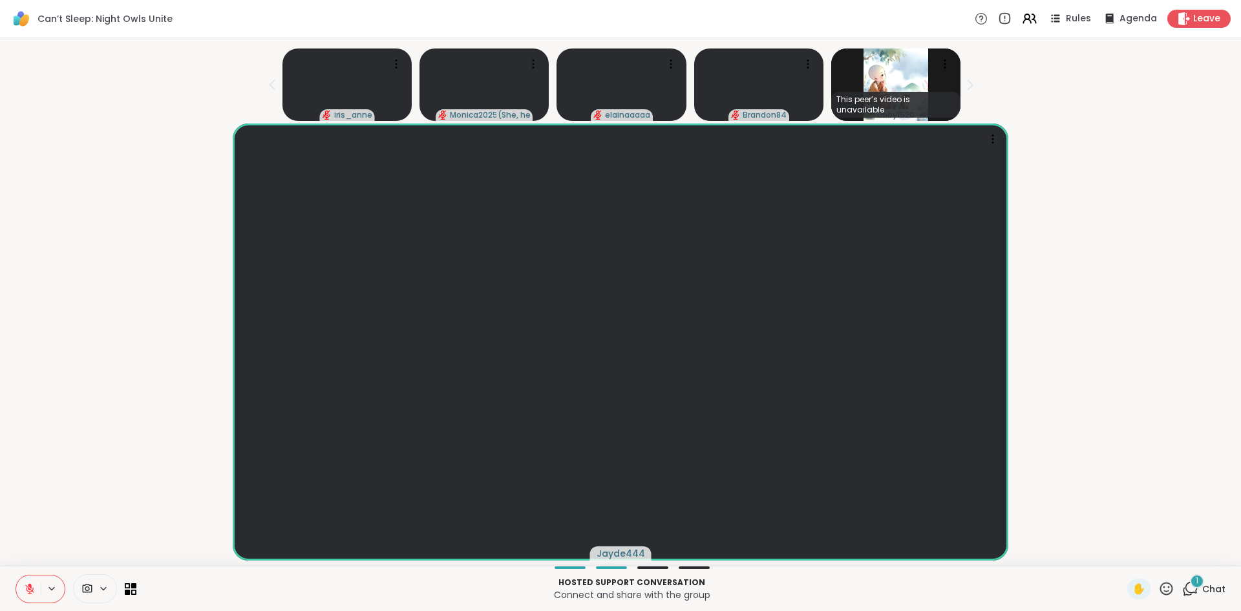
click at [102, 472] on div "Jayde444" at bounding box center [620, 341] width 1225 height 437
click at [1179, 238] on div "Jayde444" at bounding box center [620, 341] width 1225 height 437
click at [25, 588] on icon at bounding box center [30, 589] width 12 height 12
click at [25, 590] on icon at bounding box center [30, 589] width 12 height 12
drag, startPoint x: 54, startPoint y: 536, endPoint x: 46, endPoint y: 560, distance: 26.0
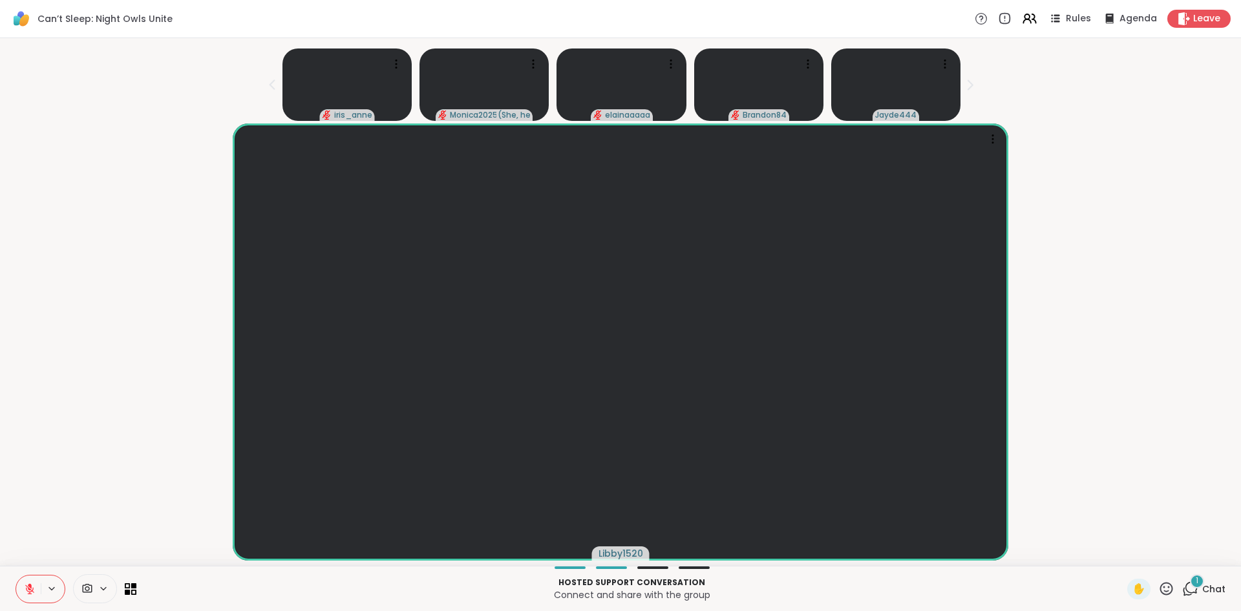
click at [54, 536] on div "Libby1520" at bounding box center [620, 341] width 1225 height 437
click at [30, 598] on button at bounding box center [28, 588] width 25 height 27
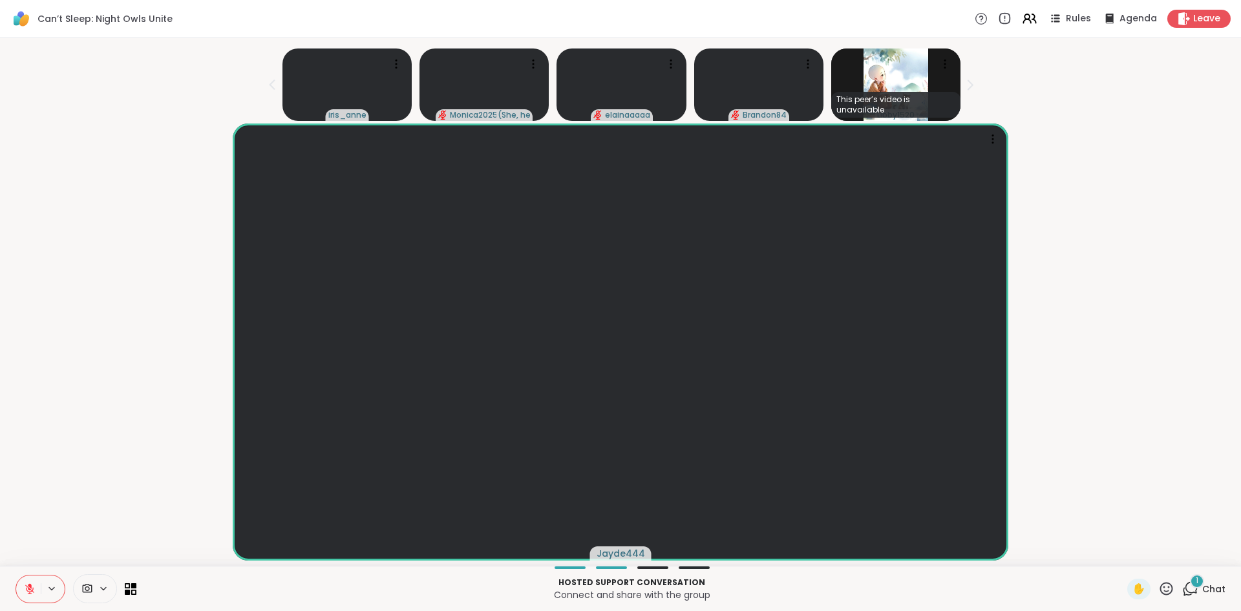
click at [1185, 586] on icon at bounding box center [1191, 588] width 12 height 12
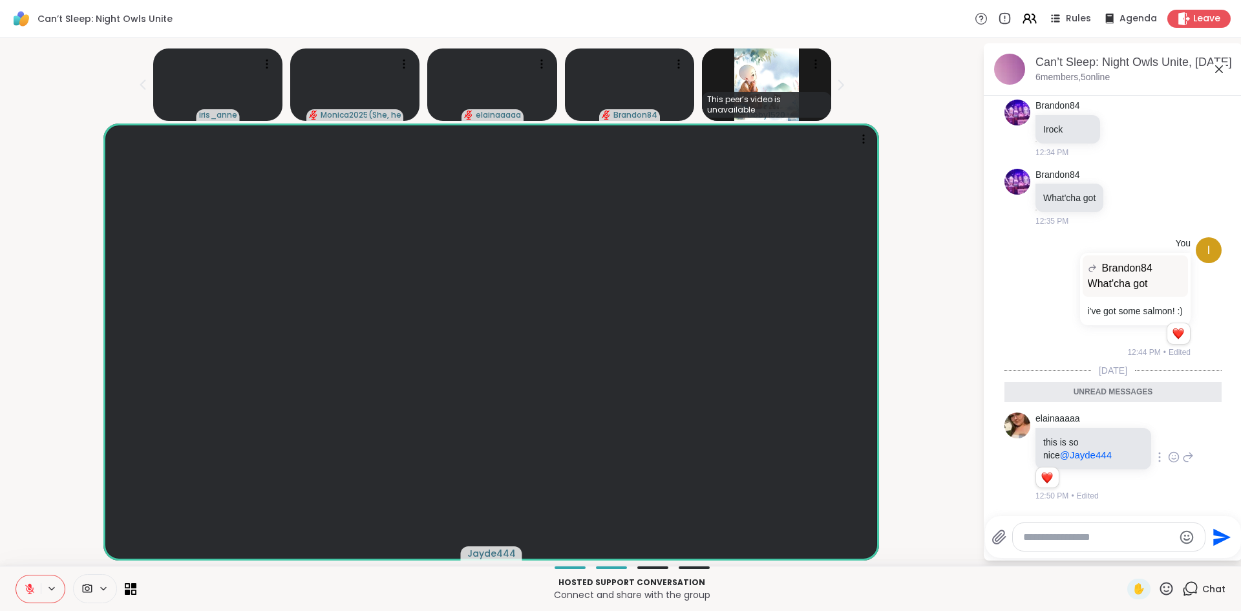
scroll to position [240, 0]
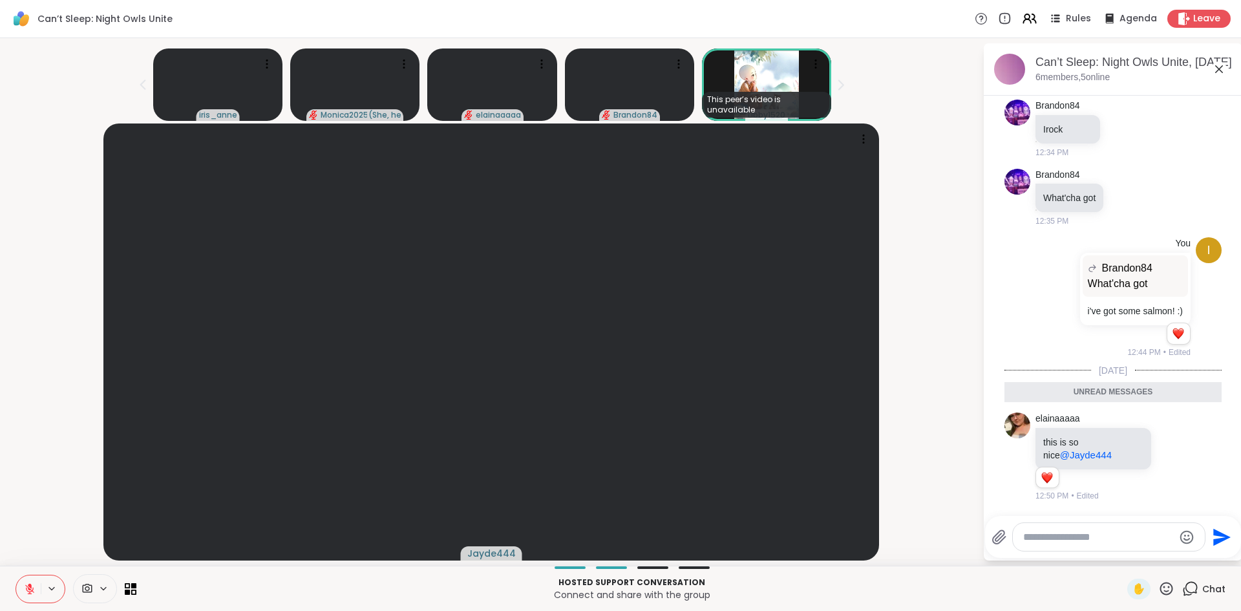
click at [1219, 72] on icon at bounding box center [1219, 69] width 16 height 16
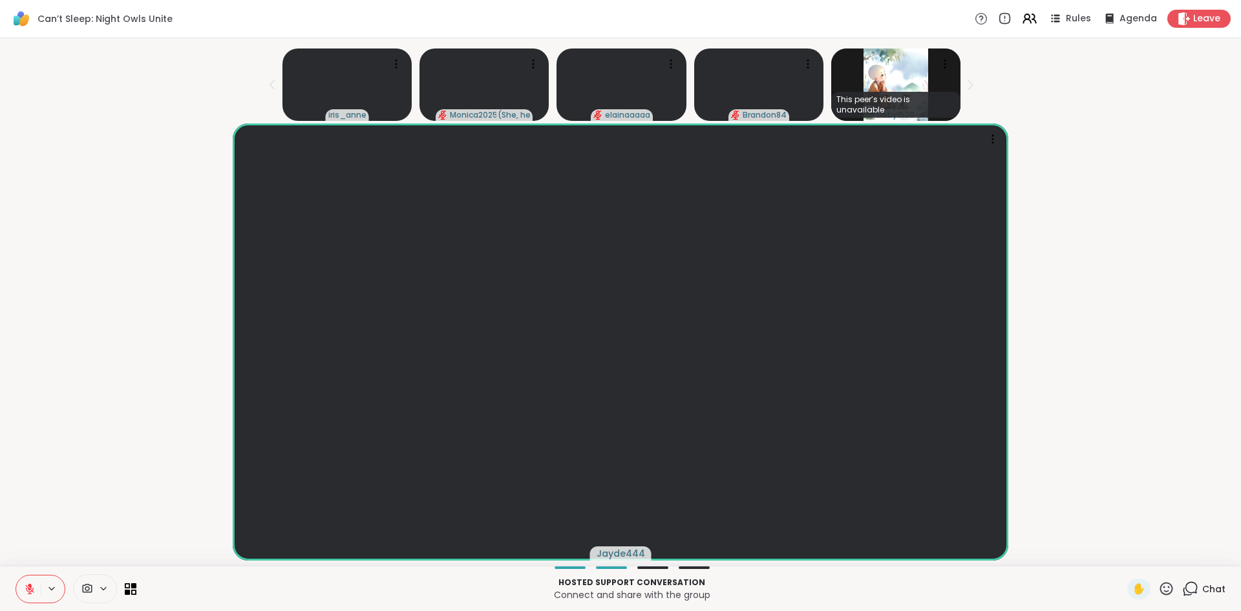
click at [94, 361] on div "Jayde444" at bounding box center [620, 341] width 1225 height 437
click at [83, 548] on div "Jayde444" at bounding box center [620, 341] width 1225 height 437
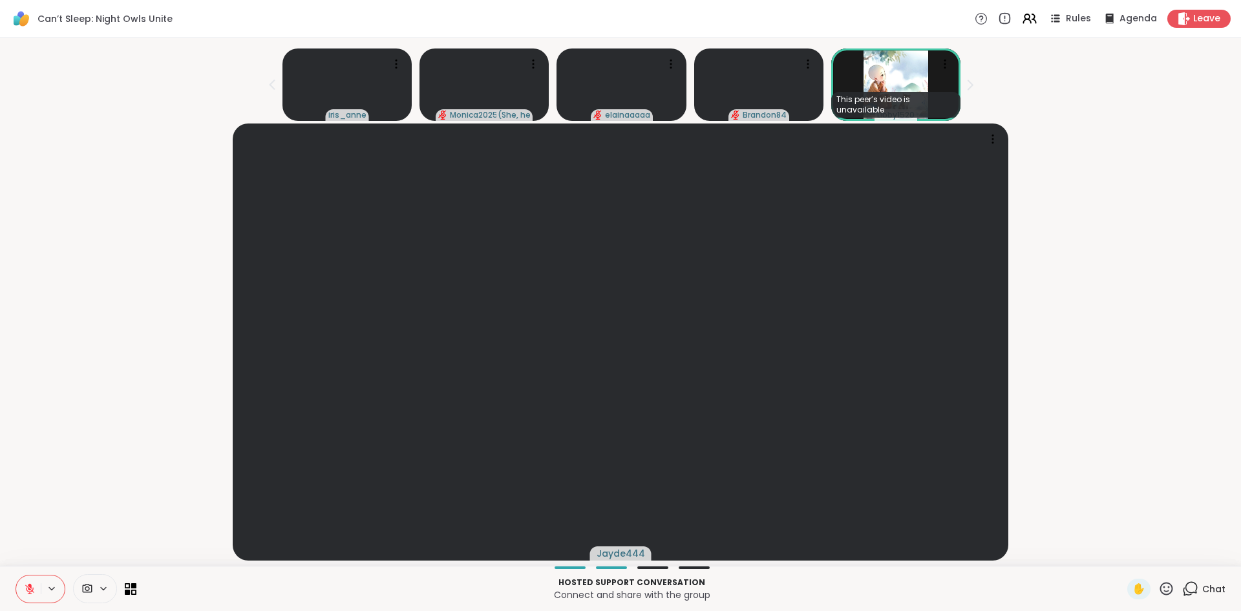
click at [19, 594] on button at bounding box center [28, 588] width 25 height 27
click at [21, 596] on button at bounding box center [28, 588] width 25 height 27
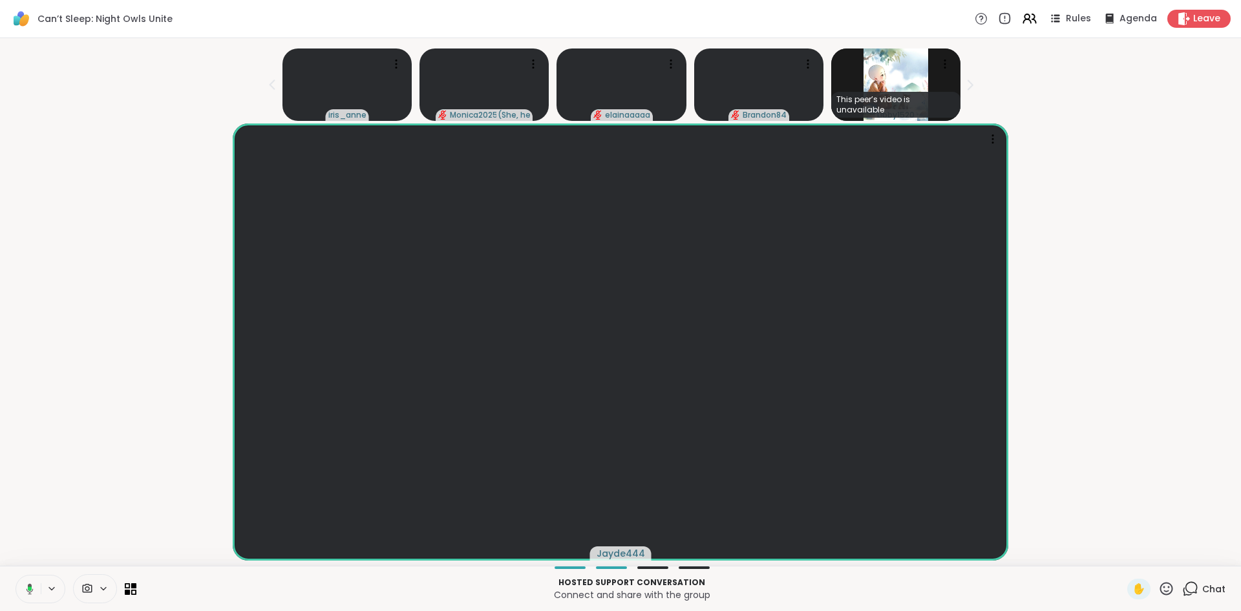
click at [21, 596] on button at bounding box center [27, 588] width 26 height 27
drag, startPoint x: 65, startPoint y: 295, endPoint x: 68, endPoint y: 304, distance: 10.0
click at [65, 296] on div "Jayde444" at bounding box center [620, 341] width 1225 height 437
click at [67, 314] on div "Jayde444" at bounding box center [620, 341] width 1225 height 437
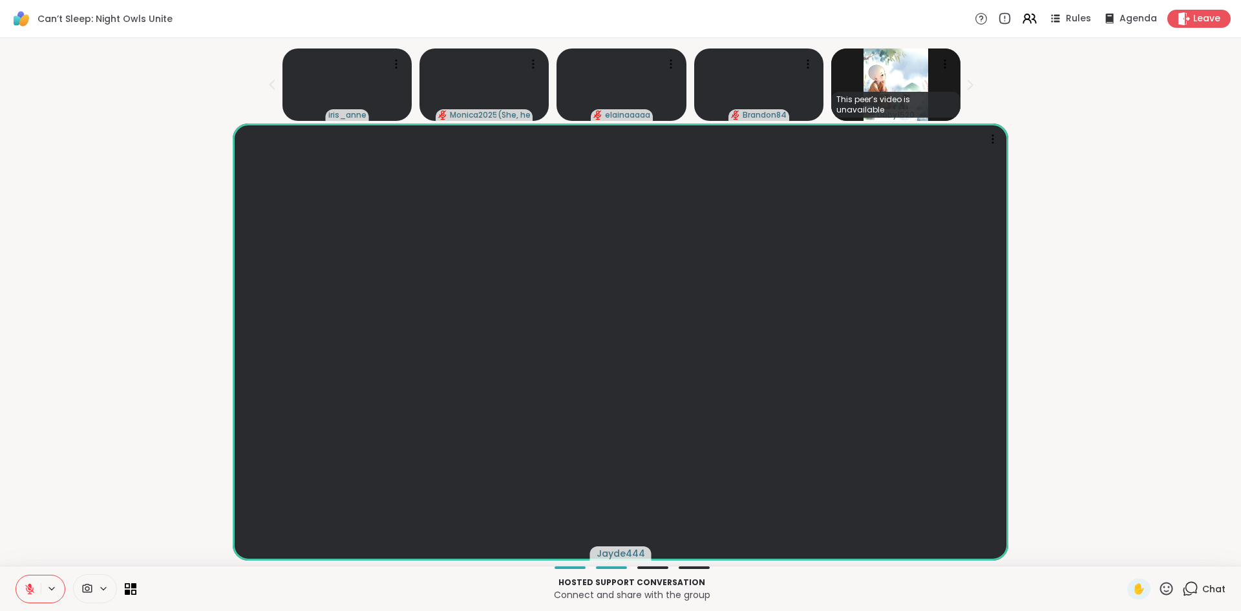
click at [67, 314] on div "Jayde444" at bounding box center [620, 341] width 1225 height 437
click at [67, 315] on div "Jayde444" at bounding box center [620, 341] width 1225 height 437
click at [72, 319] on div "Jayde444" at bounding box center [620, 341] width 1225 height 437
drag, startPoint x: 95, startPoint y: 464, endPoint x: 10, endPoint y: 551, distance: 121.6
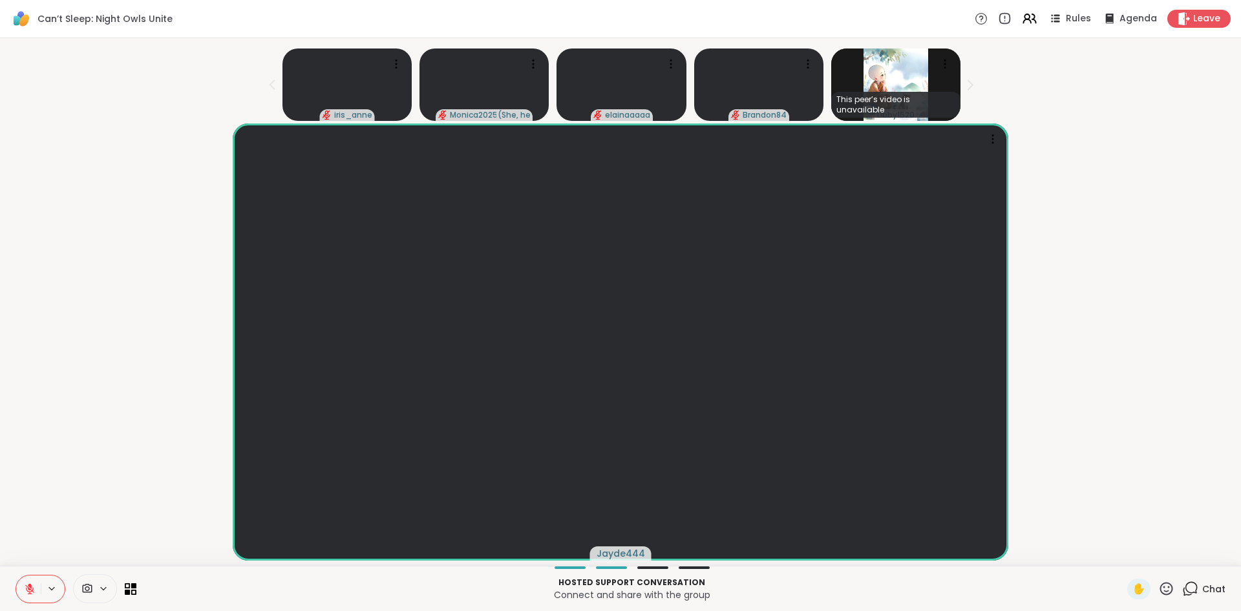
click at [94, 465] on div "Jayde444" at bounding box center [620, 341] width 1225 height 437
click at [21, 589] on button at bounding box center [28, 588] width 25 height 27
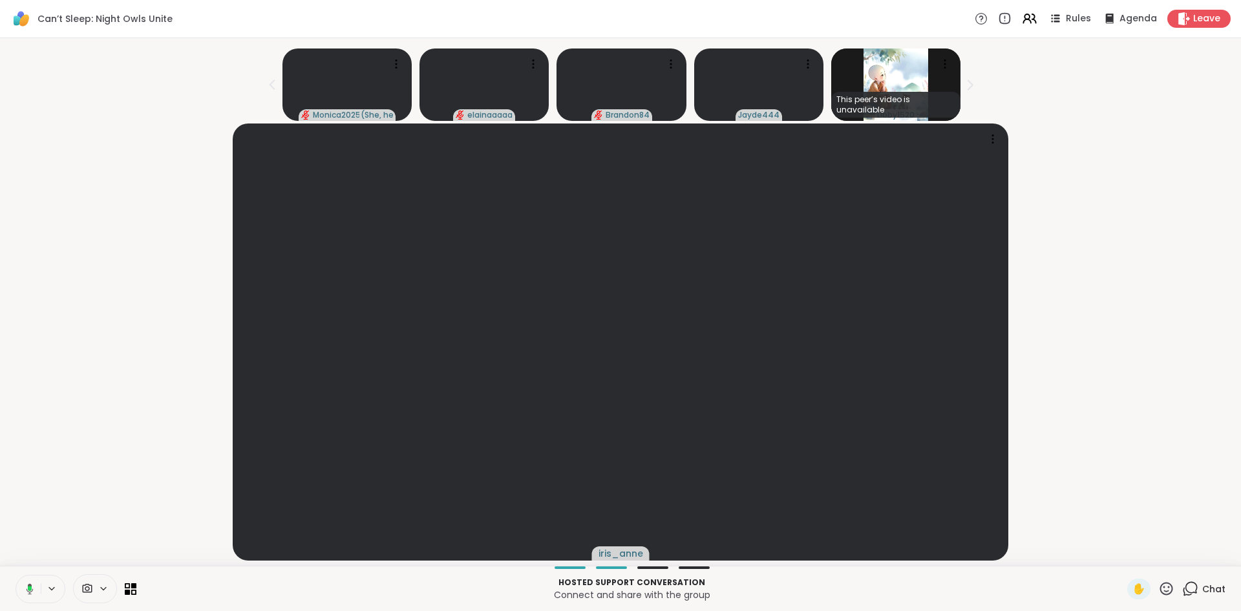
click at [21, 589] on button at bounding box center [27, 588] width 26 height 27
click at [40, 581] on button at bounding box center [28, 588] width 25 height 27
drag, startPoint x: 107, startPoint y: 485, endPoint x: 211, endPoint y: 302, distance: 210.4
click at [105, 487] on div "iris_anne" at bounding box center [620, 341] width 1225 height 437
click at [77, 444] on div "iris_anne" at bounding box center [620, 341] width 1225 height 437
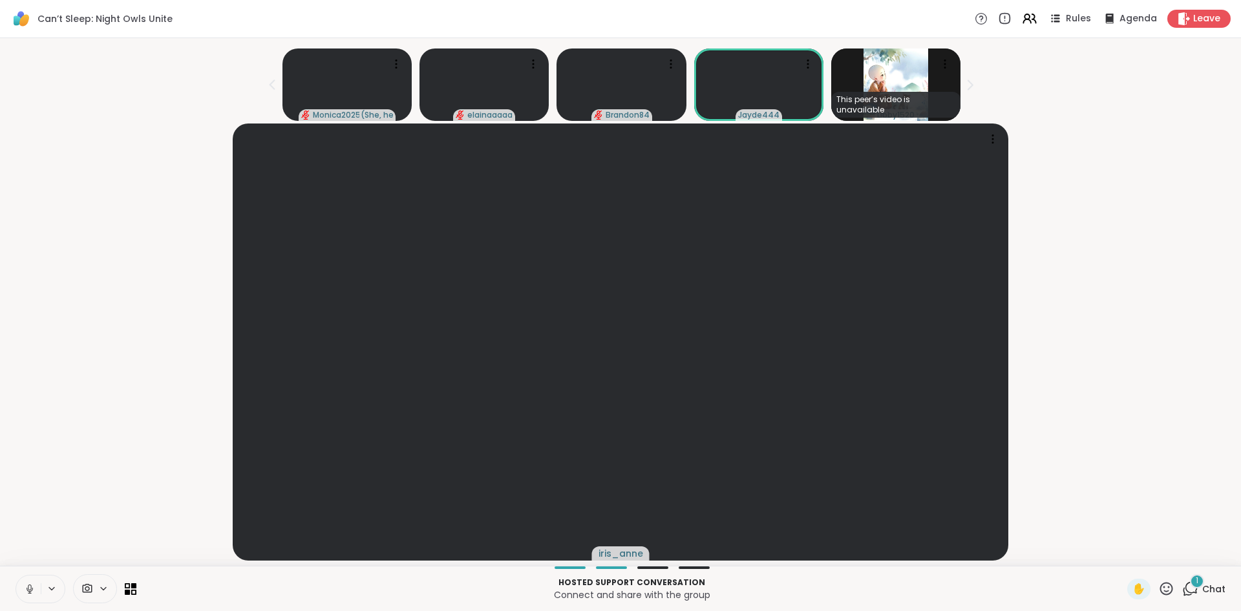
click at [87, 465] on div "iris_anne" at bounding box center [620, 341] width 1225 height 437
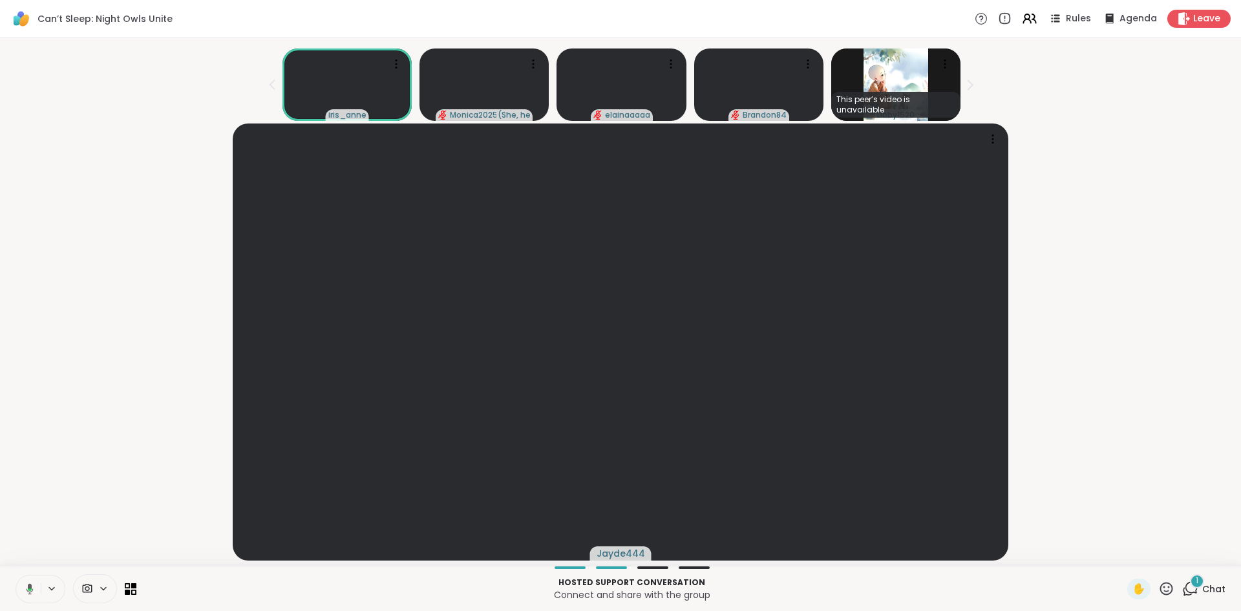
click at [37, 369] on div "Jayde444" at bounding box center [620, 341] width 1225 height 437
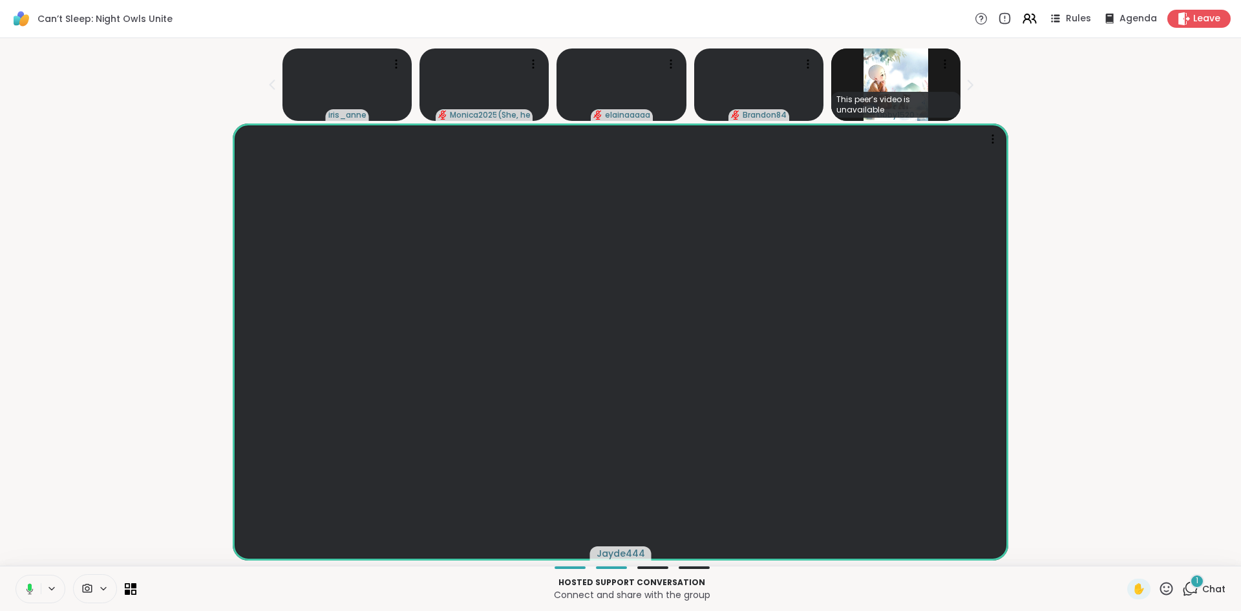
drag, startPoint x: 104, startPoint y: 419, endPoint x: 107, endPoint y: 438, distance: 18.9
click at [107, 438] on div "Jayde444" at bounding box center [620, 341] width 1225 height 437
click at [63, 465] on div "Jayde444" at bounding box center [620, 341] width 1225 height 437
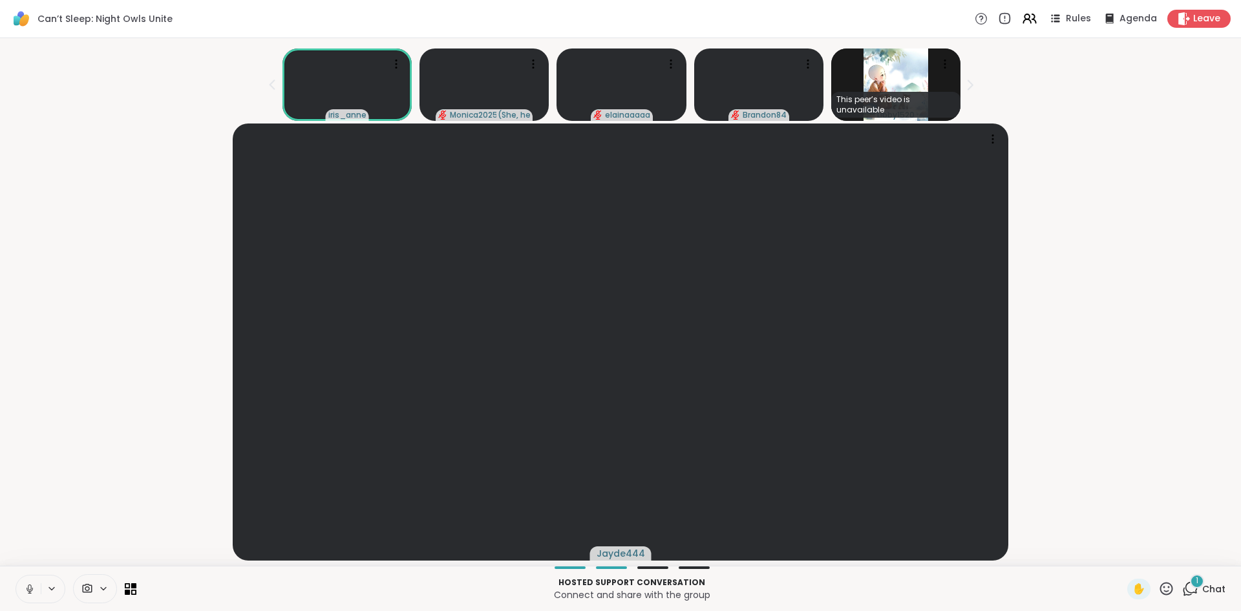
click at [23, 465] on div "Jayde444" at bounding box center [620, 341] width 1225 height 437
click at [26, 589] on icon at bounding box center [30, 589] width 12 height 12
click at [25, 593] on icon at bounding box center [30, 589] width 12 height 12
click at [37, 594] on button at bounding box center [28, 588] width 25 height 27
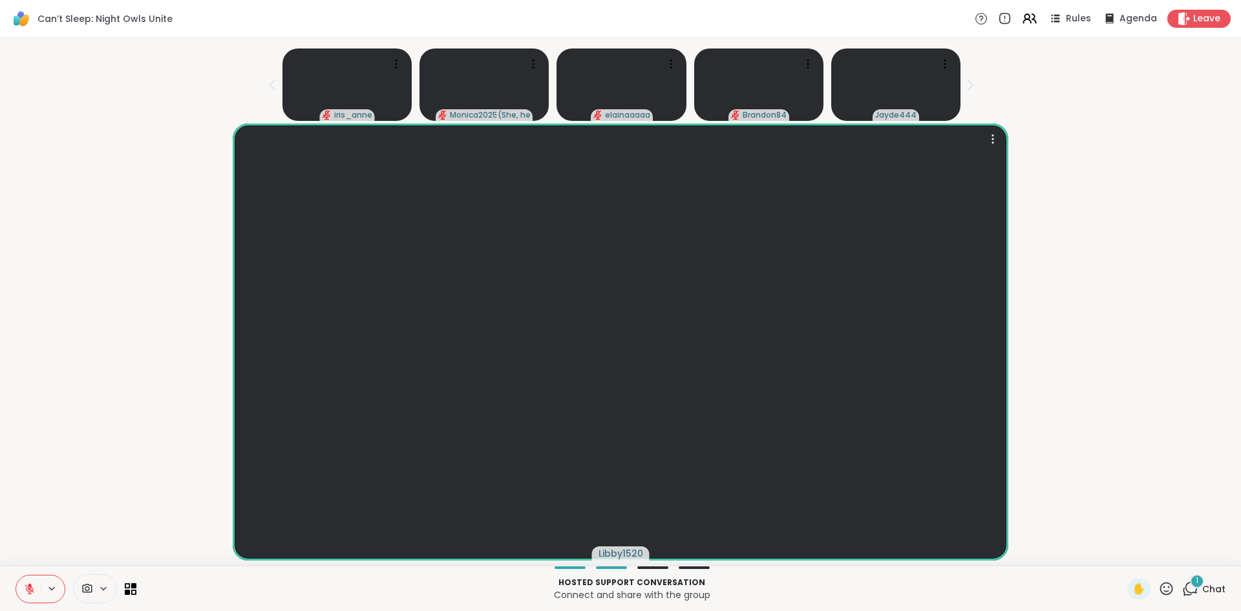
click at [220, 355] on div "Libby1520" at bounding box center [620, 341] width 1225 height 437
click at [226, 363] on div "Libby1520" at bounding box center [620, 341] width 1225 height 437
drag, startPoint x: 226, startPoint y: 363, endPoint x: 220, endPoint y: 383, distance: 21.7
click at [227, 364] on div "Libby1520" at bounding box center [620, 341] width 1225 height 437
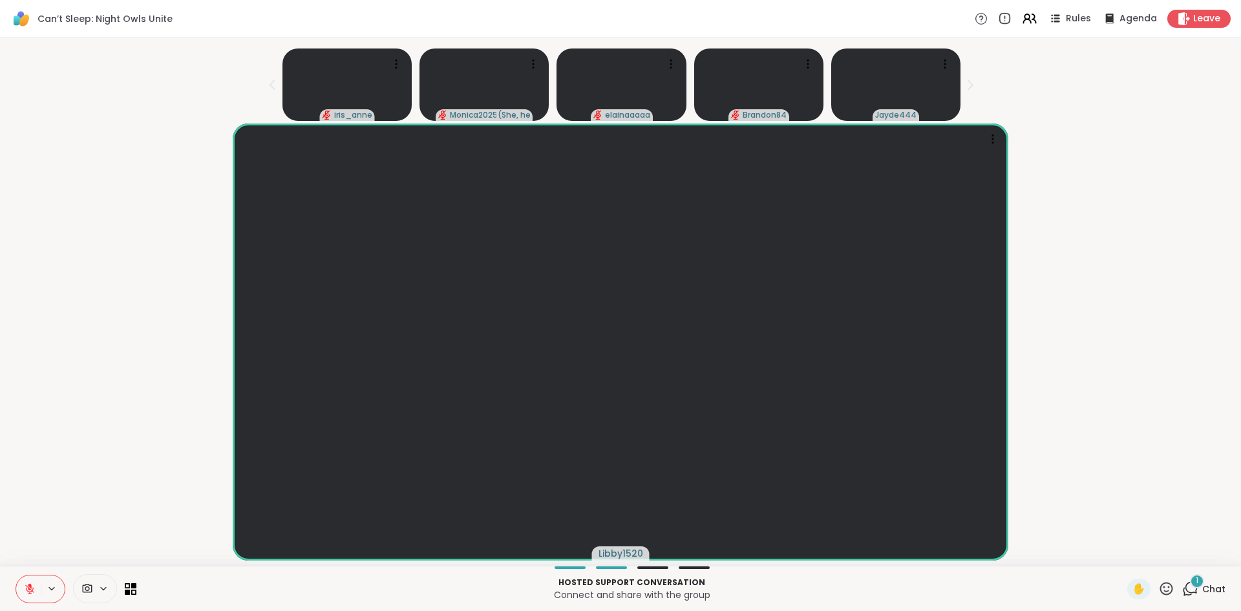
click at [63, 419] on div "Libby1520" at bounding box center [620, 341] width 1225 height 437
click at [99, 411] on div "Jayde444" at bounding box center [620, 341] width 1225 height 437
click at [96, 408] on div "Jayde444" at bounding box center [620, 341] width 1225 height 437
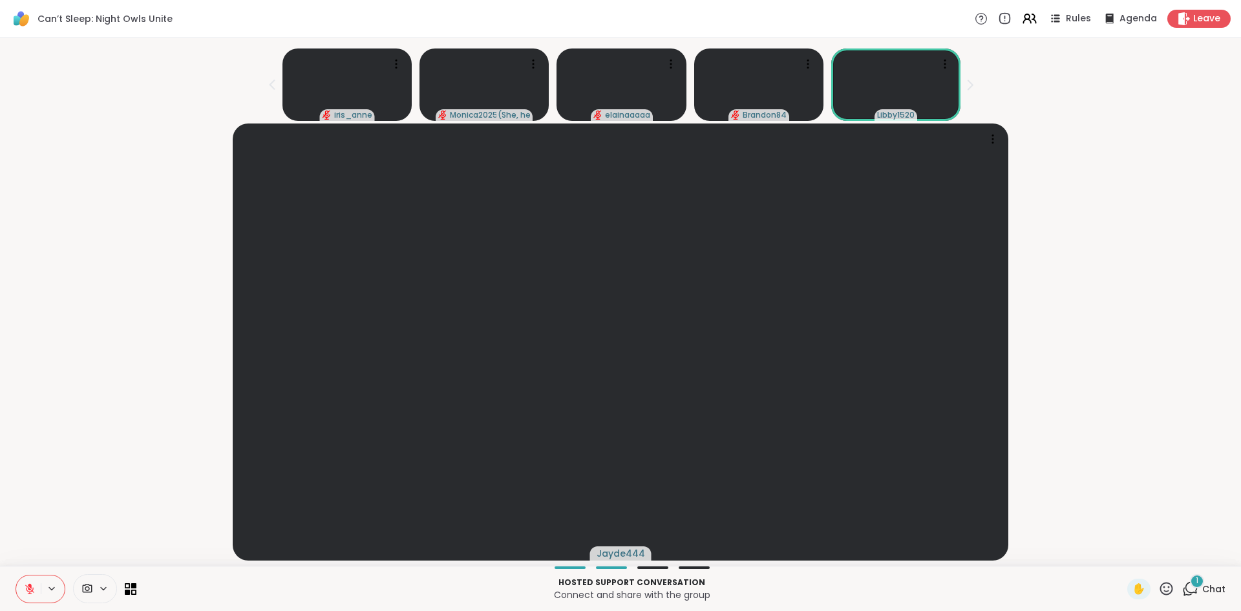
click at [96, 408] on div "Jayde444" at bounding box center [620, 341] width 1225 height 437
click at [32, 600] on button at bounding box center [28, 588] width 25 height 27
click at [103, 269] on div "Libby1520" at bounding box center [620, 341] width 1225 height 437
click at [103, 265] on div "Libby1520" at bounding box center [620, 341] width 1225 height 437
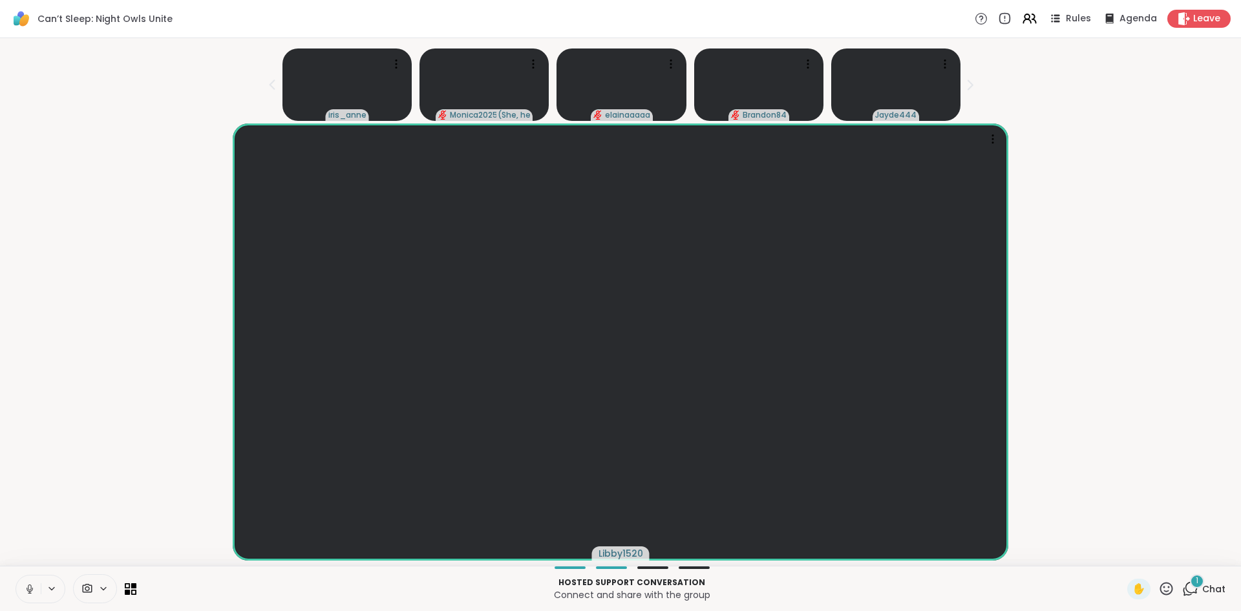
click at [103, 265] on div "Libby1520" at bounding box center [620, 341] width 1225 height 437
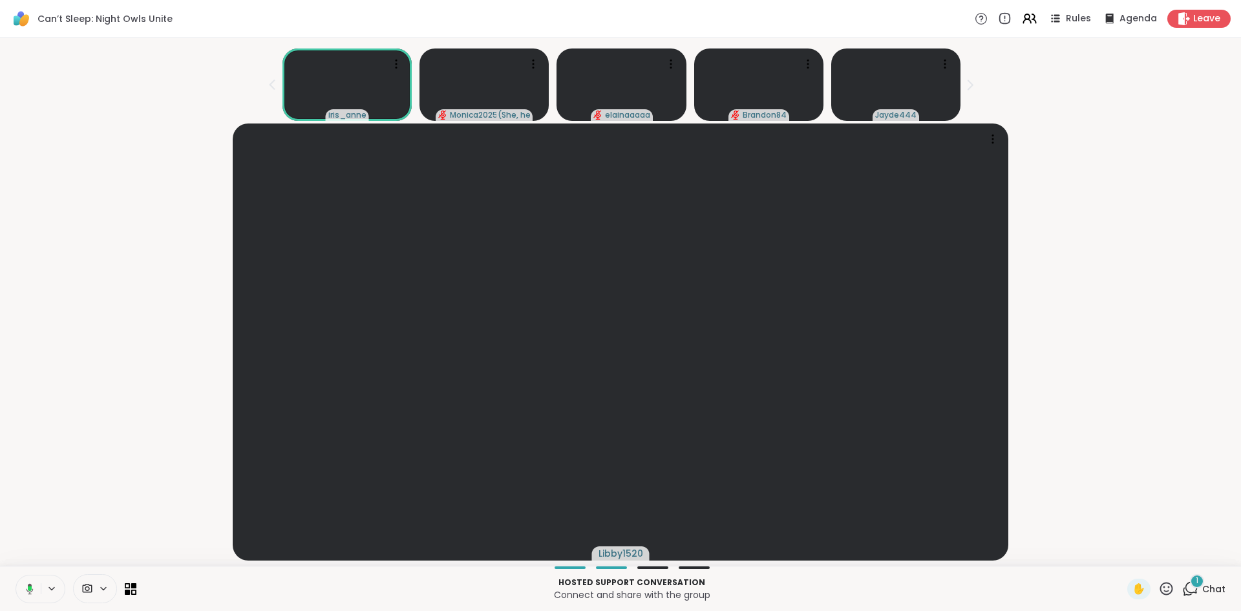
click at [107, 378] on div "Libby1520" at bounding box center [620, 341] width 1225 height 437
click at [122, 376] on div "Libby1520" at bounding box center [620, 341] width 1225 height 437
click at [92, 348] on div "Libby1520" at bounding box center [620, 341] width 1225 height 437
click at [34, 587] on icon at bounding box center [30, 589] width 12 height 12
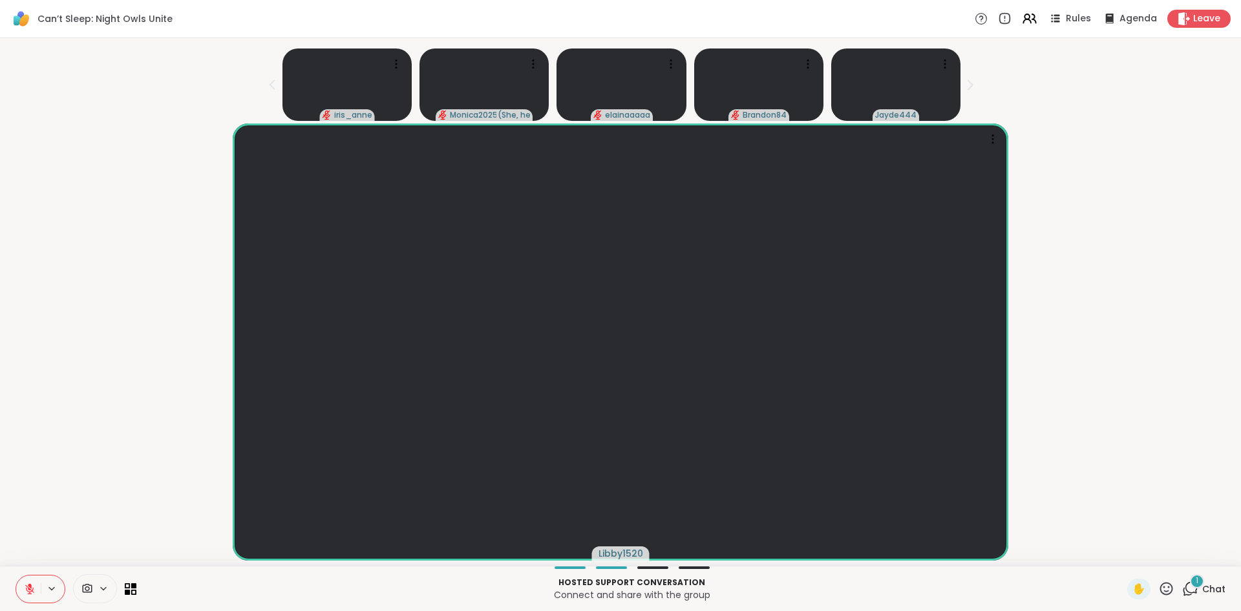
click at [1107, 485] on div "Libby1520" at bounding box center [620, 341] width 1225 height 437
click at [30, 583] on icon at bounding box center [30, 589] width 12 height 12
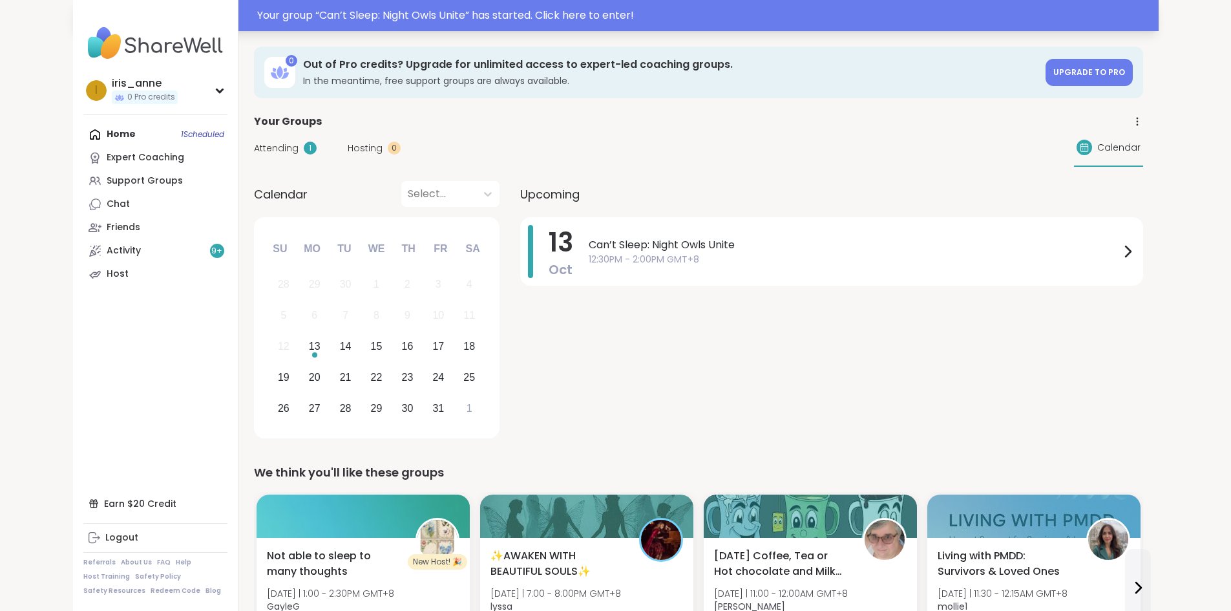
click at [354, 19] on div "Your group “ Can’t Sleep: Night Owls Unite ” has started. Click here to enter!" at bounding box center [704, 16] width 894 height 16
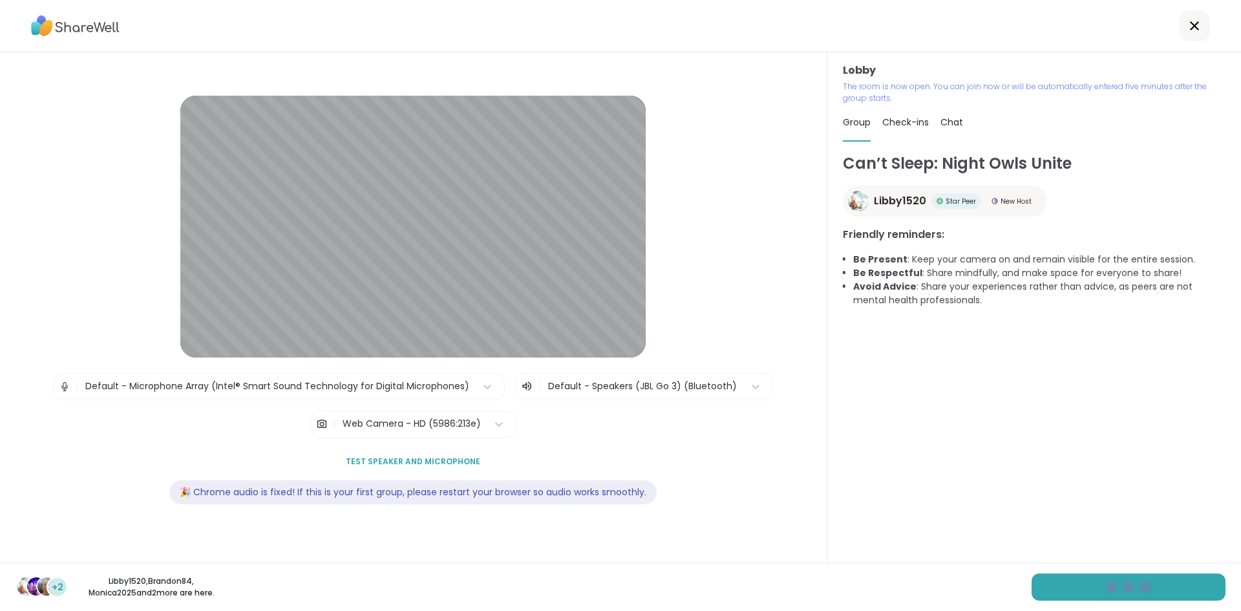
click at [65, 439] on div "Lobby | Default - Microphone Array (Intel® Smart Sound Technology for Digital M…" at bounding box center [413, 308] width 744 height 424
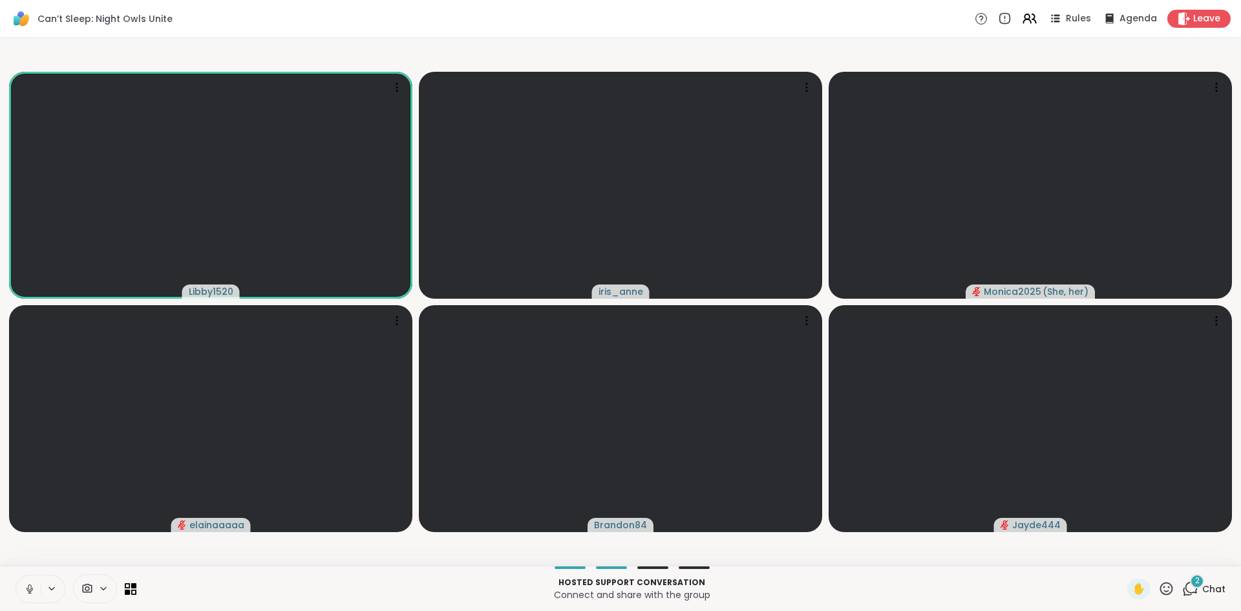
click at [33, 586] on icon at bounding box center [30, 589] width 12 height 12
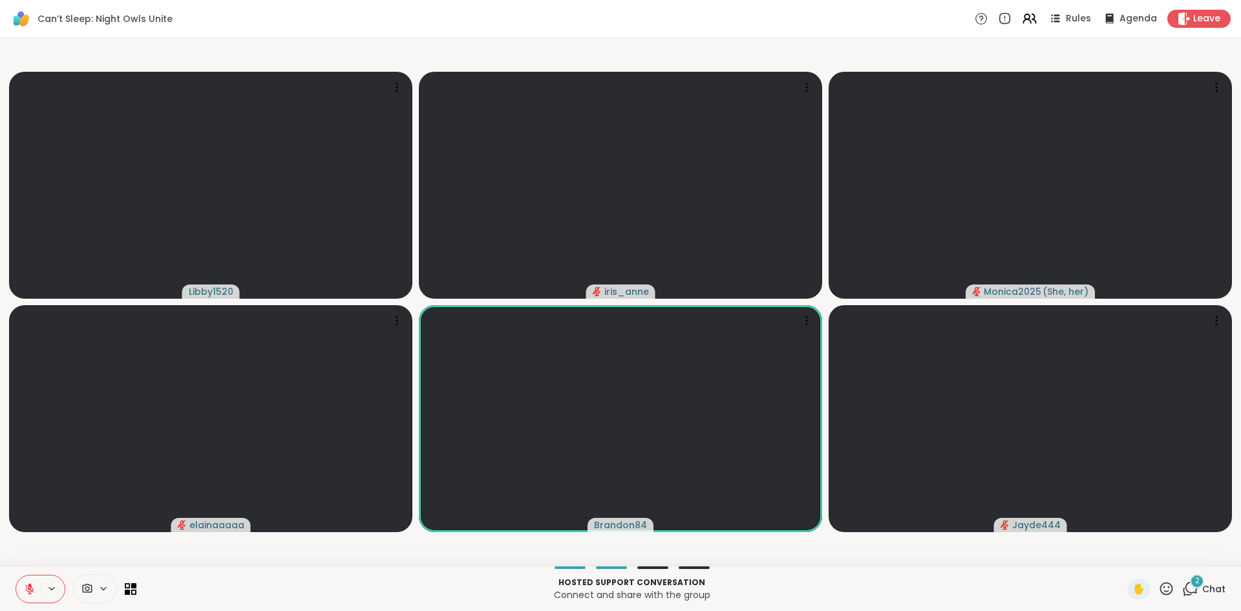
click at [22, 588] on button at bounding box center [28, 588] width 25 height 27
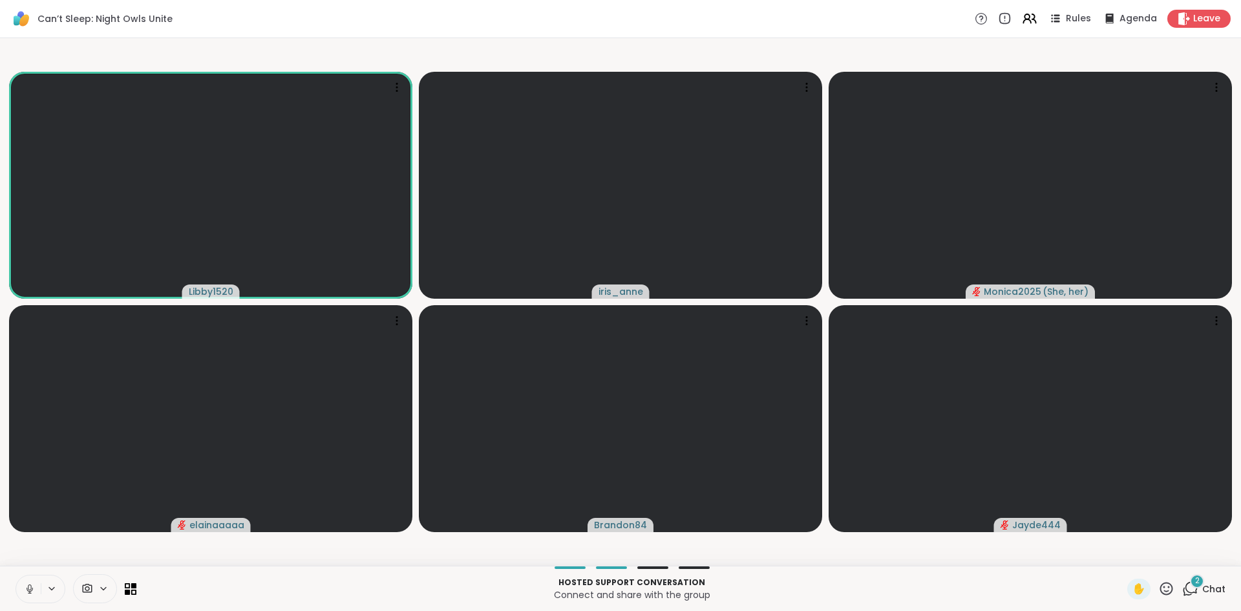
click at [30, 584] on icon at bounding box center [29, 587] width 3 height 6
click at [30, 584] on icon at bounding box center [30, 585] width 4 height 5
click at [26, 595] on button at bounding box center [28, 588] width 25 height 27
click at [34, 583] on icon at bounding box center [30, 589] width 12 height 12
click at [30, 588] on icon at bounding box center [30, 589] width 12 height 12
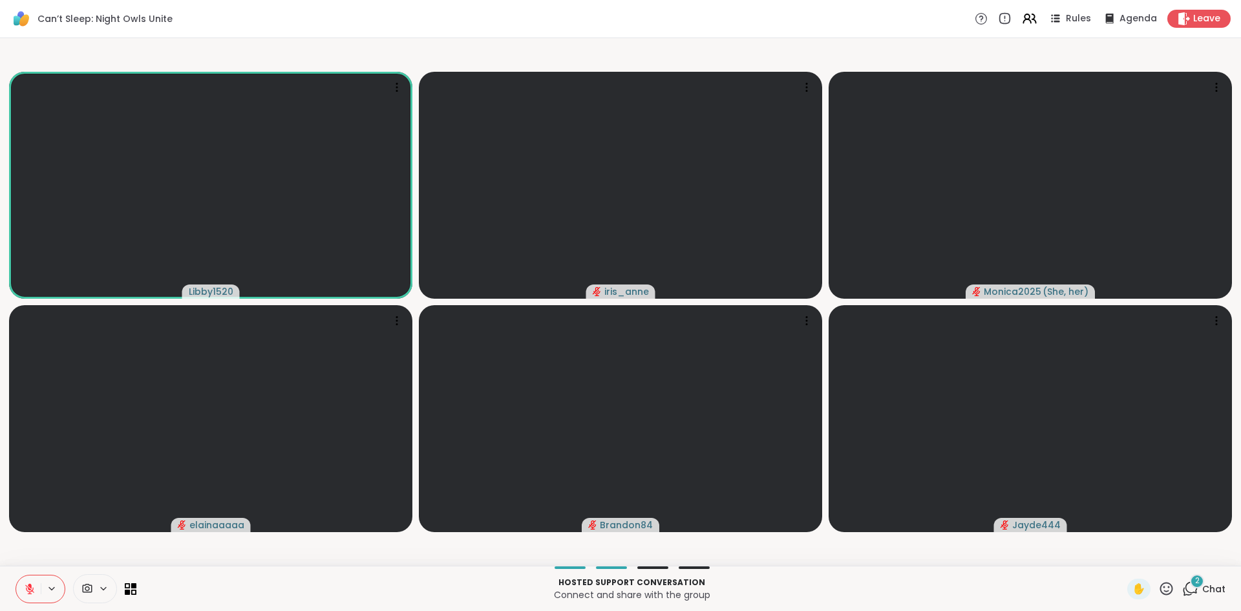
click at [28, 584] on icon at bounding box center [30, 589] width 12 height 12
click at [27, 595] on button at bounding box center [28, 588] width 25 height 27
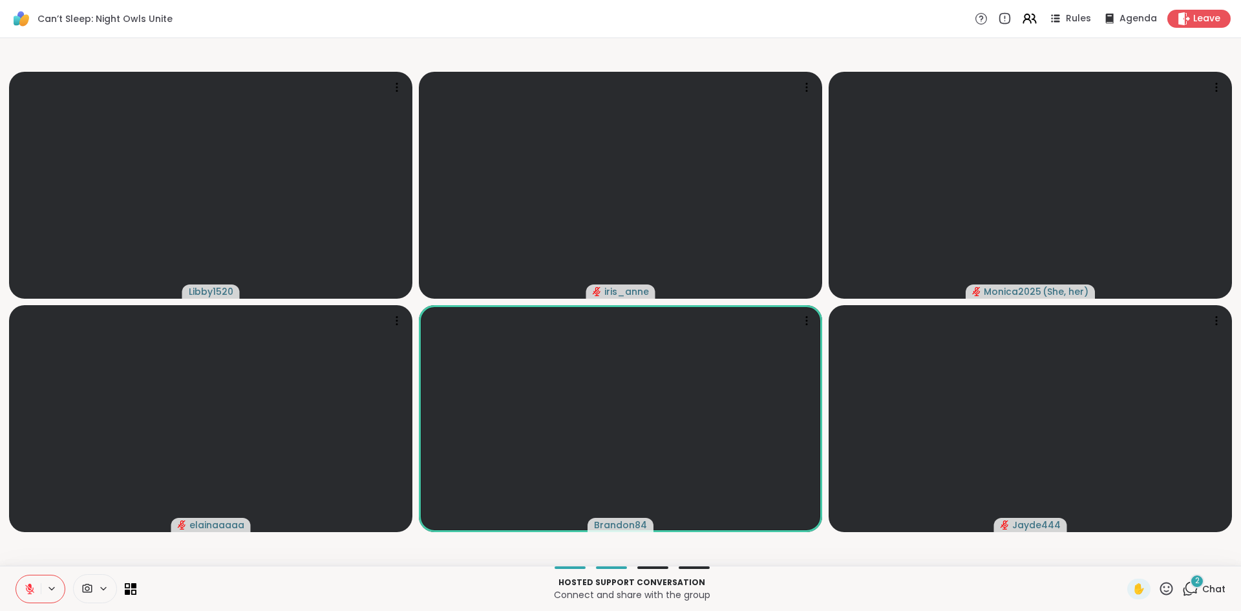
click at [31, 601] on button at bounding box center [28, 588] width 25 height 27
click at [65, 556] on video-player-container "Libby1520 iris_anne Monica2025 ( She, her ) elainaaaaa Brandon84 Jayde444" at bounding box center [620, 301] width 1225 height 517
click at [24, 580] on button at bounding box center [28, 588] width 25 height 27
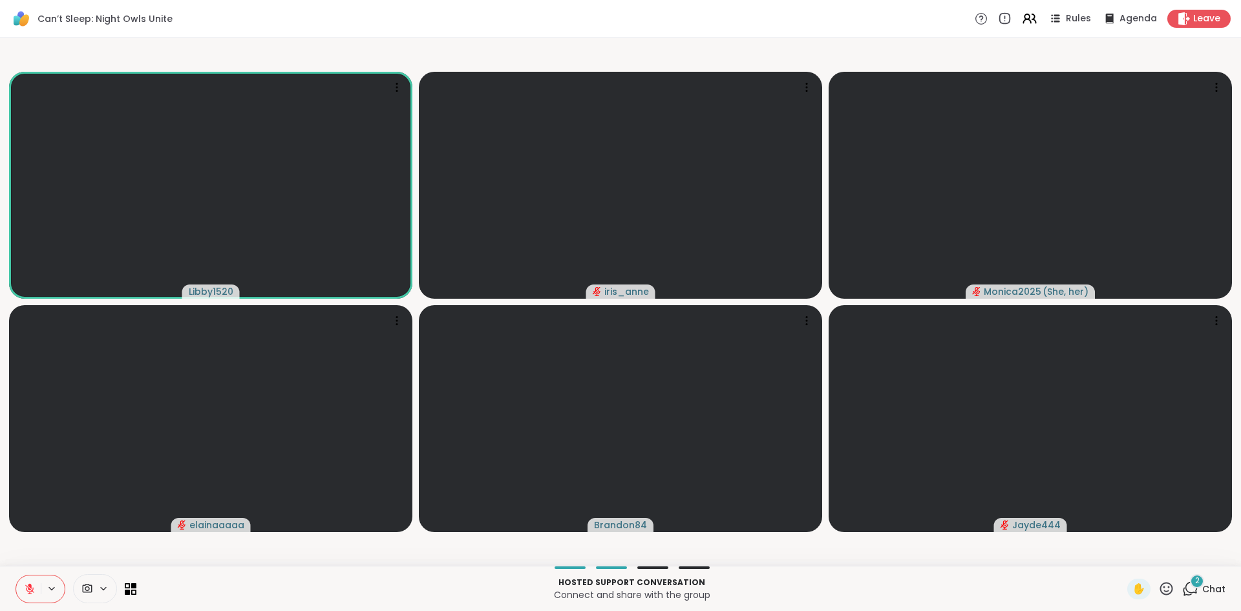
click at [1192, 584] on div "2" at bounding box center [1197, 581] width 14 height 14
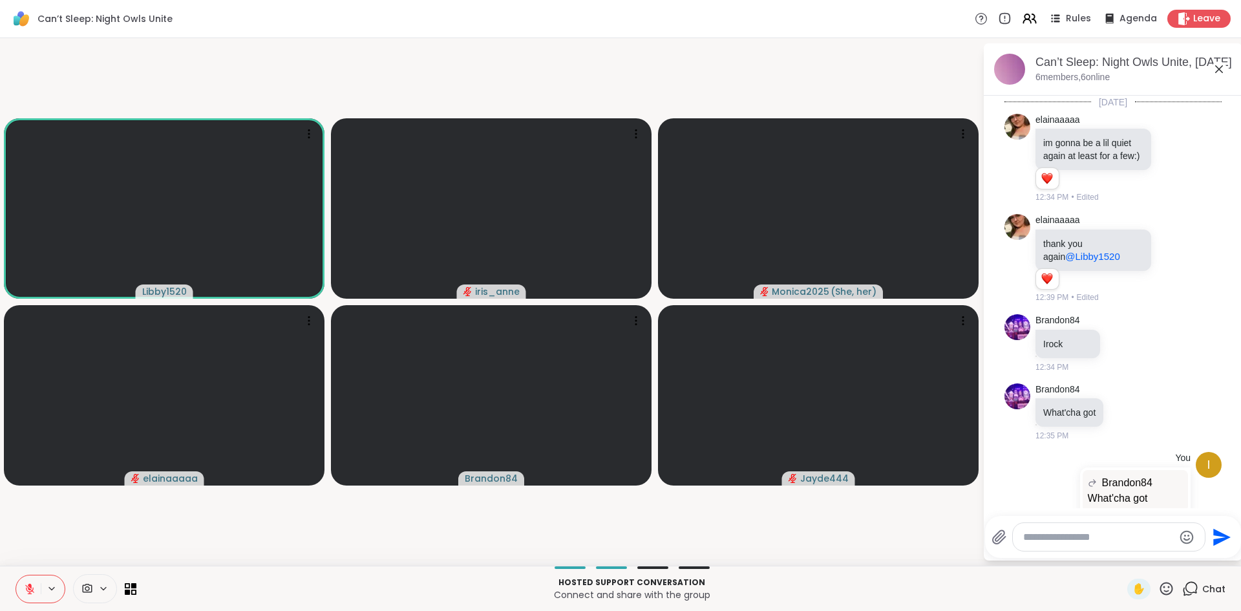
scroll to position [378, 0]
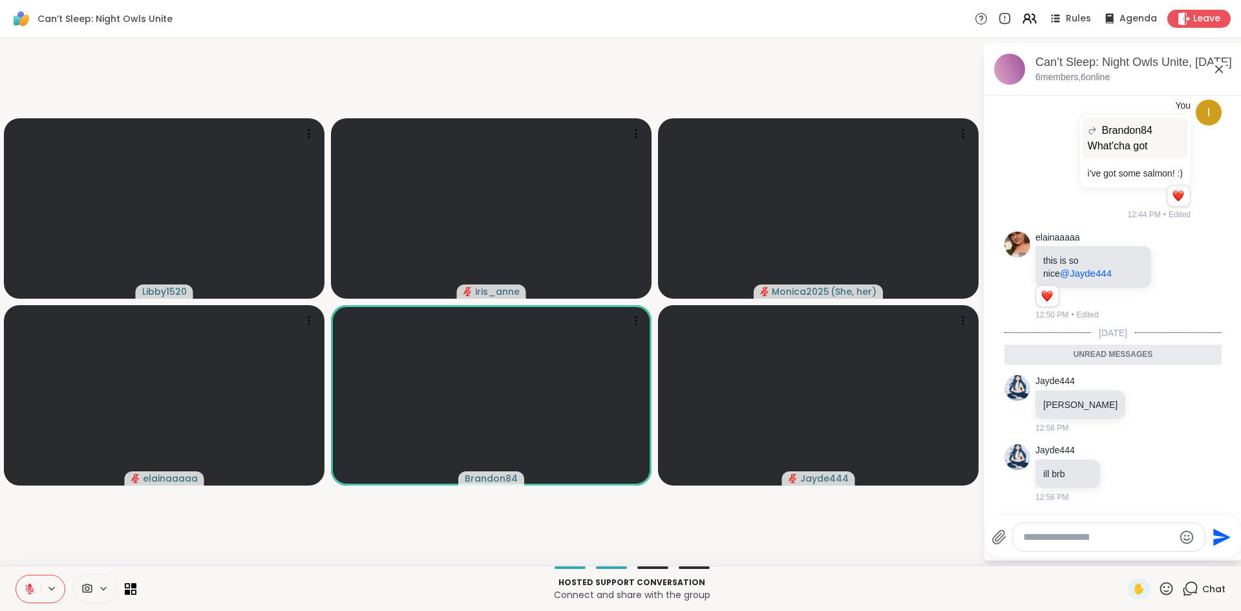
click at [40, 587] on button at bounding box center [28, 588] width 25 height 27
click at [29, 556] on video-player-container "Libby1520 iris_anne Monica2025 ( She, her ) elainaaaaa Brandon84 Jayde444" at bounding box center [491, 301] width 967 height 517
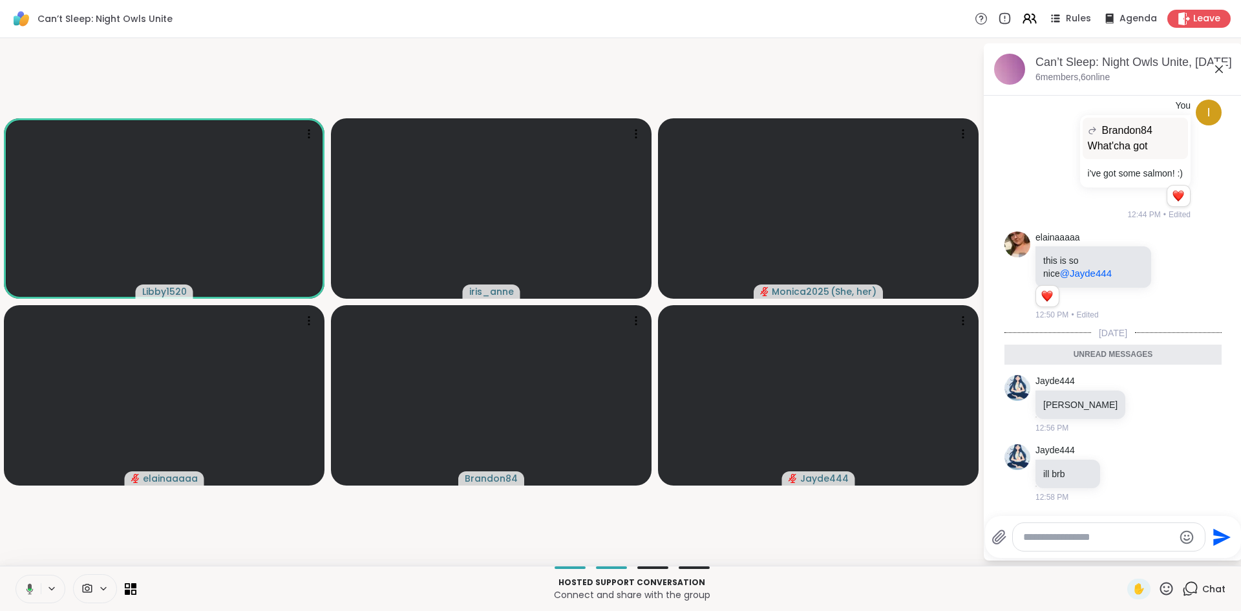
click at [100, 525] on video-player-container "Libby1520 iris_anne Monica2025 ( She, her ) elainaaaaa Brandon84 Jayde444" at bounding box center [491, 301] width 967 height 517
click at [34, 593] on button at bounding box center [27, 588] width 26 height 27
drag, startPoint x: 383, startPoint y: 509, endPoint x: 387, endPoint y: 514, distance: 7.4
click at [382, 509] on video-player-container "Libby1520 iris_anne Monica2025 ( She, her ) elainaaaaa Brandon84 Jayde444" at bounding box center [491, 301] width 967 height 517
click at [25, 594] on icon at bounding box center [30, 589] width 12 height 12
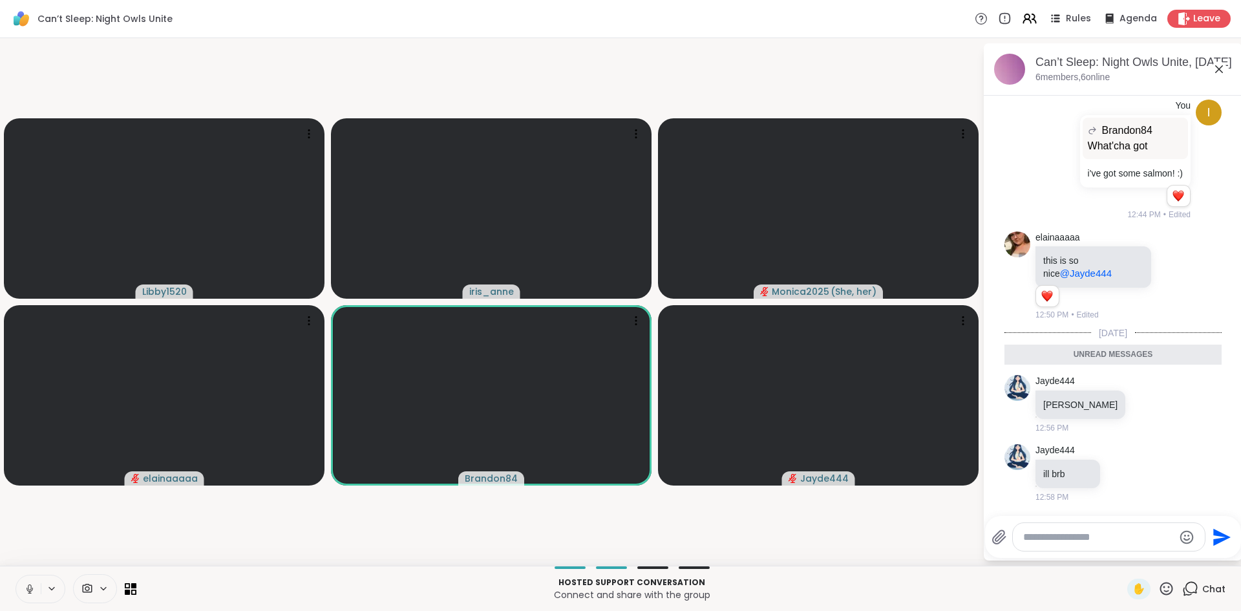
click at [25, 594] on icon at bounding box center [30, 589] width 12 height 12
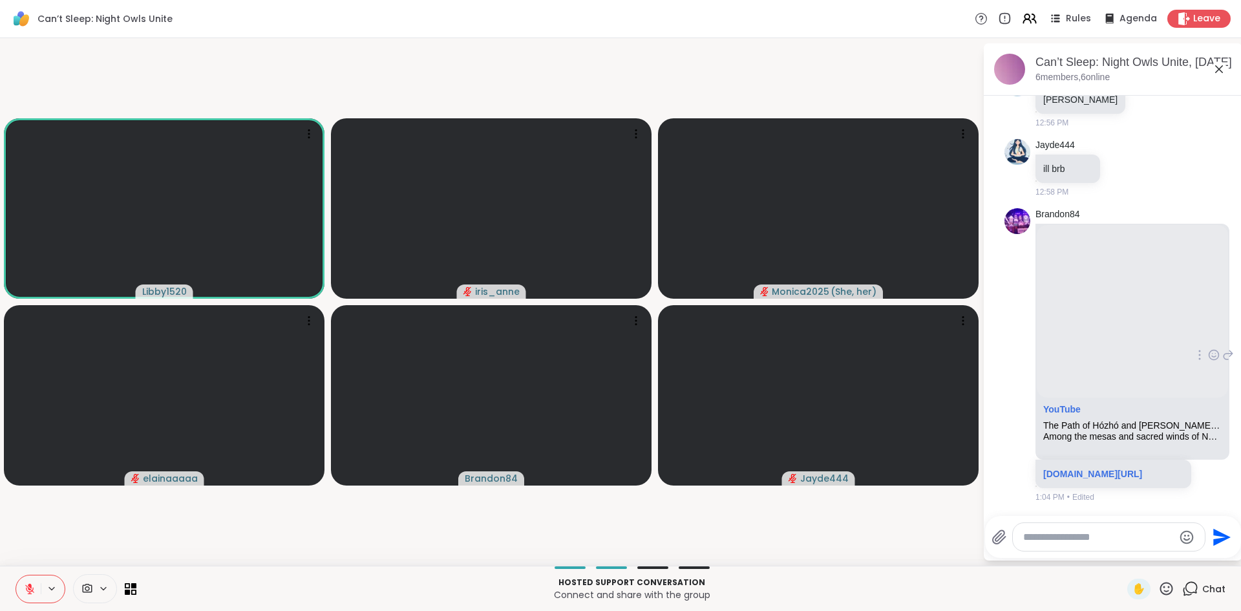
scroll to position [665, 0]
click at [29, 593] on icon at bounding box center [30, 589] width 12 height 12
click at [28, 597] on button at bounding box center [28, 588] width 25 height 27
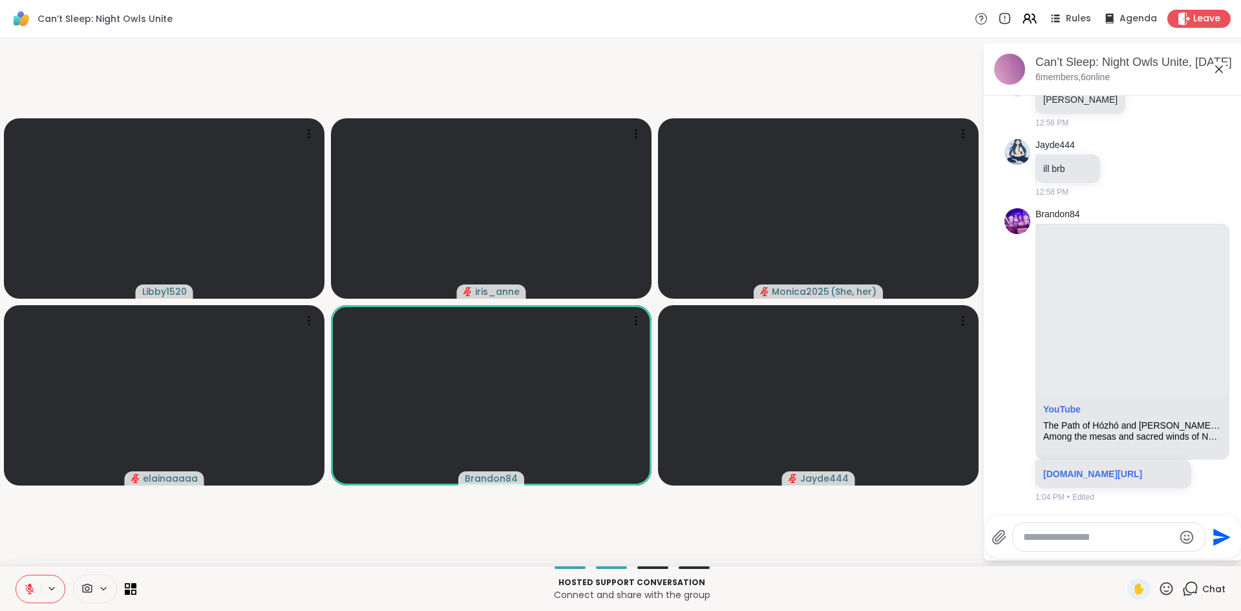
click at [26, 586] on icon at bounding box center [29, 588] width 9 height 9
click at [26, 593] on icon at bounding box center [30, 589] width 12 height 12
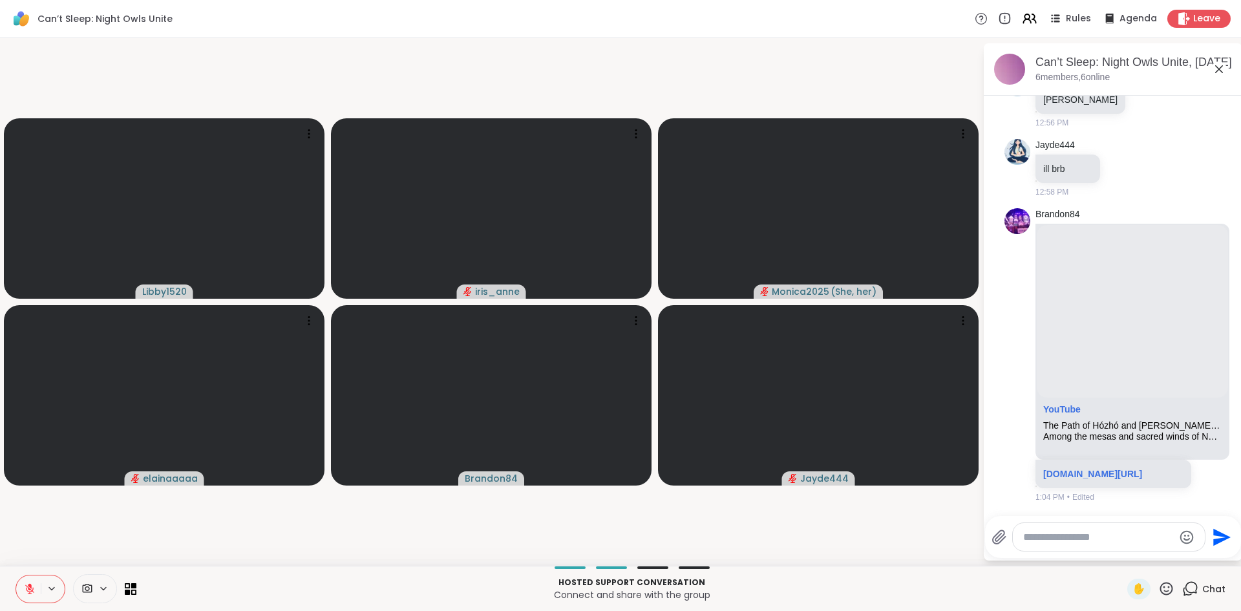
click at [26, 593] on icon at bounding box center [30, 589] width 12 height 12
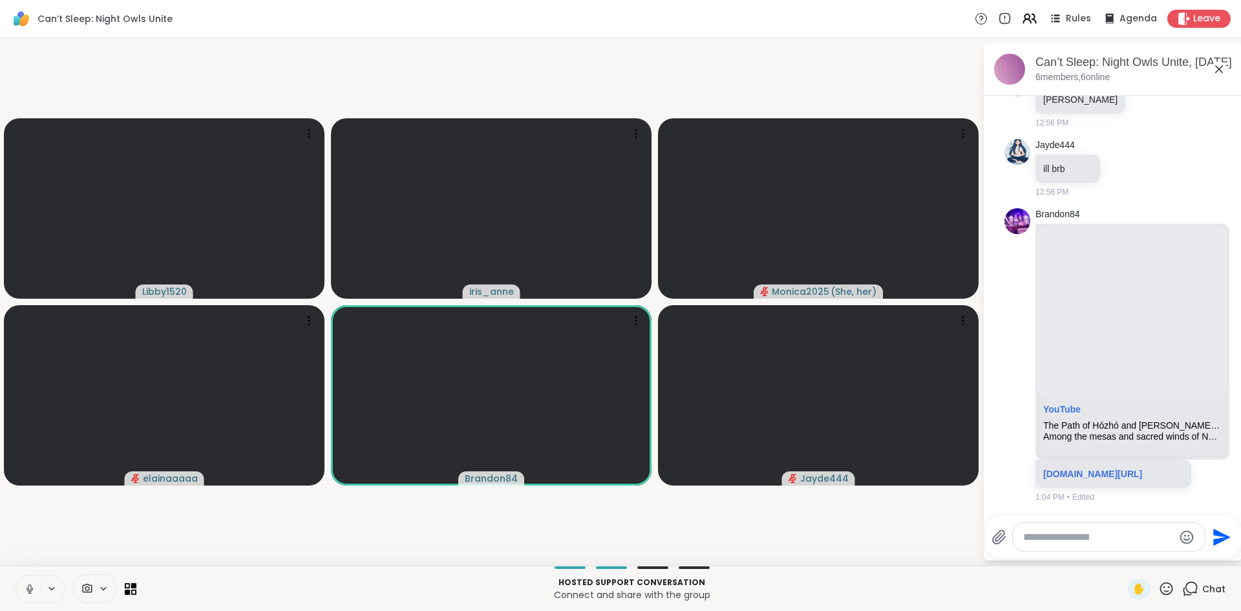
click at [26, 593] on icon at bounding box center [30, 589] width 12 height 12
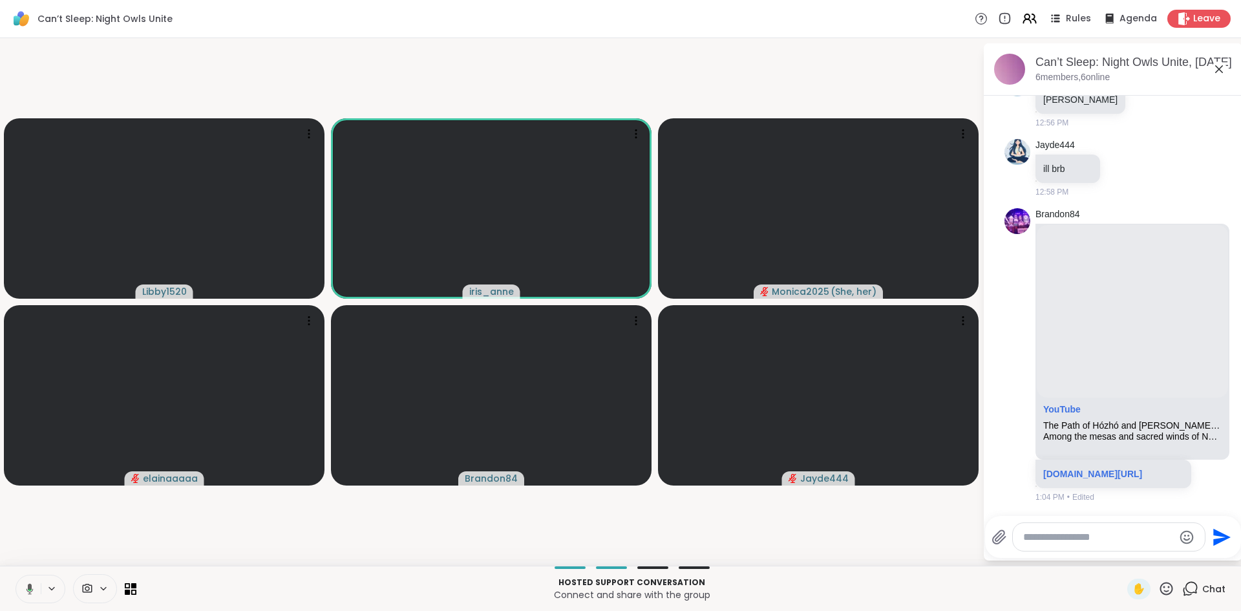
click at [26, 593] on icon at bounding box center [28, 589] width 12 height 12
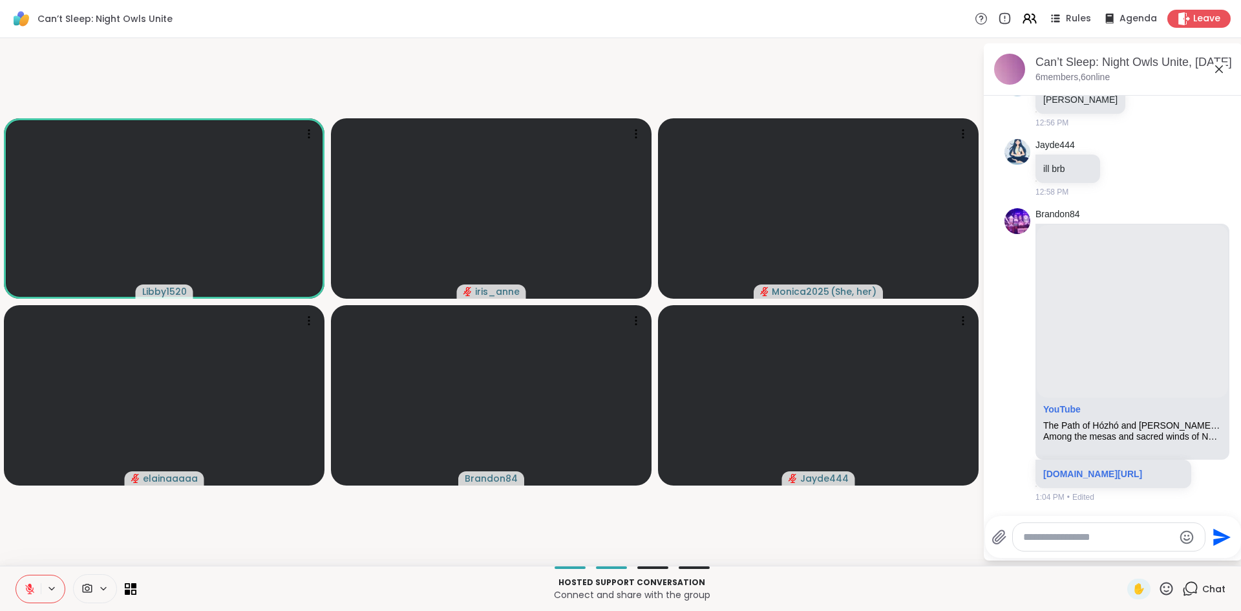
click at [26, 593] on icon at bounding box center [30, 589] width 12 height 12
click at [32, 584] on icon at bounding box center [30, 589] width 12 height 12
click at [26, 586] on icon at bounding box center [30, 589] width 12 height 12
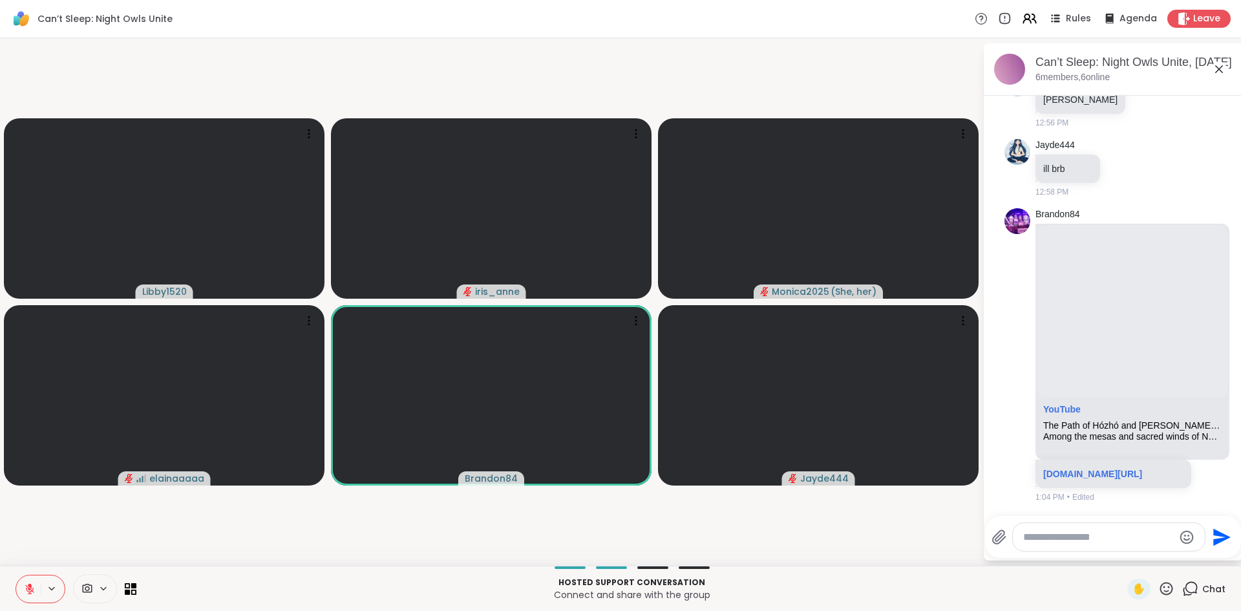
click at [65, 514] on video-player-container "Libby1520 iris_anne Monica2025 ( She, her ) elainaaaaa Brandon84 Jayde444" at bounding box center [491, 301] width 967 height 517
click at [34, 590] on icon at bounding box center [30, 589] width 12 height 12
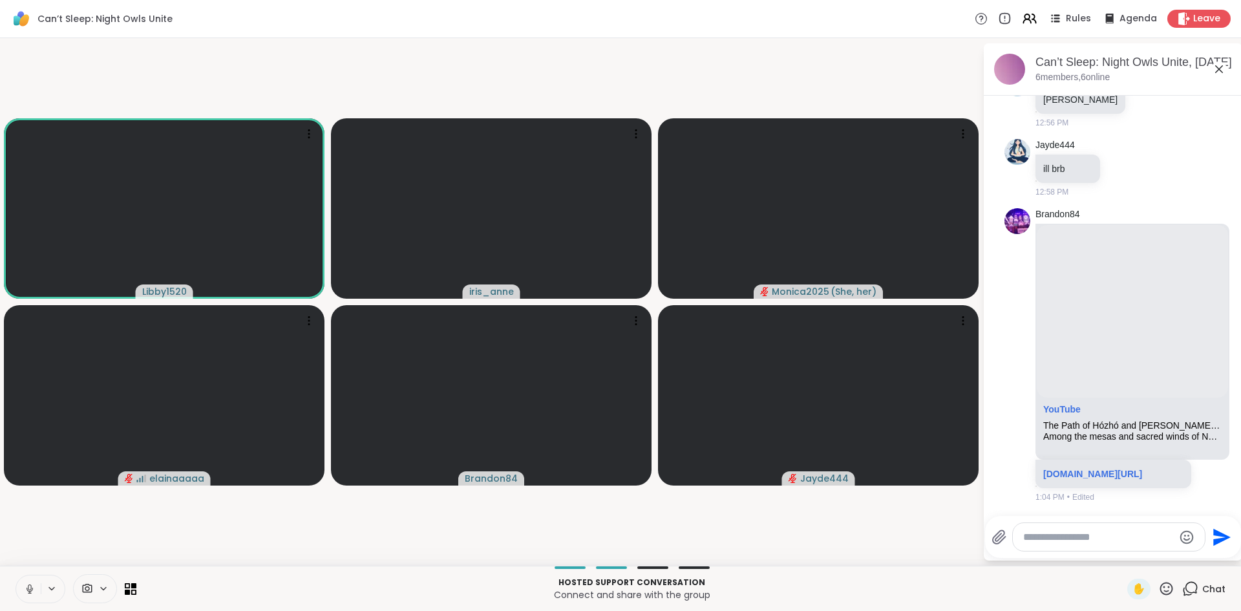
click at [34, 590] on icon at bounding box center [30, 589] width 12 height 12
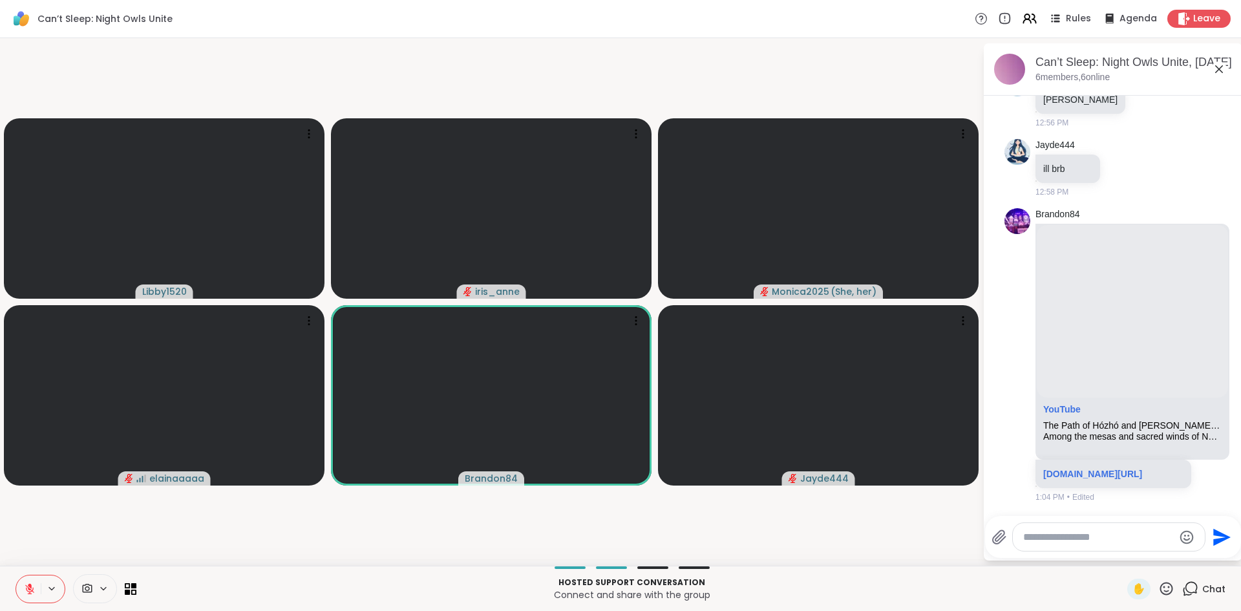
click at [34, 590] on icon at bounding box center [30, 589] width 12 height 12
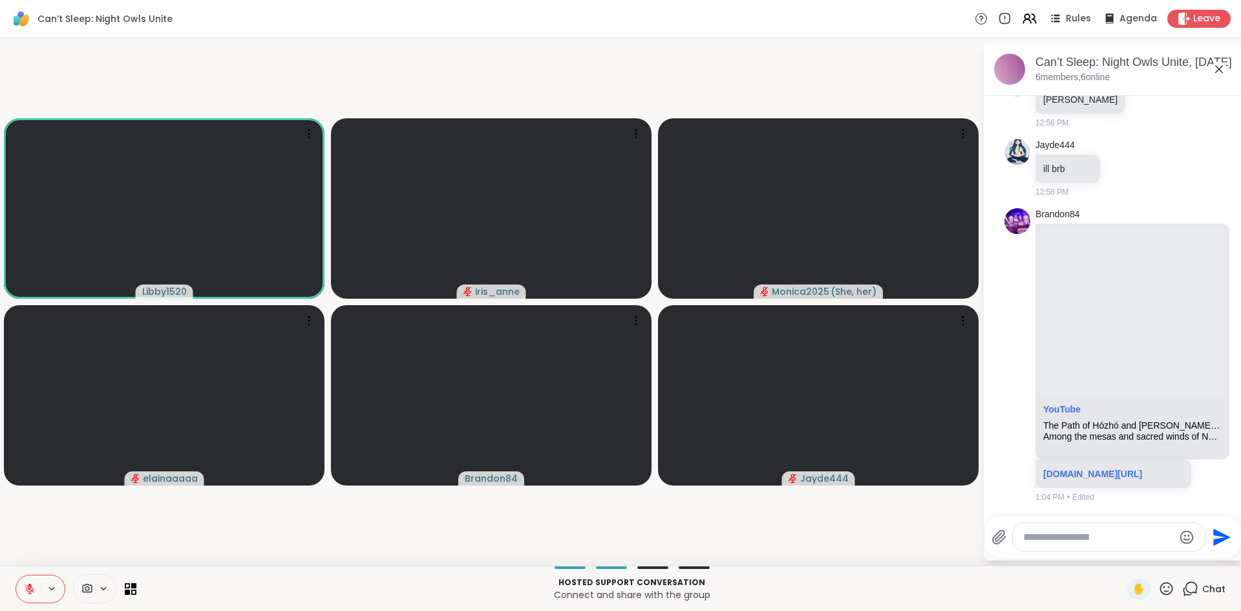
click at [1183, 579] on div "Chat" at bounding box center [1203, 588] width 43 height 21
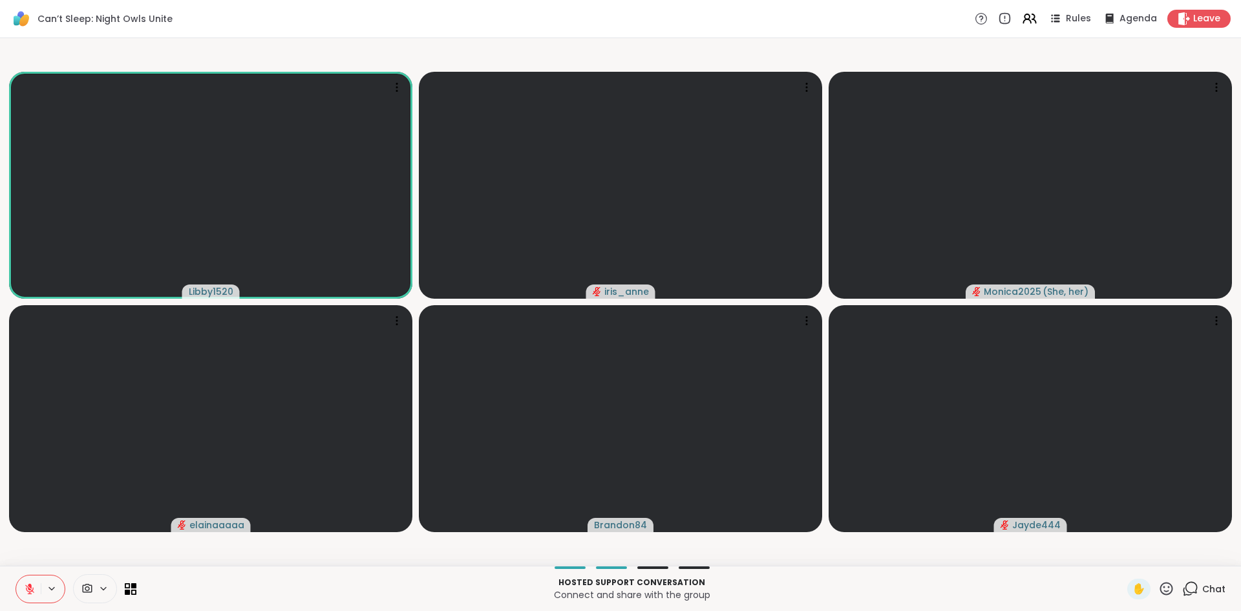
click at [1182, 579] on div "Chat" at bounding box center [1203, 588] width 43 height 21
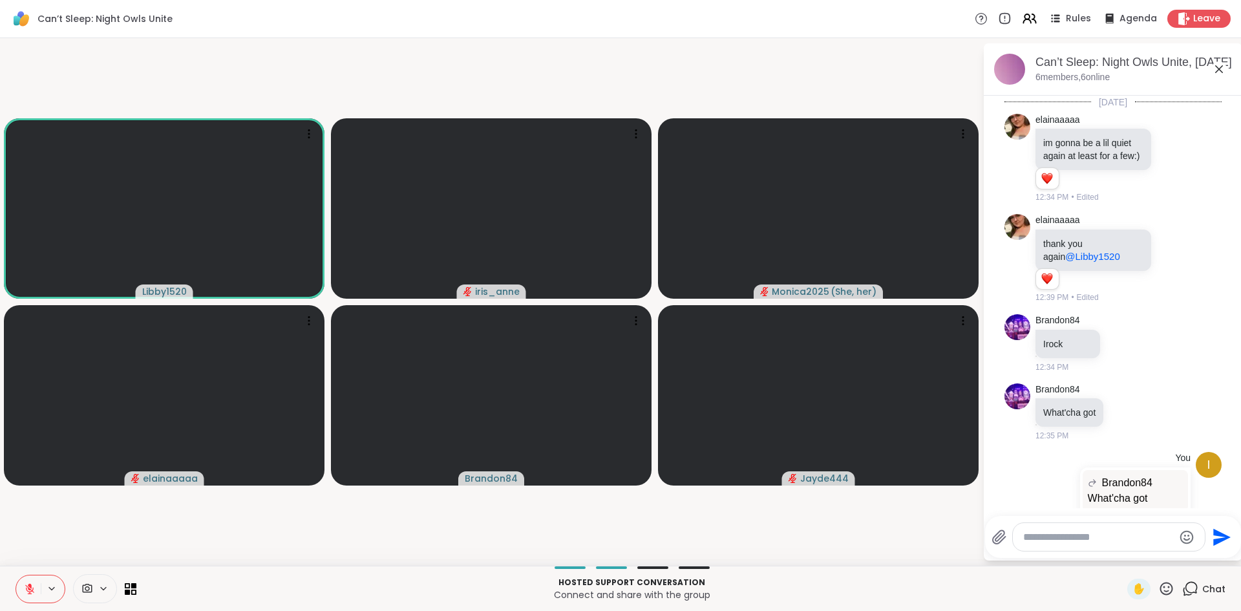
scroll to position [652, 0]
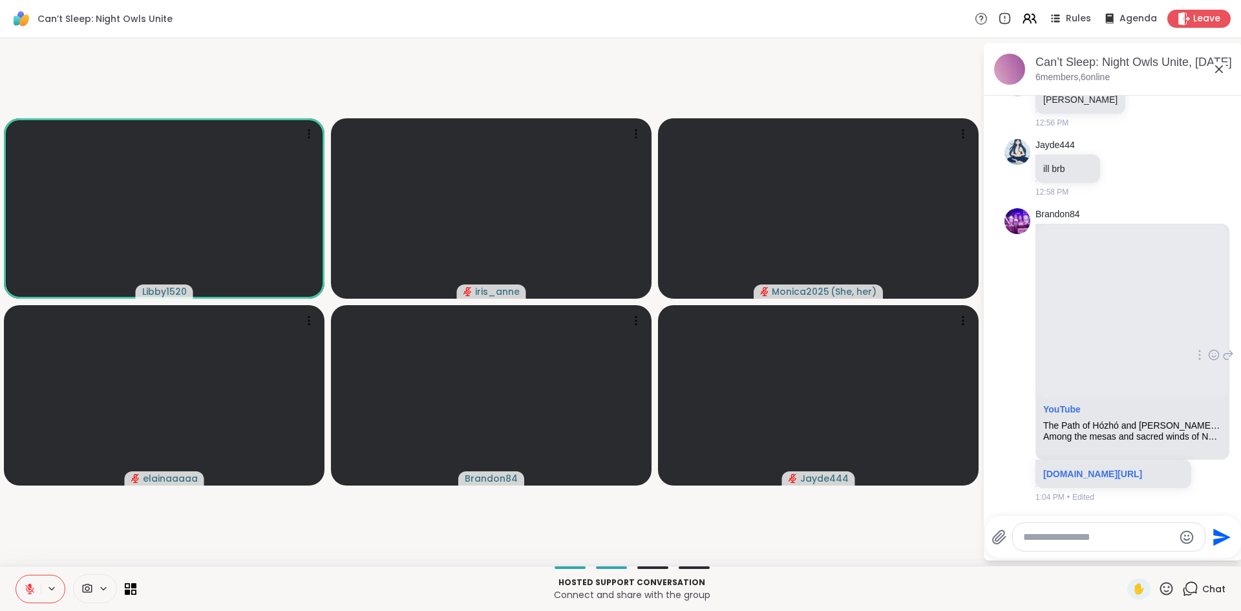
click at [1222, 349] on icon at bounding box center [1228, 355] width 12 height 16
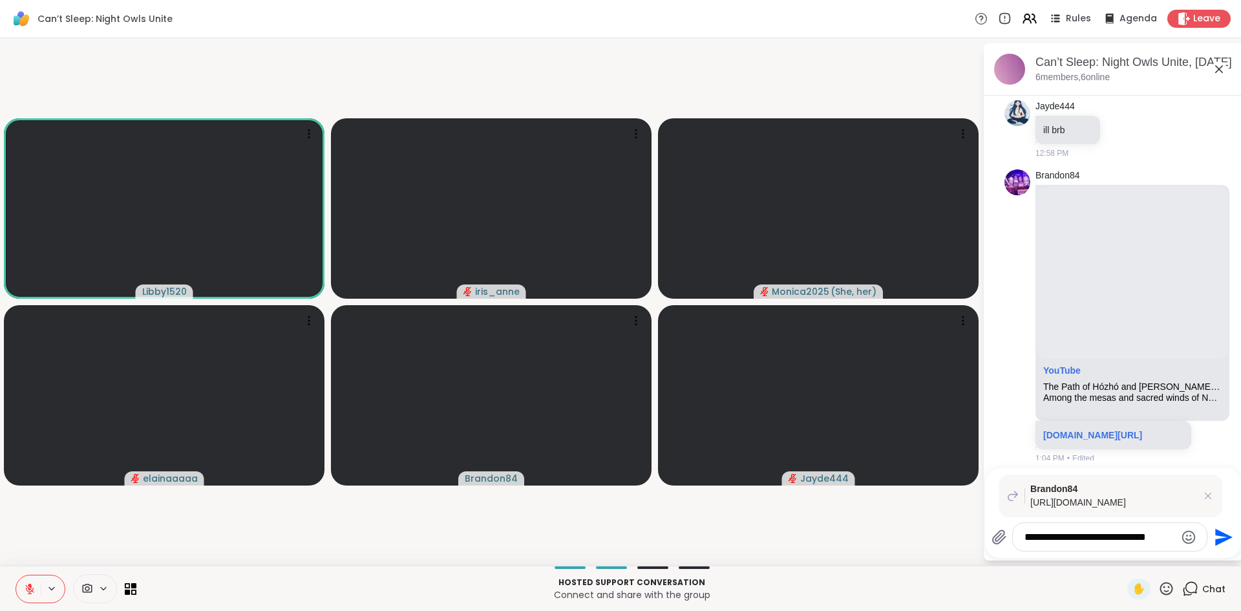
type textarea "**********"
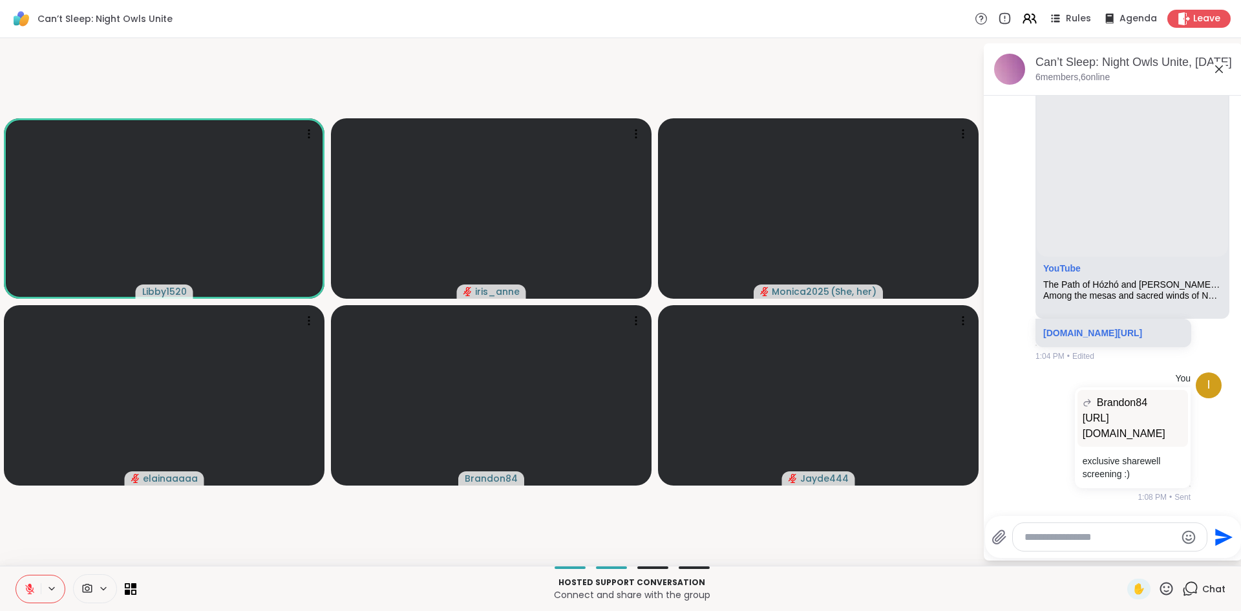
click at [1215, 72] on icon at bounding box center [1219, 69] width 16 height 16
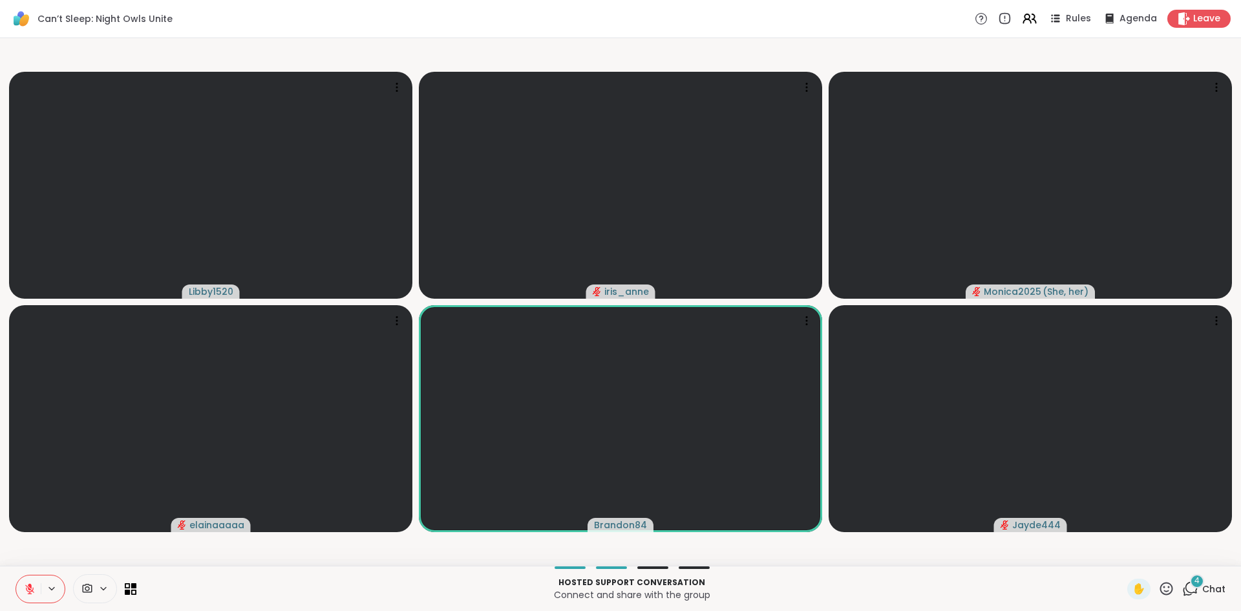
drag, startPoint x: 1178, startPoint y: 598, endPoint x: 1108, endPoint y: 609, distance: 70.7
click at [1182, 598] on div "4 Chat" at bounding box center [1203, 588] width 43 height 21
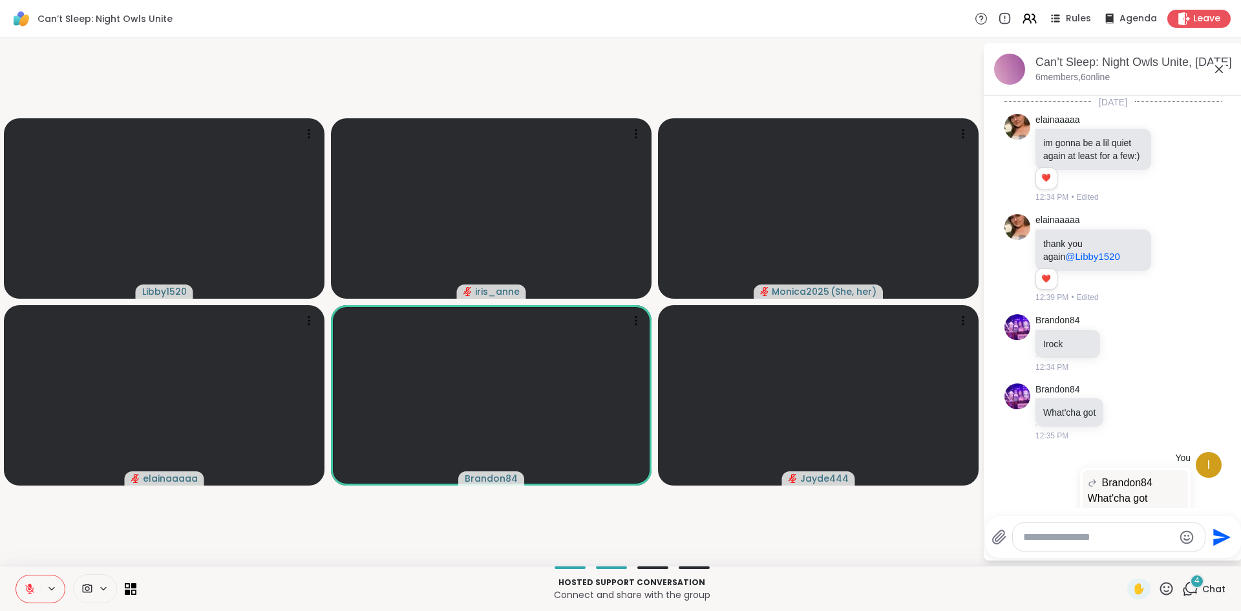
click at [37, 587] on button at bounding box center [28, 588] width 25 height 27
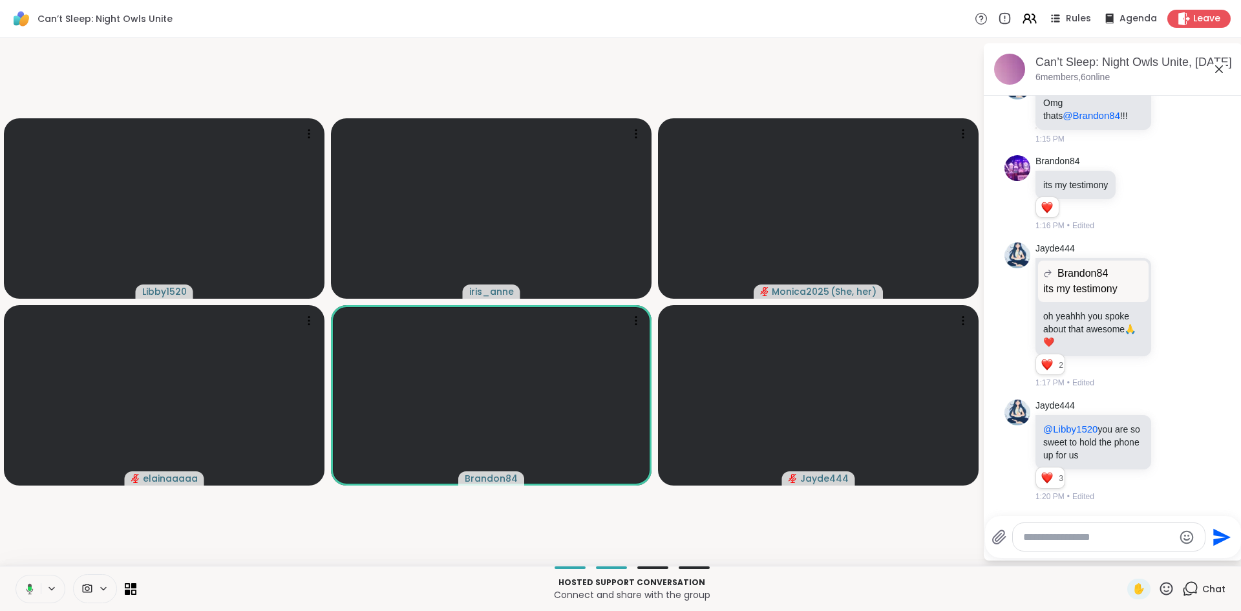
click at [28, 590] on icon at bounding box center [28, 589] width 12 height 12
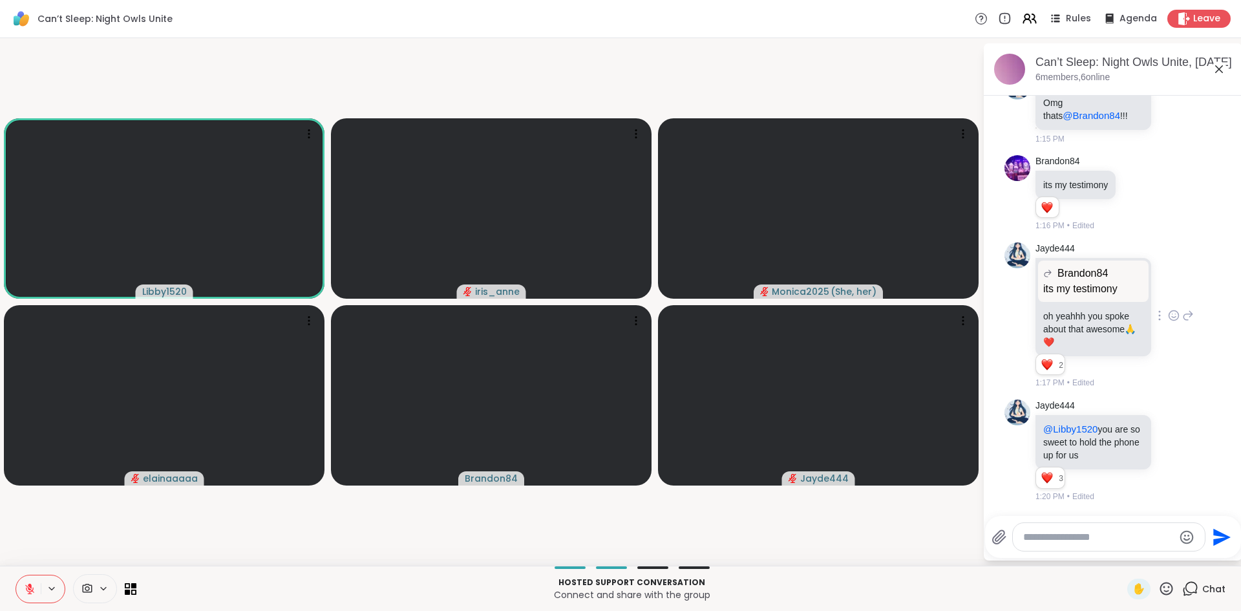
drag, startPoint x: 1137, startPoint y: 383, endPoint x: 1143, endPoint y: 386, distance: 7.0
click at [1137, 383] on div "1:17 PM • Edited" at bounding box center [1094, 383] width 118 height 12
click at [1220, 70] on icon at bounding box center [1219, 69] width 8 height 8
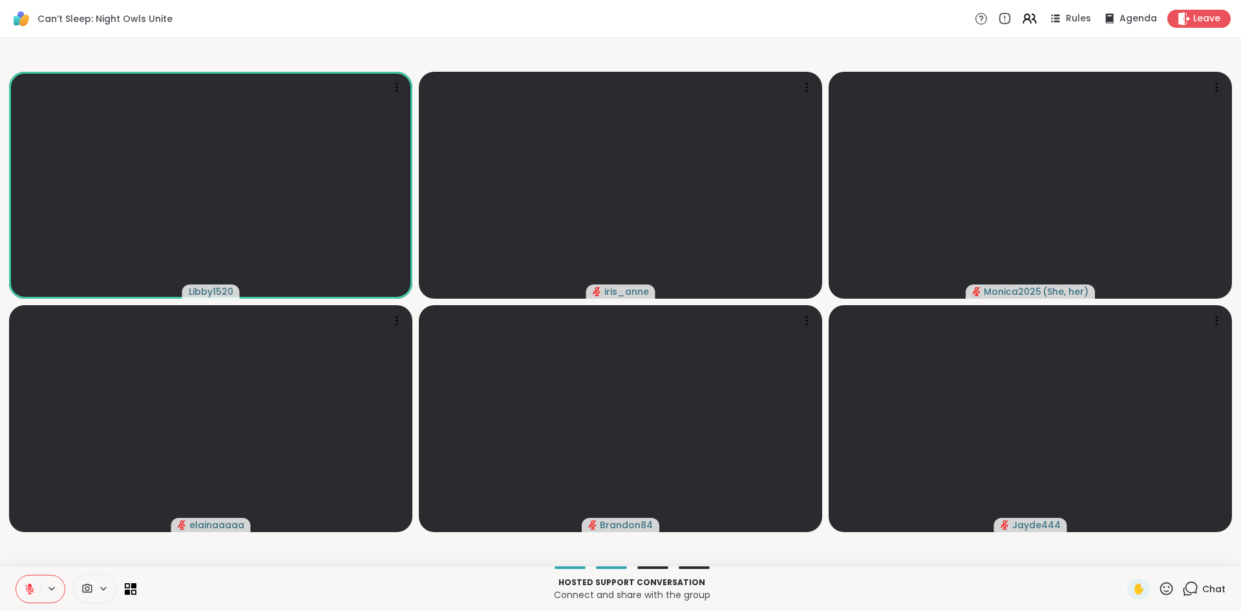
click at [1192, 588] on div "Chat" at bounding box center [1203, 588] width 43 height 21
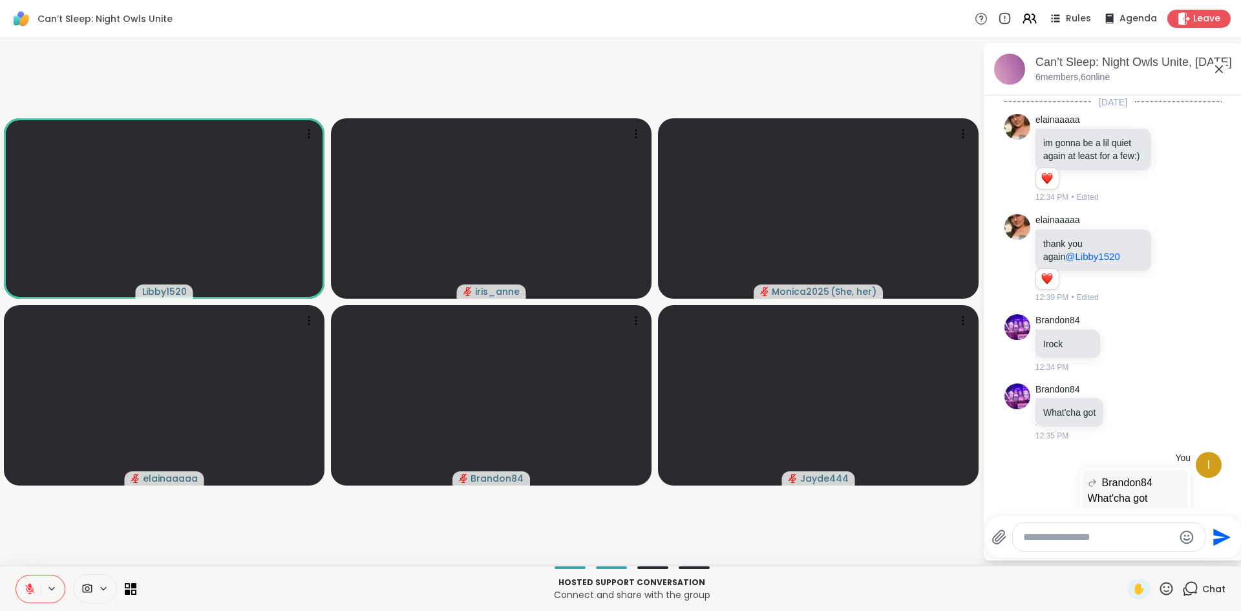
scroll to position [1267, 0]
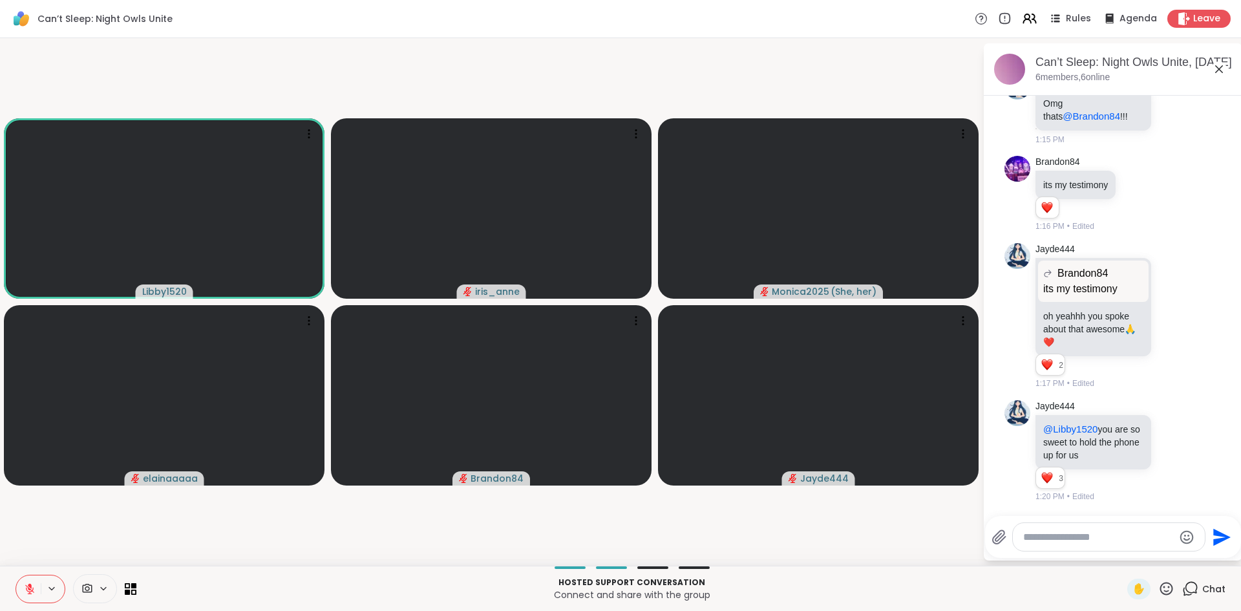
click at [1079, 533] on textarea "Type your message" at bounding box center [1098, 537] width 151 height 13
type textarea "**********"
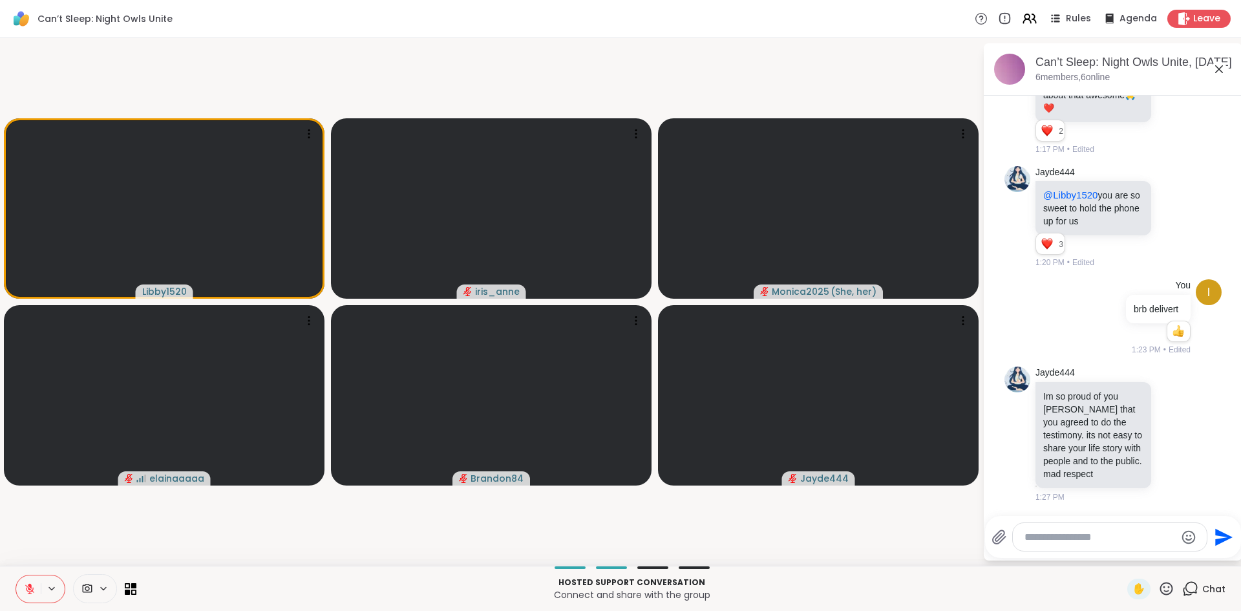
scroll to position [1532, 0]
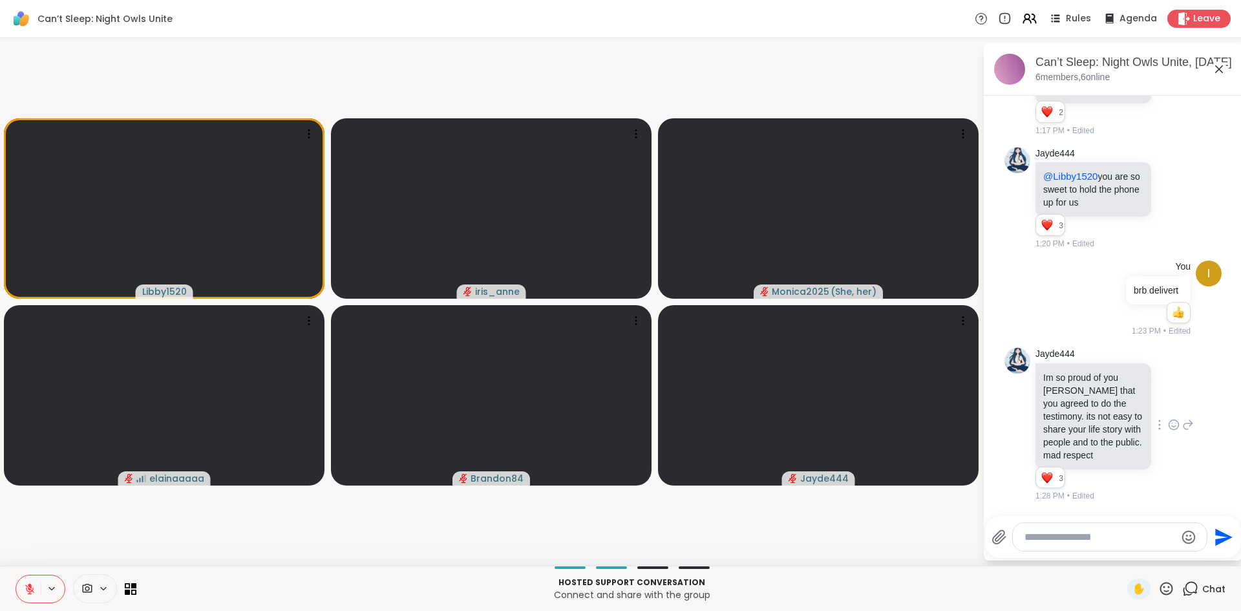
click at [1168, 418] on icon at bounding box center [1174, 424] width 12 height 13
click at [1166, 398] on button "Select Reaction: Heart" at bounding box center [1174, 404] width 26 height 26
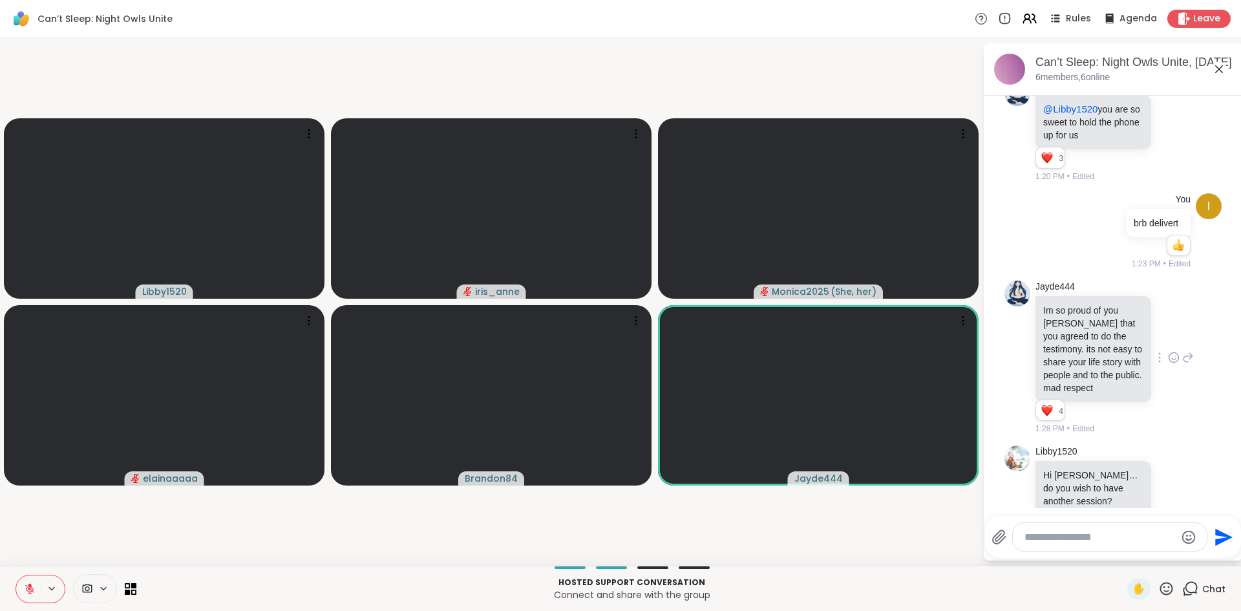
scroll to position [1866, 0]
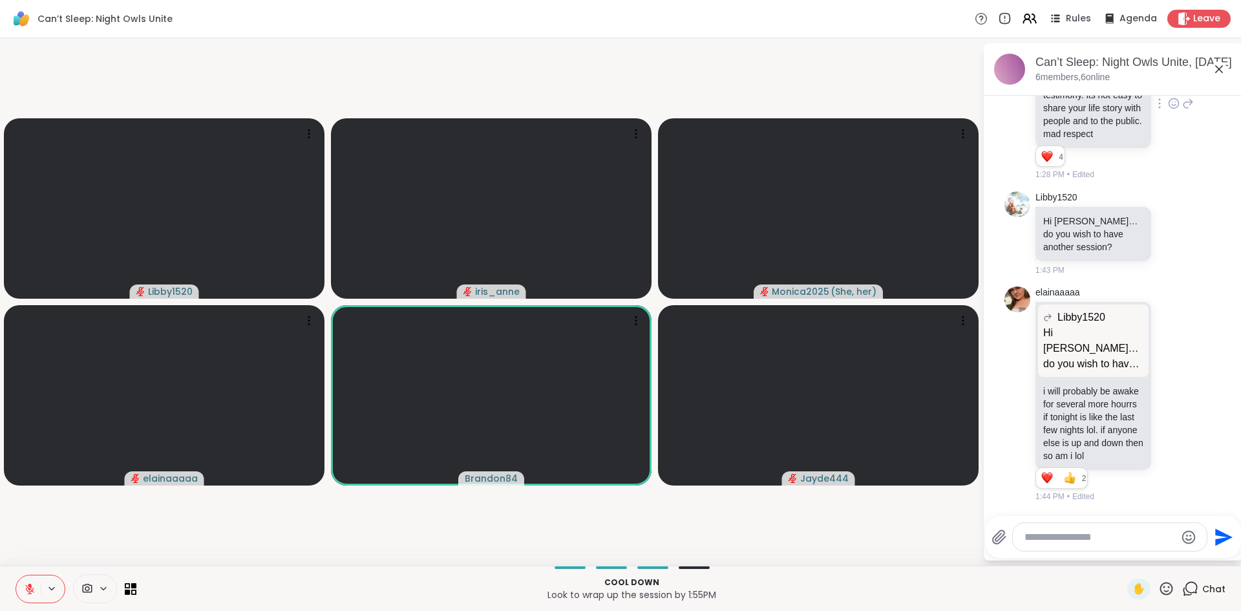
click at [27, 589] on icon at bounding box center [29, 588] width 9 height 9
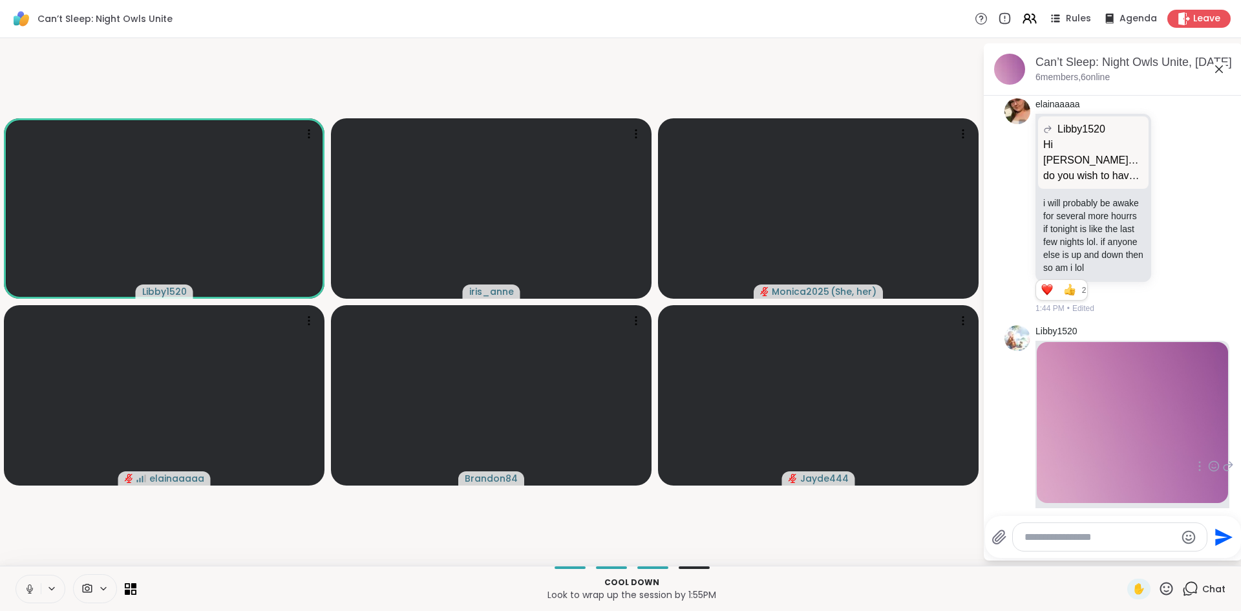
scroll to position [2185, 0]
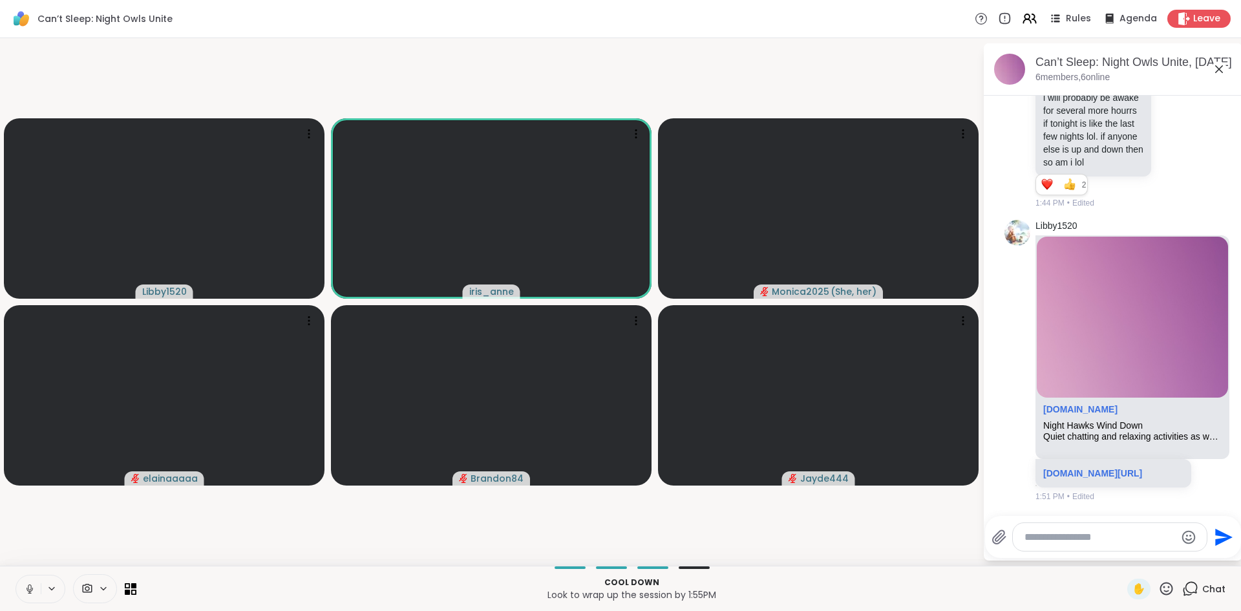
click at [186, 502] on video-player-container "Libby1520 iris_anne Monica2025 ( She, her ) elainaaaaa Brandon84 Jayde444" at bounding box center [491, 301] width 967 height 517
drag, startPoint x: 47, startPoint y: 527, endPoint x: 42, endPoint y: 521, distance: 7.8
click at [47, 527] on video-player-container "Libby1520 iris_anne Monica2025 ( She, her ) elainaaaaa Brandon84 Jayde444" at bounding box center [491, 301] width 967 height 517
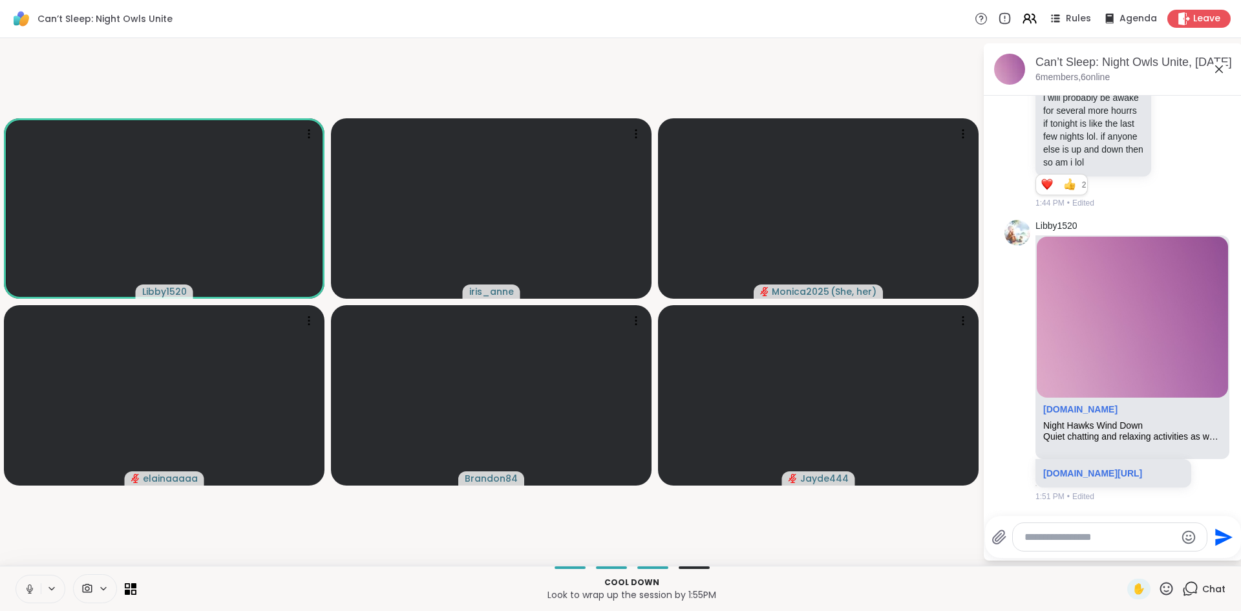
click at [20, 590] on button at bounding box center [28, 588] width 25 height 27
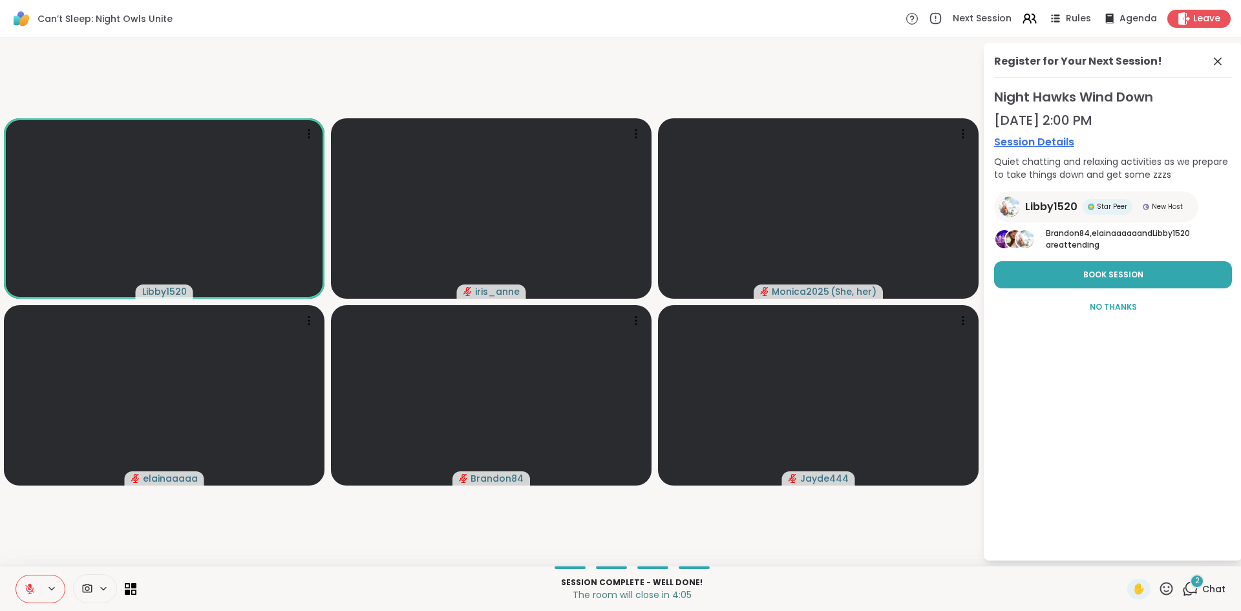
click at [17, 587] on button at bounding box center [28, 588] width 25 height 27
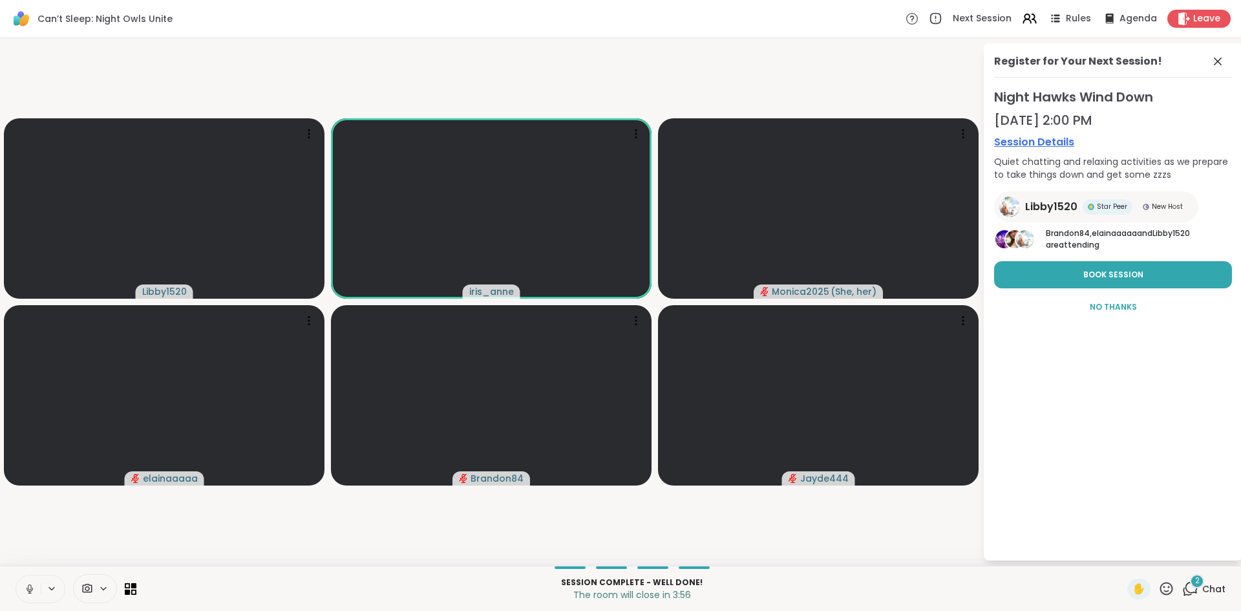
click at [17, 587] on button at bounding box center [28, 588] width 25 height 27
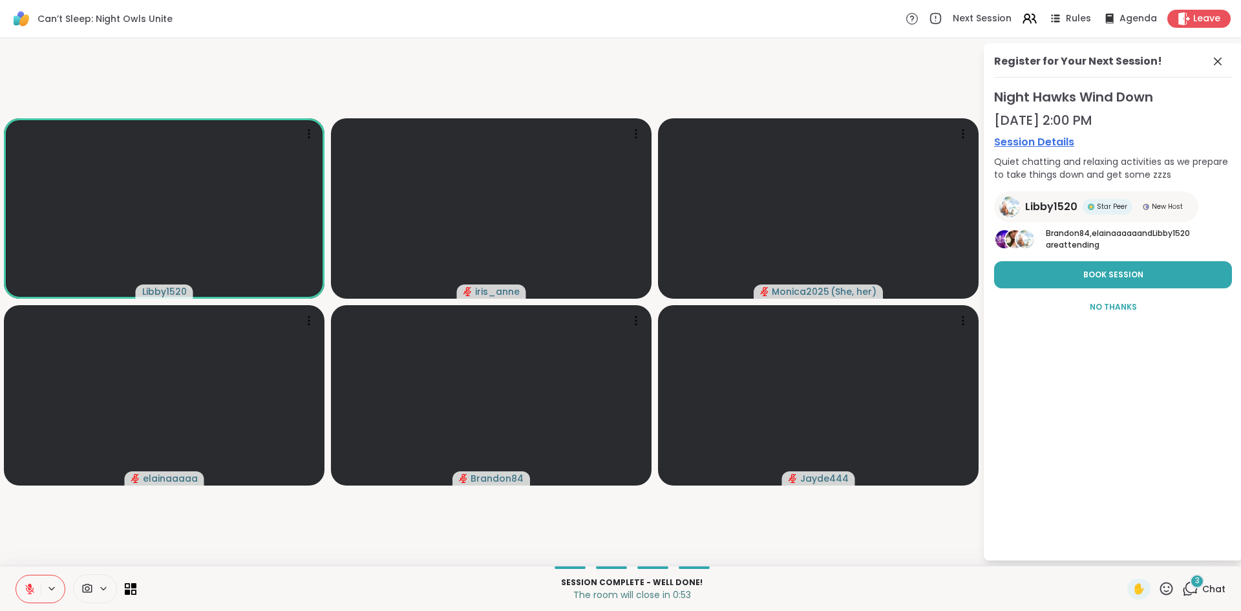
drag, startPoint x: 1225, startPoint y: 55, endPoint x: 1219, endPoint y: 59, distance: 7.0
click at [1225, 55] on icon at bounding box center [1218, 62] width 16 height 16
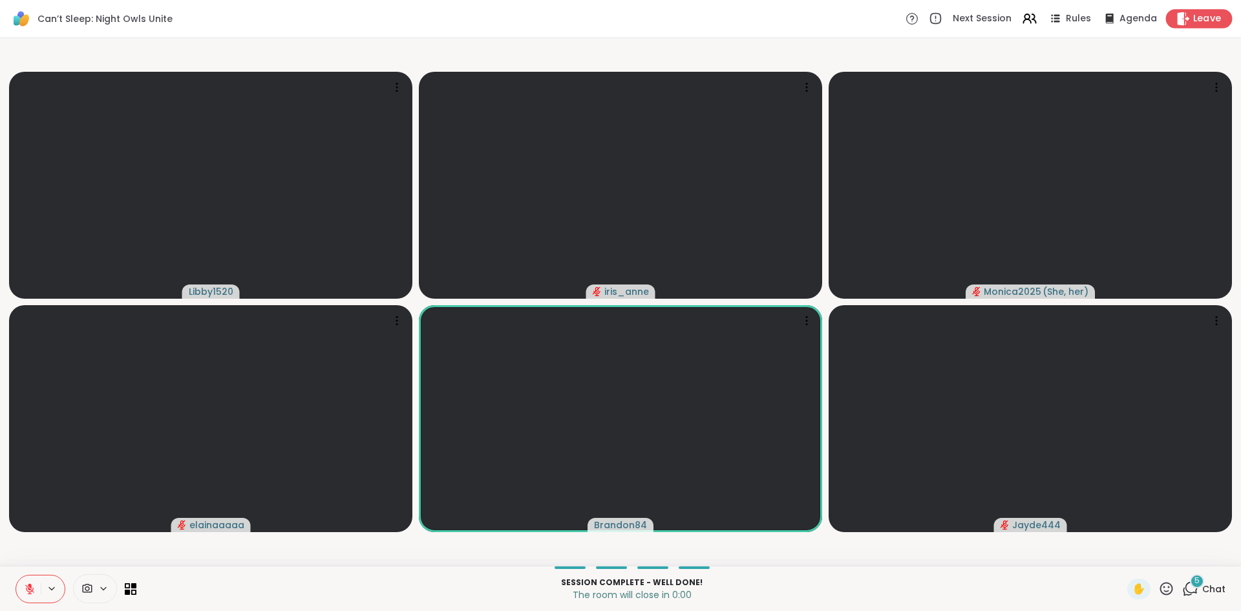
click at [1207, 16] on span "Leave" at bounding box center [1207, 19] width 28 height 14
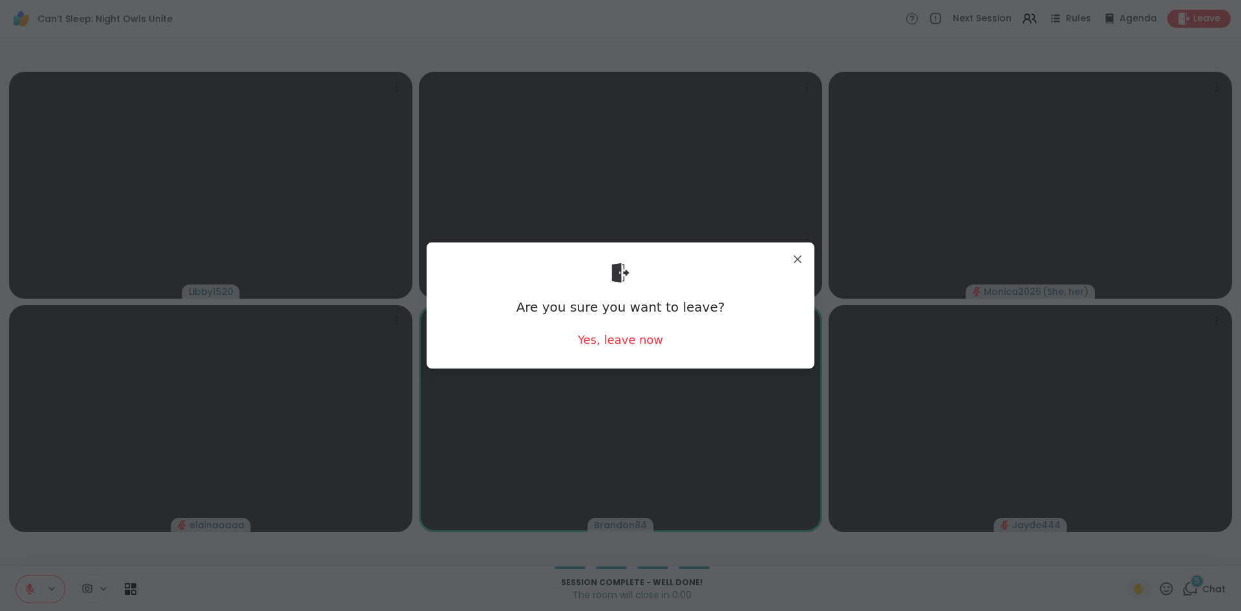
click at [525, 327] on div "Are you sure you want to leave? Yes, leave now" at bounding box center [620, 305] width 367 height 105
click at [608, 348] on div "Yes, leave now" at bounding box center [620, 340] width 85 height 16
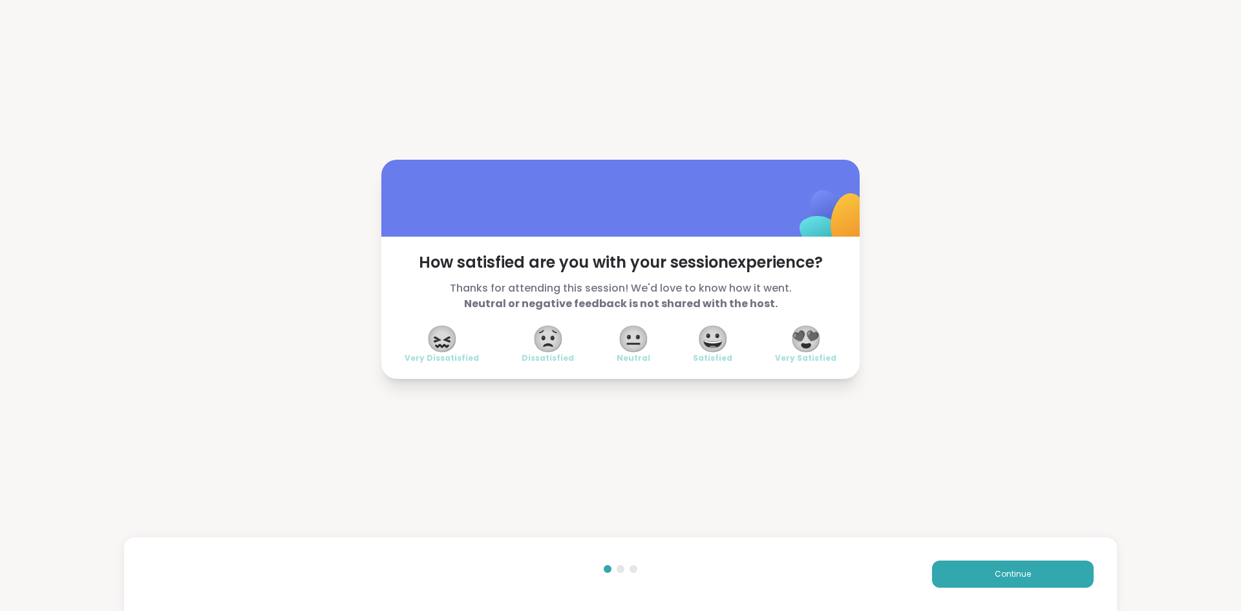
click at [815, 350] on span "😍" at bounding box center [806, 338] width 32 height 23
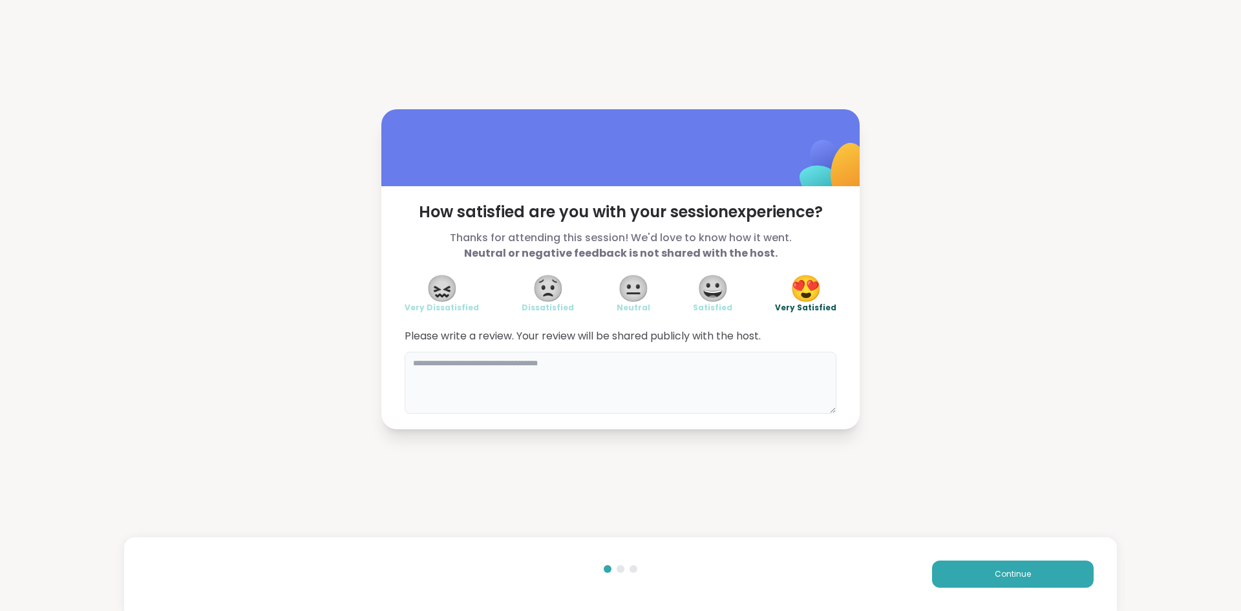
click at [629, 399] on textarea at bounding box center [621, 383] width 432 height 62
type textarea "*"
type textarea "**********"
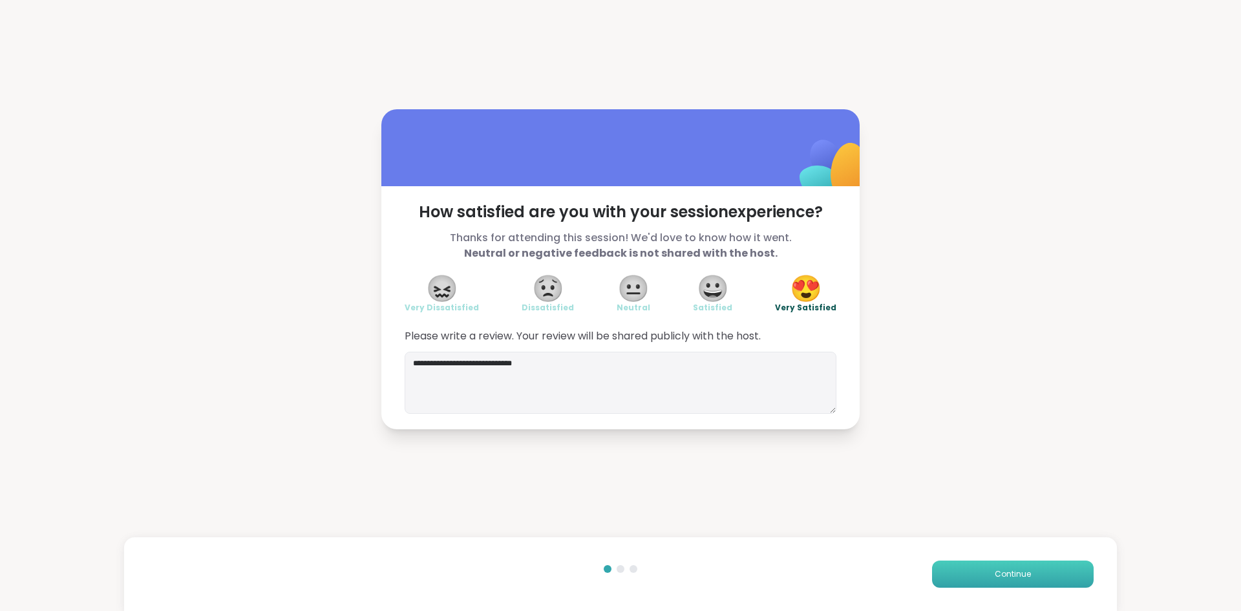
click at [1064, 574] on button "Continue" at bounding box center [1013, 573] width 162 height 27
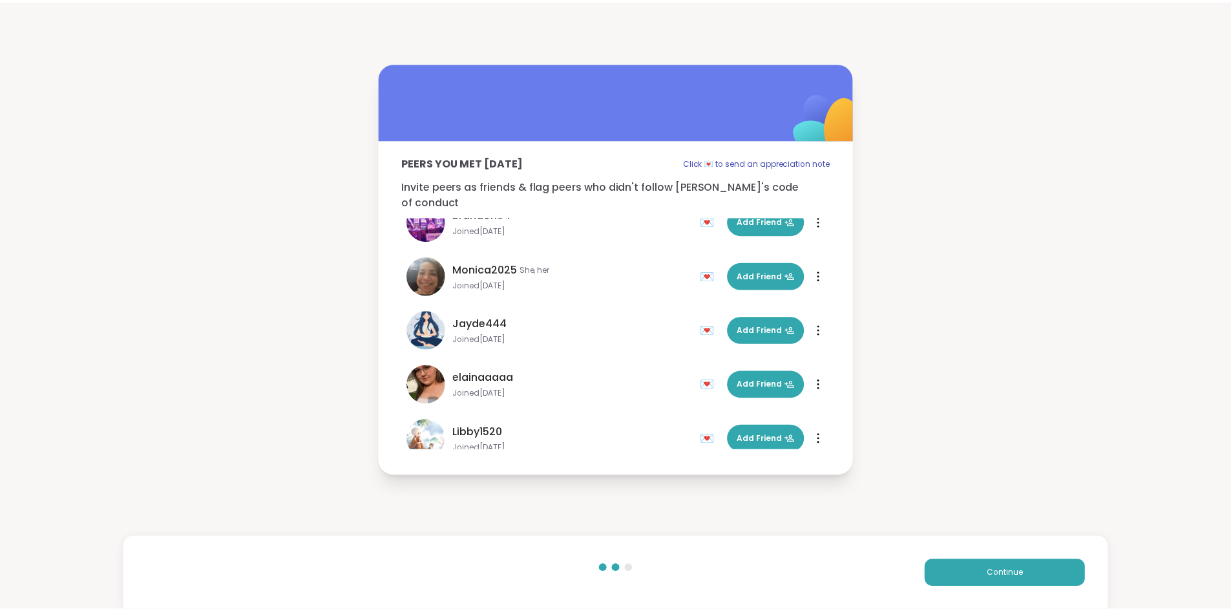
scroll to position [39, 0]
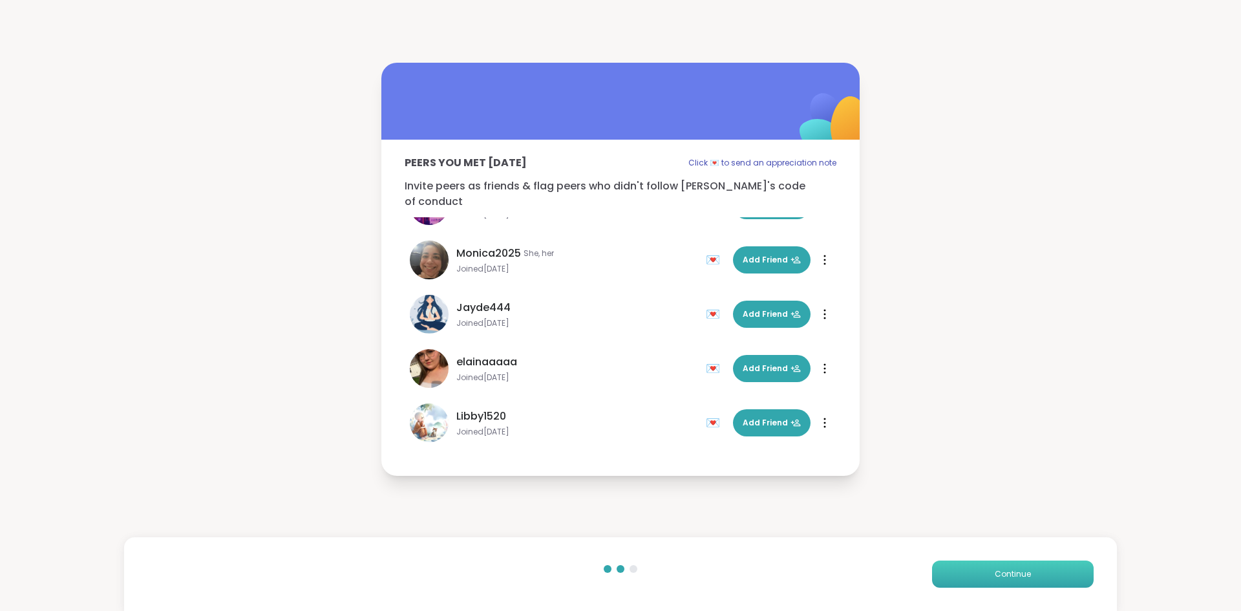
click at [1004, 584] on button "Continue" at bounding box center [1013, 573] width 162 height 27
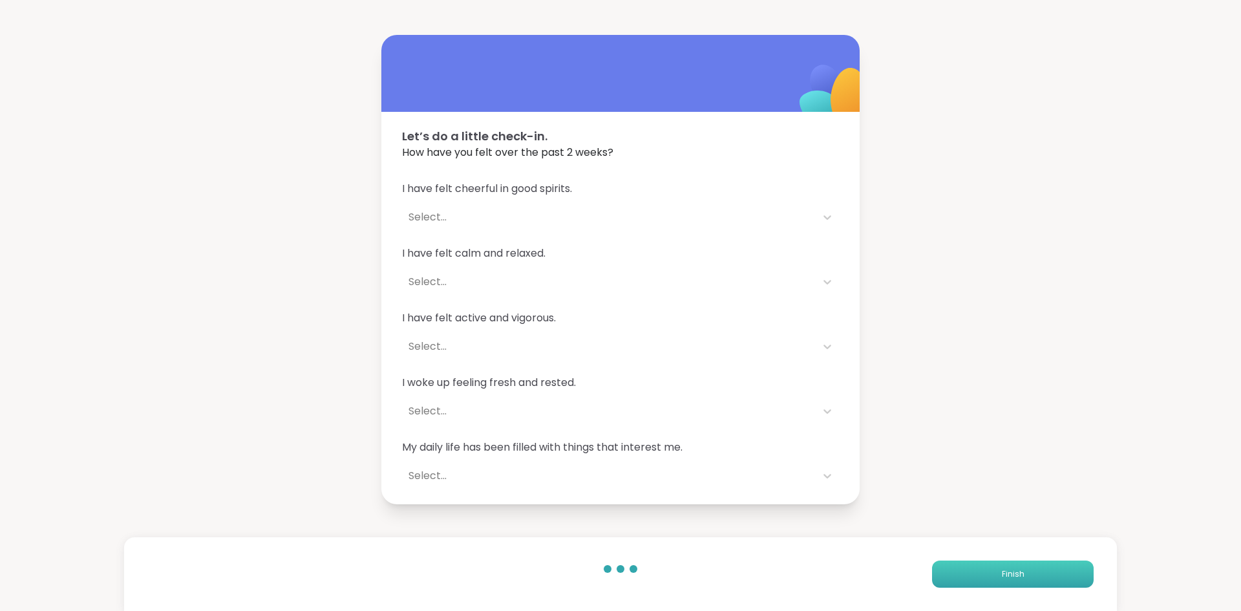
click at [963, 584] on button "Finish" at bounding box center [1013, 573] width 162 height 27
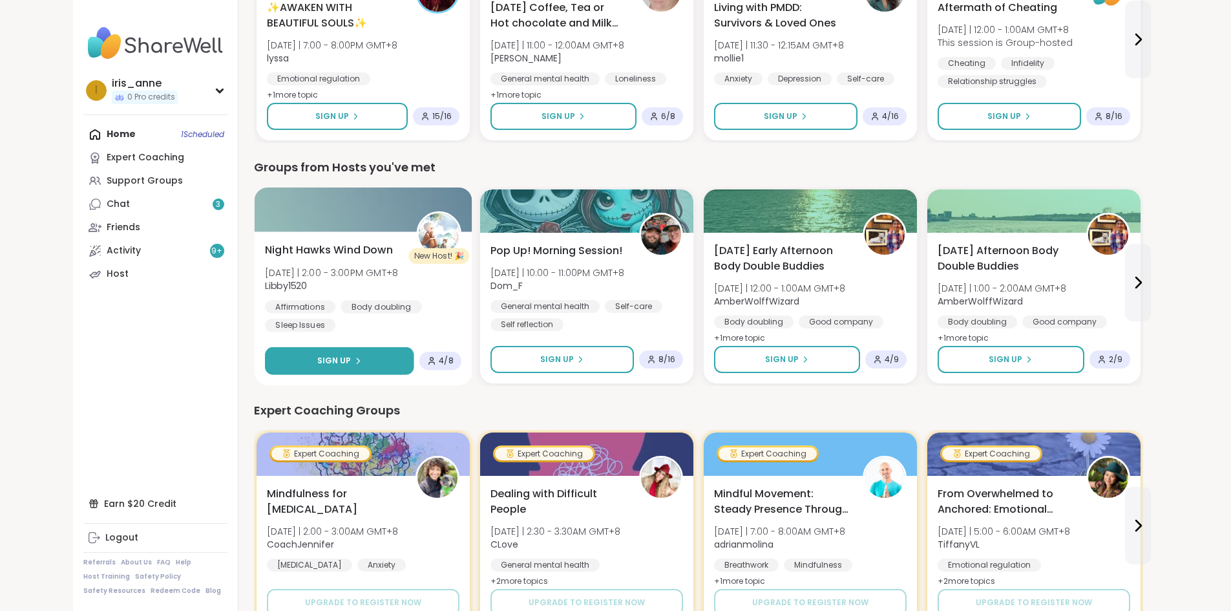
click at [288, 365] on button "Sign Up" at bounding box center [339, 361] width 149 height 28
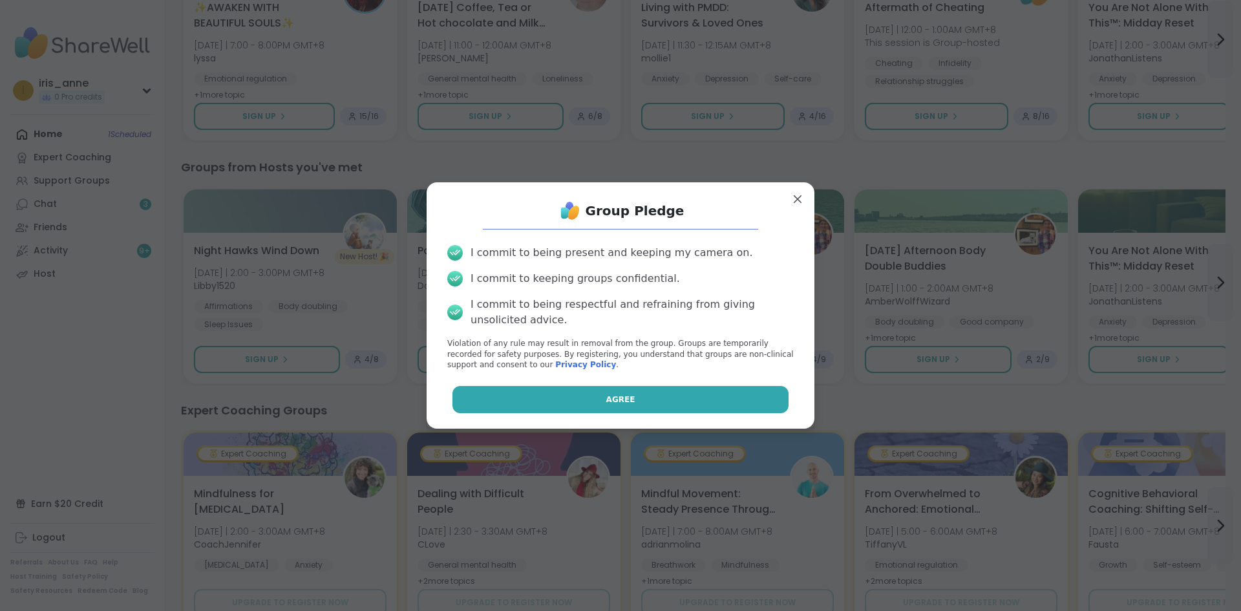
click at [645, 388] on button "Agree" at bounding box center [620, 399] width 337 height 27
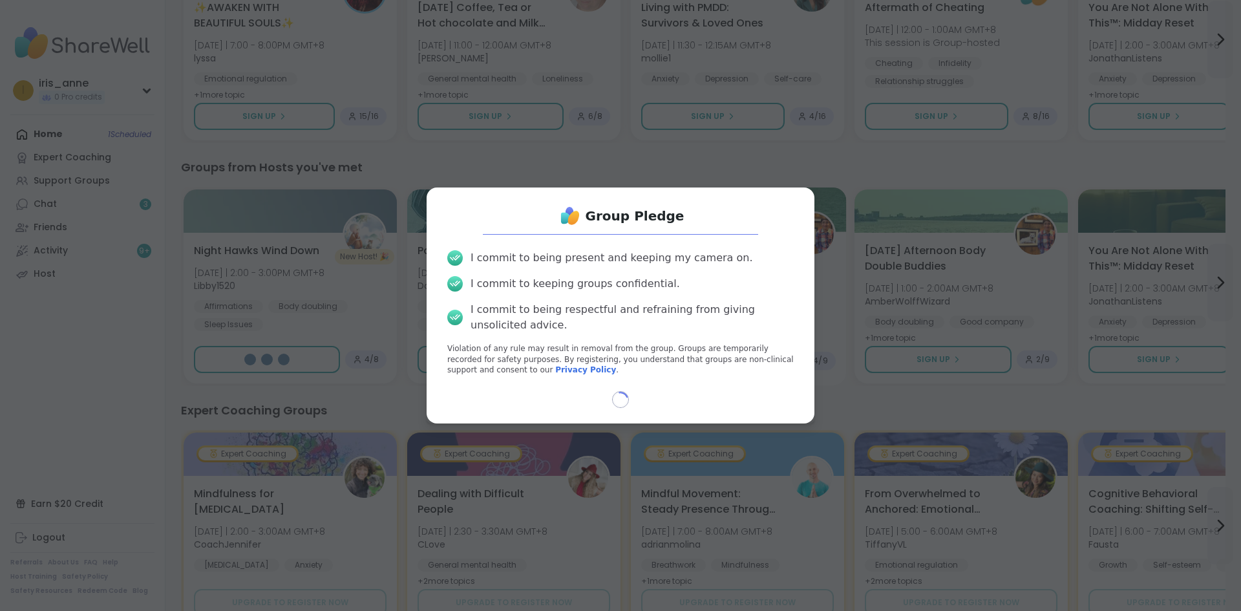
select select "**"
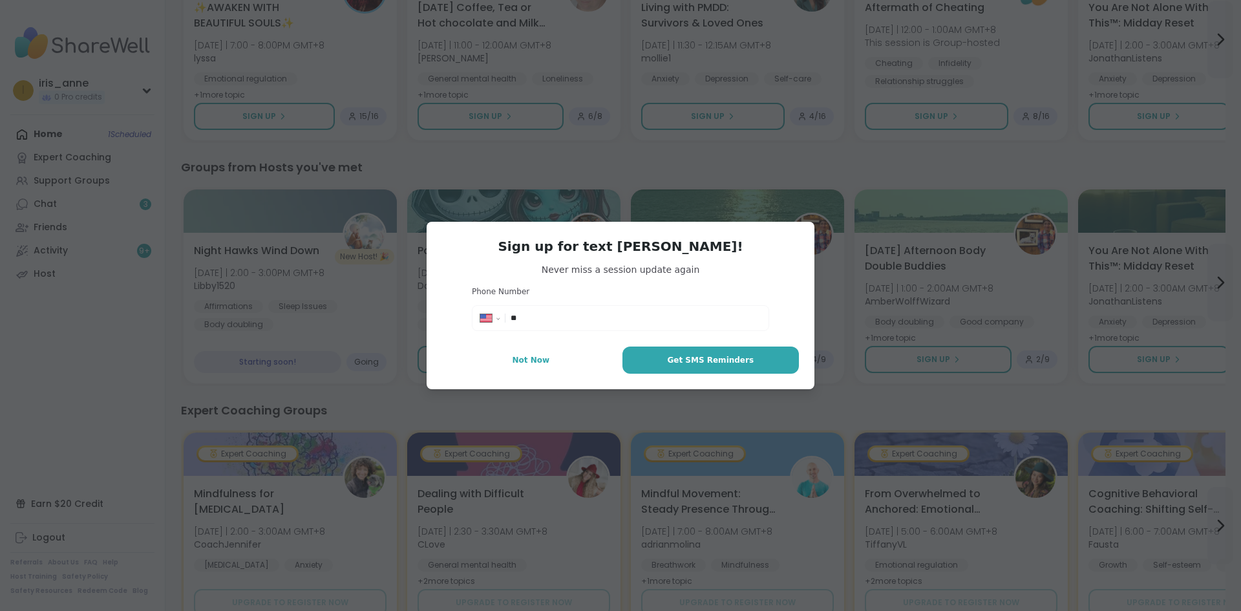
click at [538, 337] on div "**********" at bounding box center [621, 305] width 388 height 167
click at [535, 355] on span "Not Now" at bounding box center [530, 360] width 37 height 12
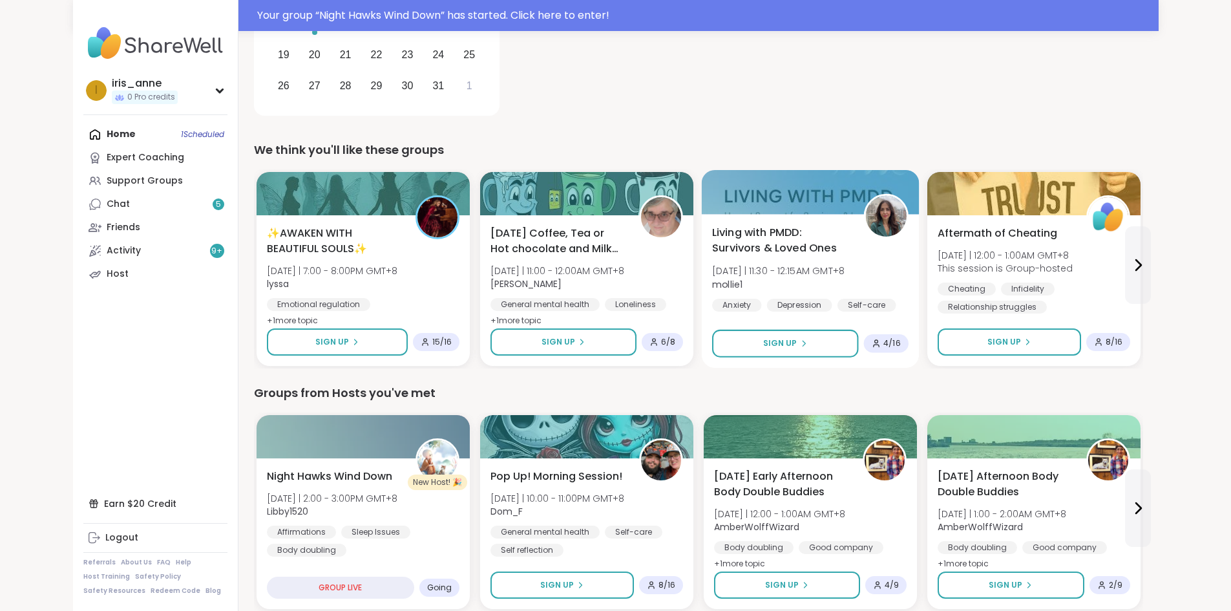
scroll to position [354, 0]
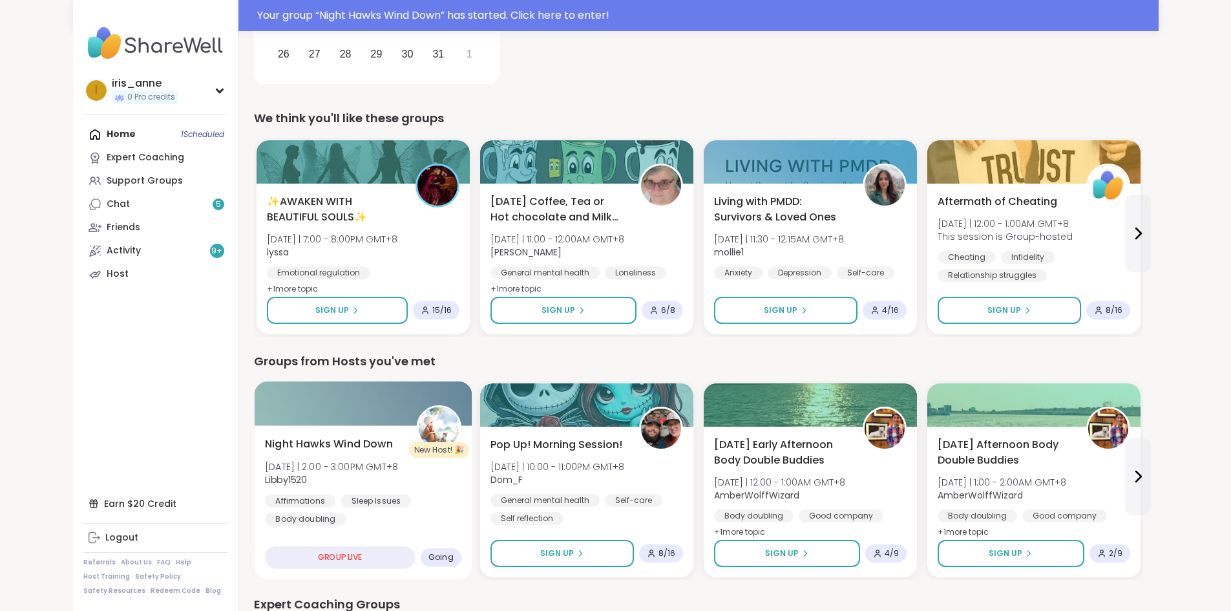
click at [318, 433] on div "Night Hawks Wind Down [DATE] | 2:00 - 3:00PM GMT+8 Libby1520 Affirmations Sleep…" at bounding box center [363, 502] width 218 height 154
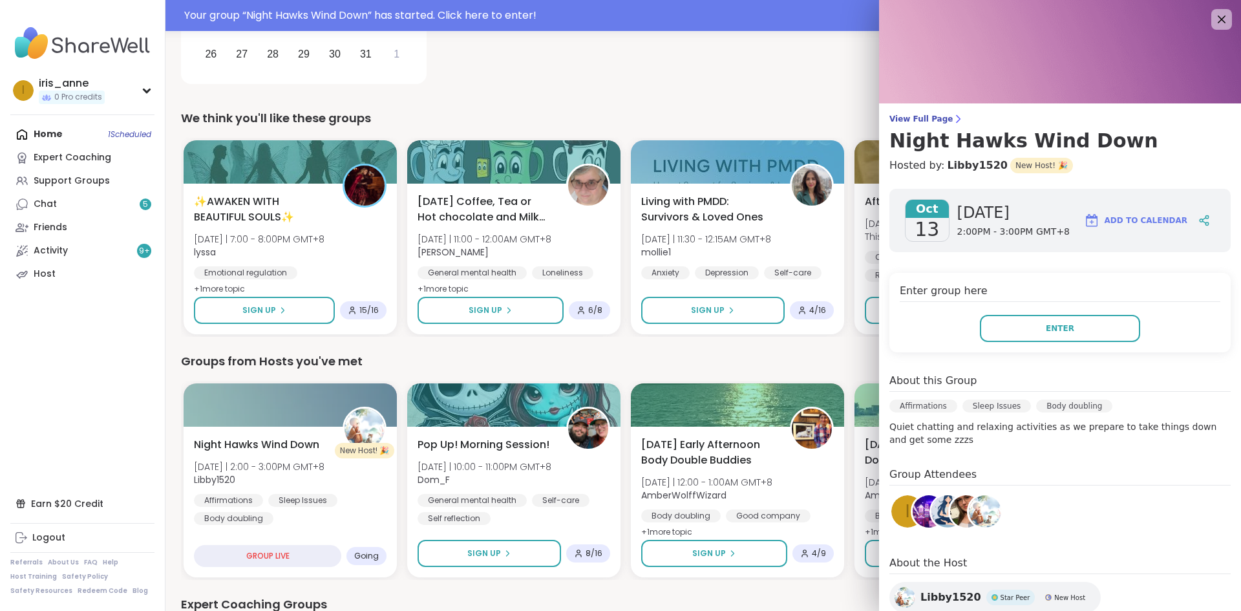
click at [1073, 313] on div "Enter group here Enter" at bounding box center [1059, 312] width 341 height 79
click at [1077, 340] on button "Enter" at bounding box center [1060, 328] width 160 height 27
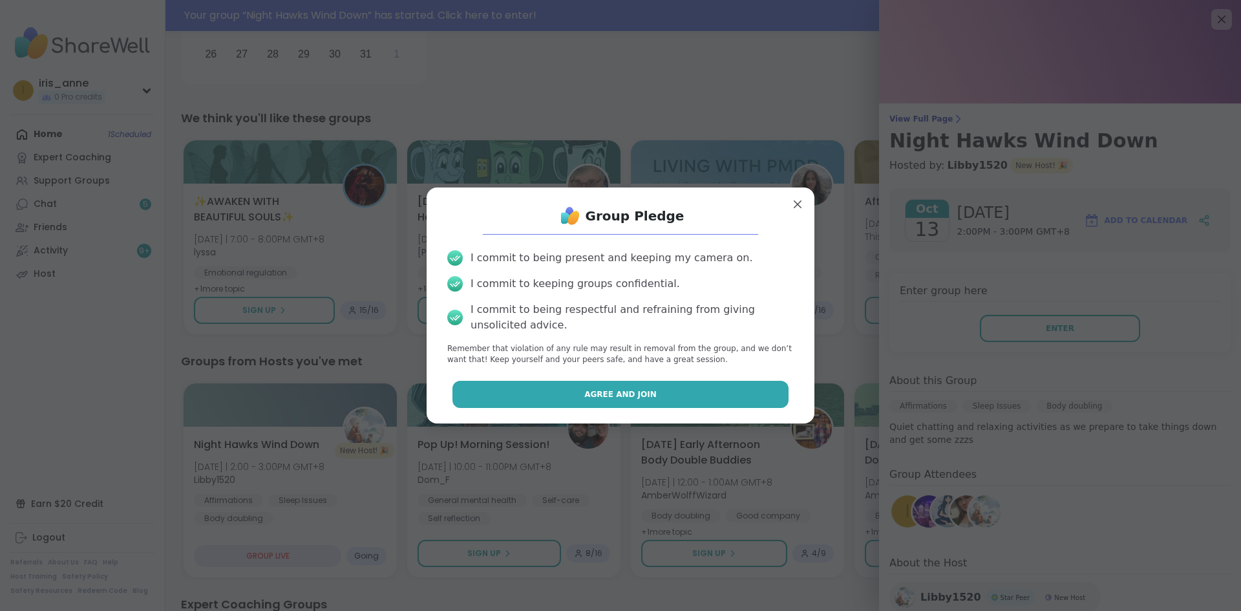
click at [722, 388] on button "Agree and Join" at bounding box center [620, 394] width 337 height 27
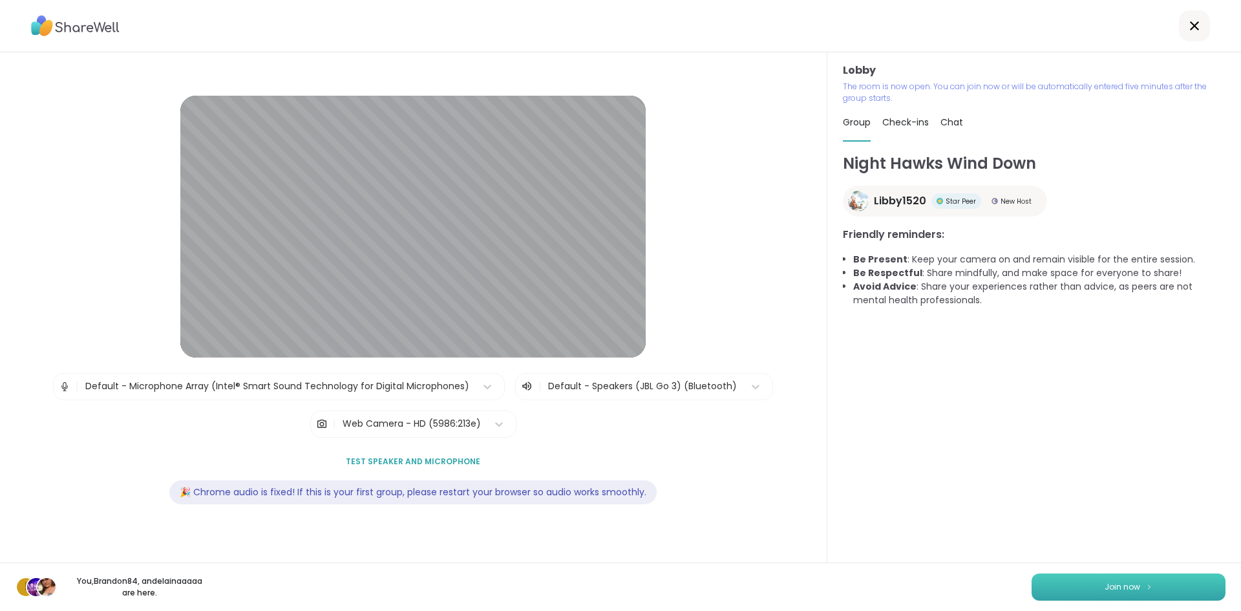
click at [1040, 589] on button "Join now" at bounding box center [1128, 586] width 194 height 27
